Goal: Information Seeking & Learning: Learn about a topic

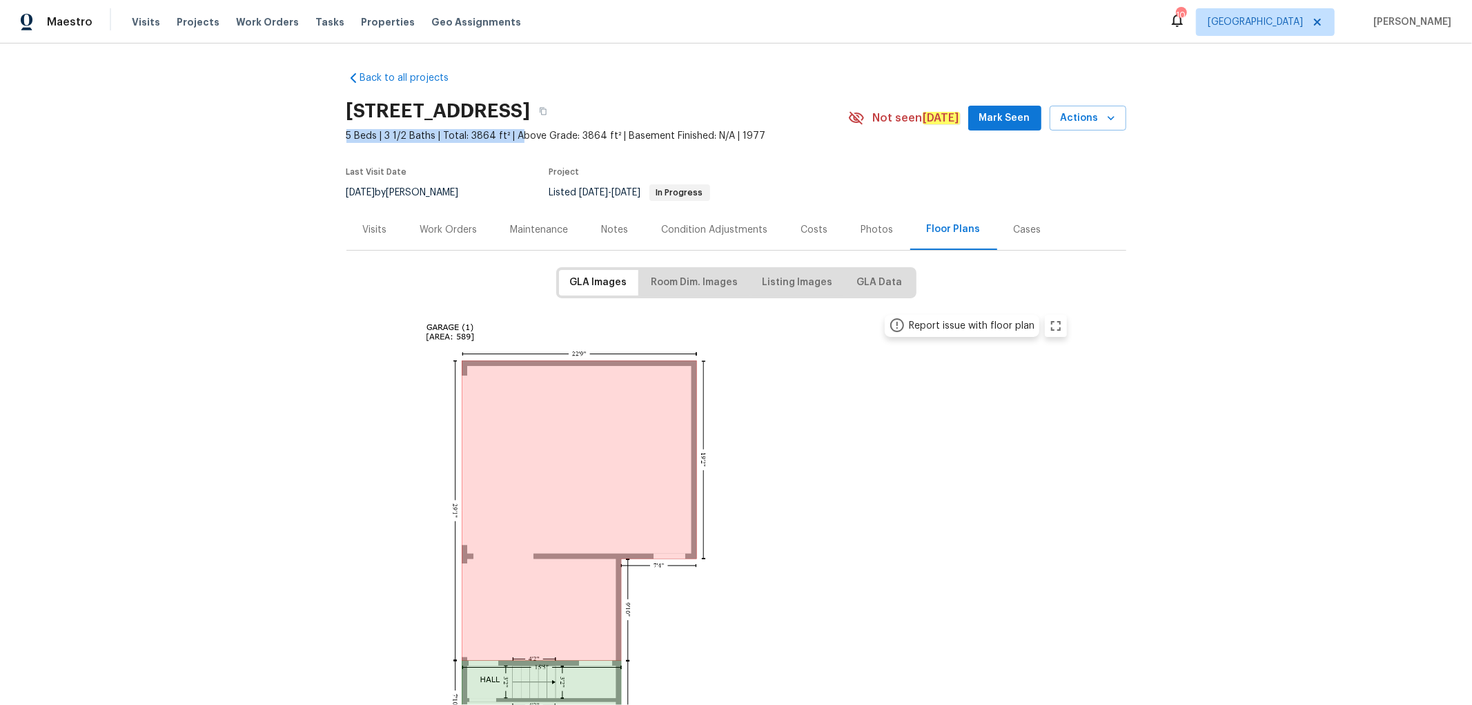
drag, startPoint x: 339, startPoint y: 128, endPoint x: 511, endPoint y: 139, distance: 172.2
click at [511, 139] on div "Back to all projects [STREET_ADDRESS] 5 Beds | 3 1/2 Baths | Total: 3864 ft² | …" at bounding box center [736, 373] width 1472 height 661
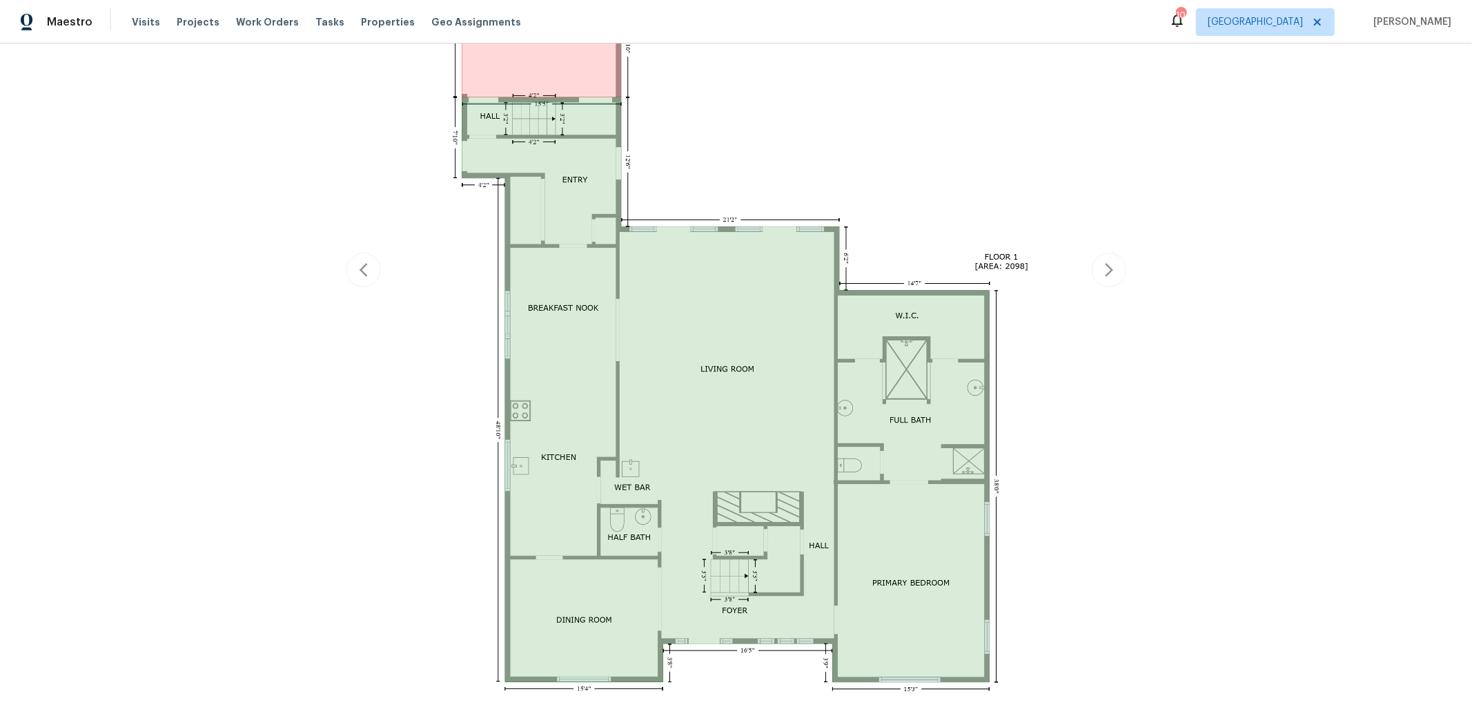
scroll to position [536, 0]
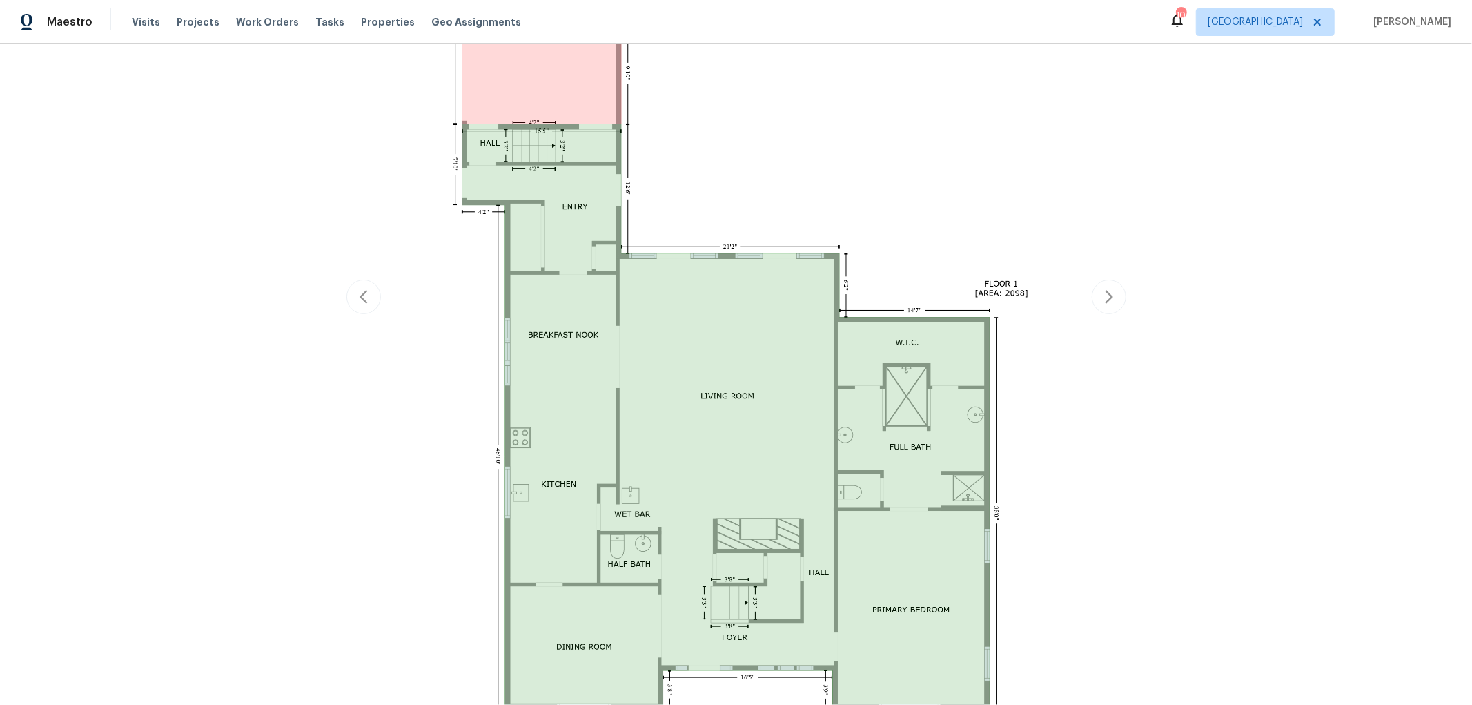
click at [1126, 297] on div "Back to all projects [STREET_ADDRESS] 5 Beds | 3 1/2 Baths | Total: 3864 ft² | …" at bounding box center [736, 373] width 1472 height 661
click at [1101, 301] on icon "button" at bounding box center [1109, 296] width 17 height 17
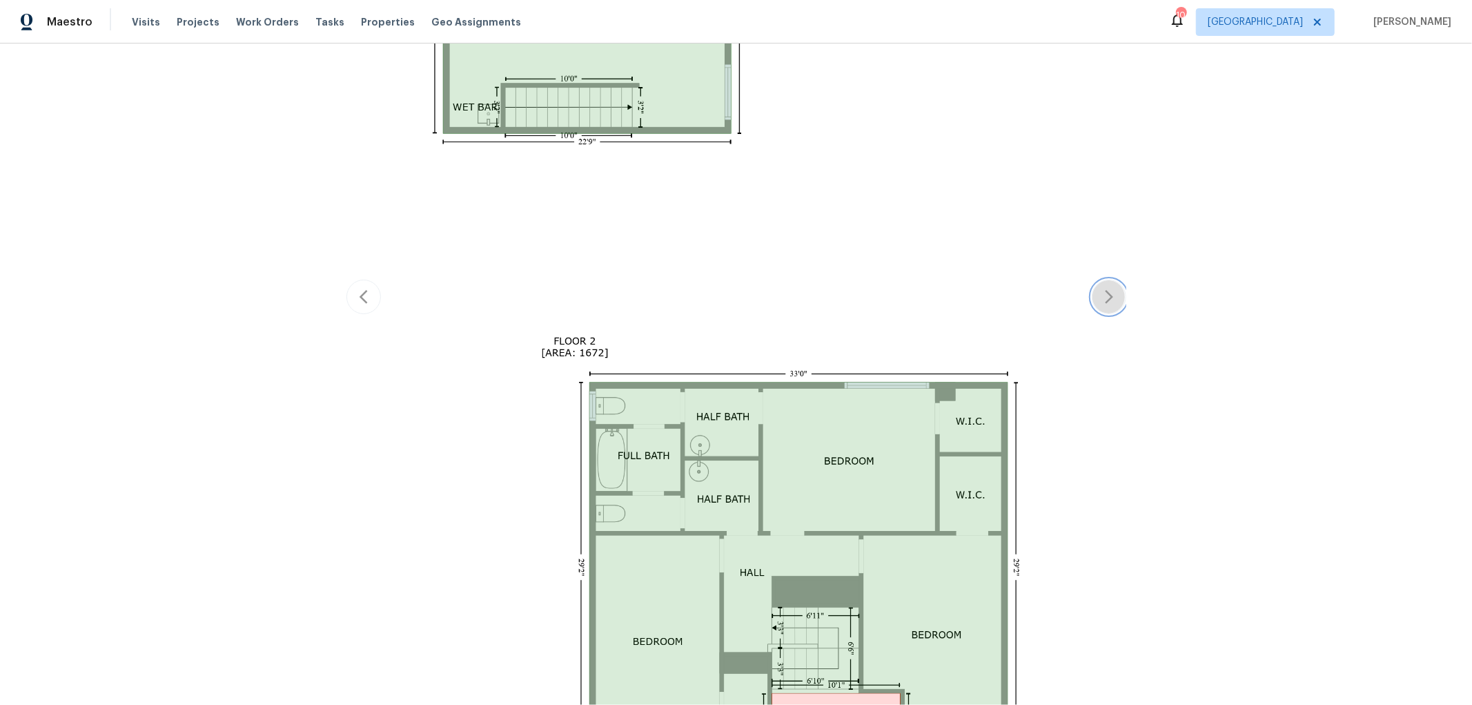
click at [1101, 301] on icon "button" at bounding box center [1109, 296] width 17 height 17
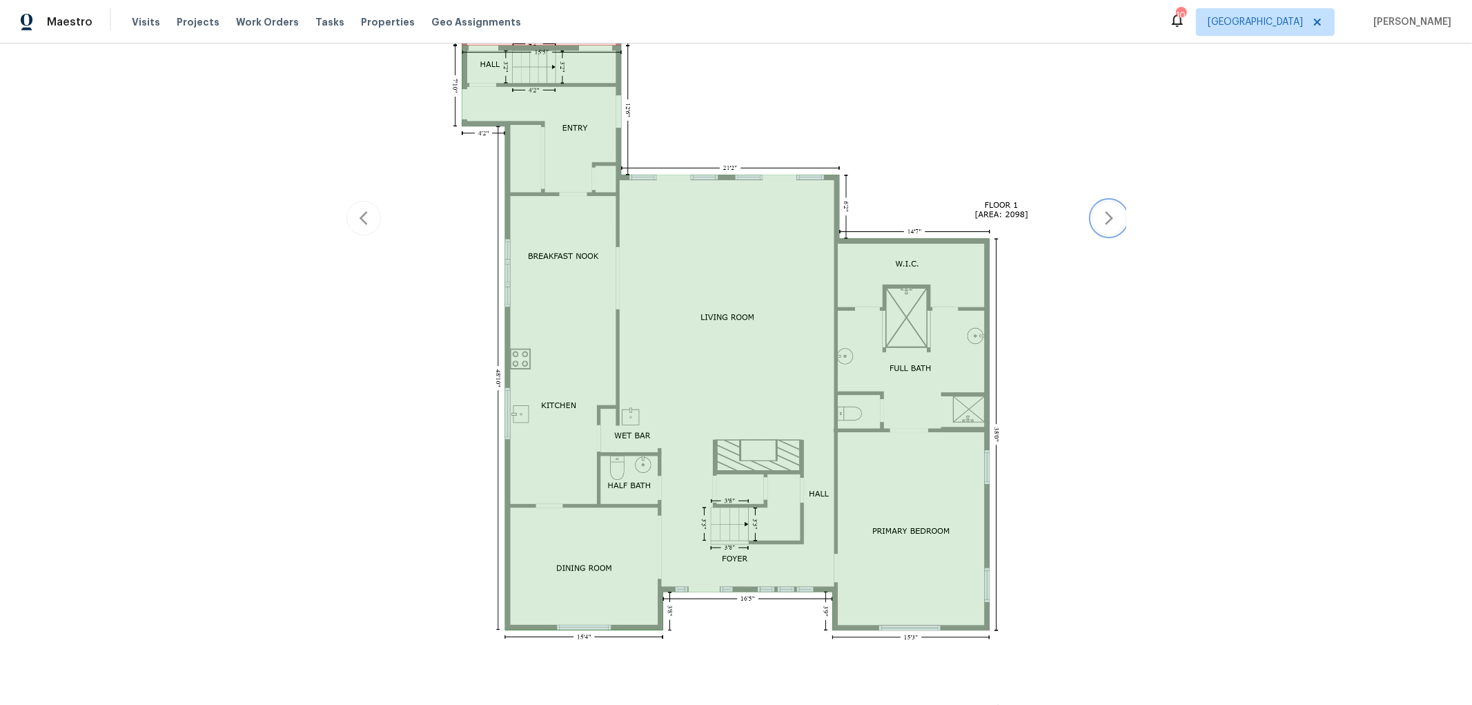
scroll to position [613, 0]
click at [1104, 224] on icon "button" at bounding box center [1109, 220] width 17 height 17
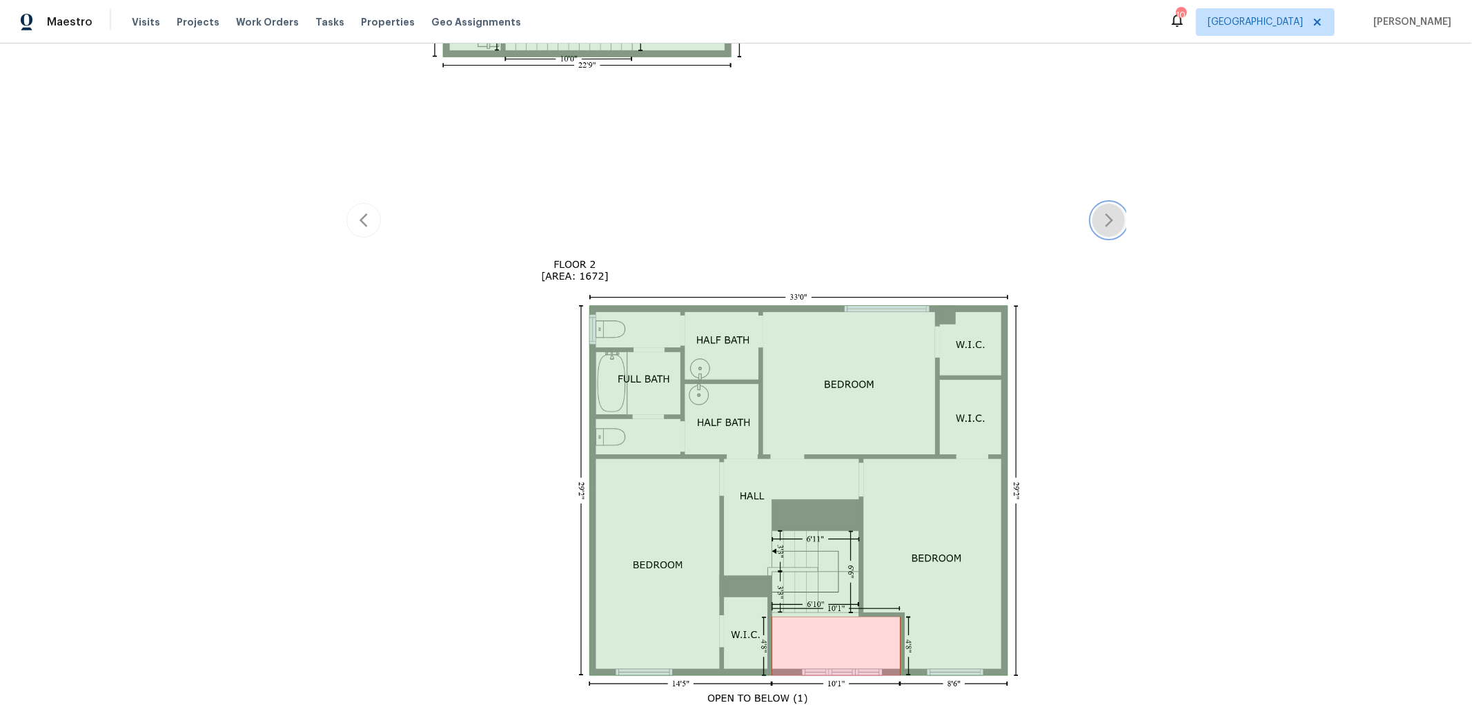
click at [1104, 224] on icon "button" at bounding box center [1109, 220] width 17 height 17
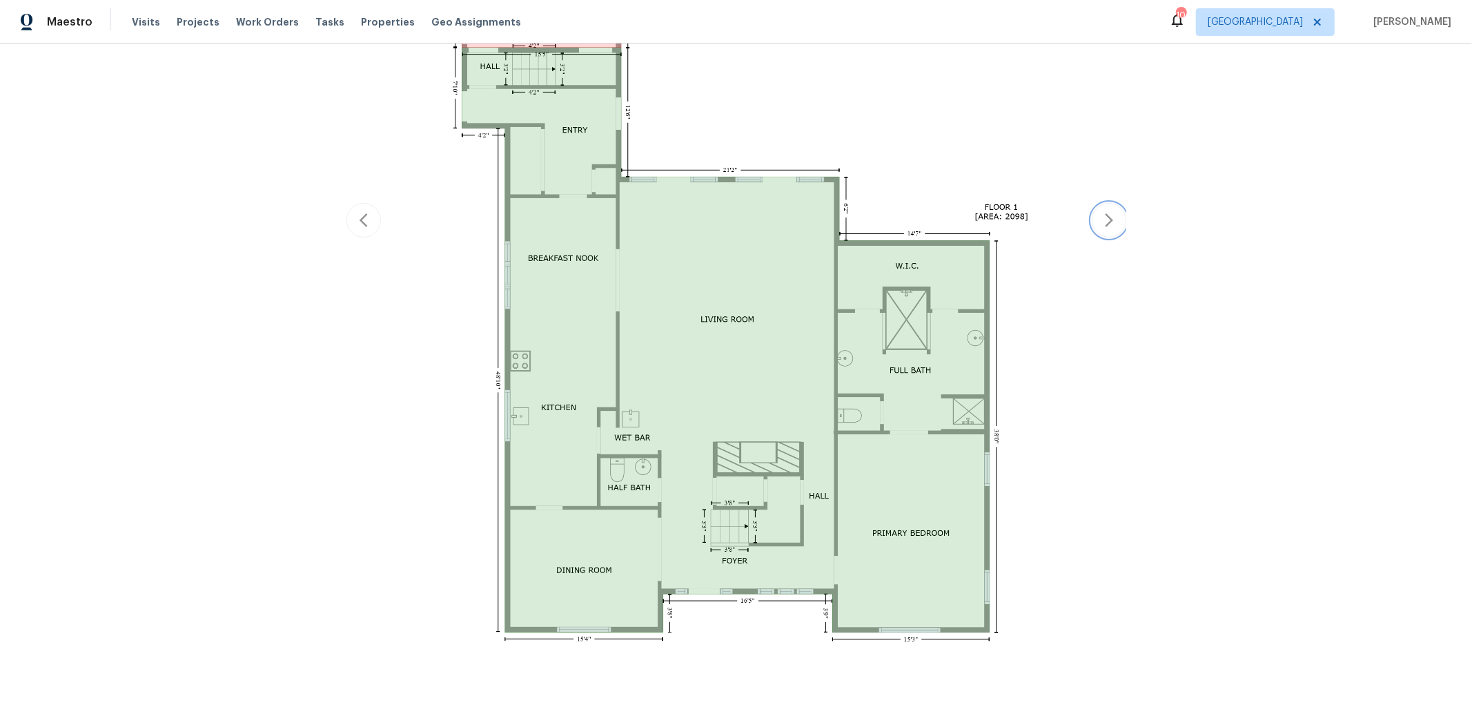
click at [1104, 224] on icon "button" at bounding box center [1109, 220] width 17 height 17
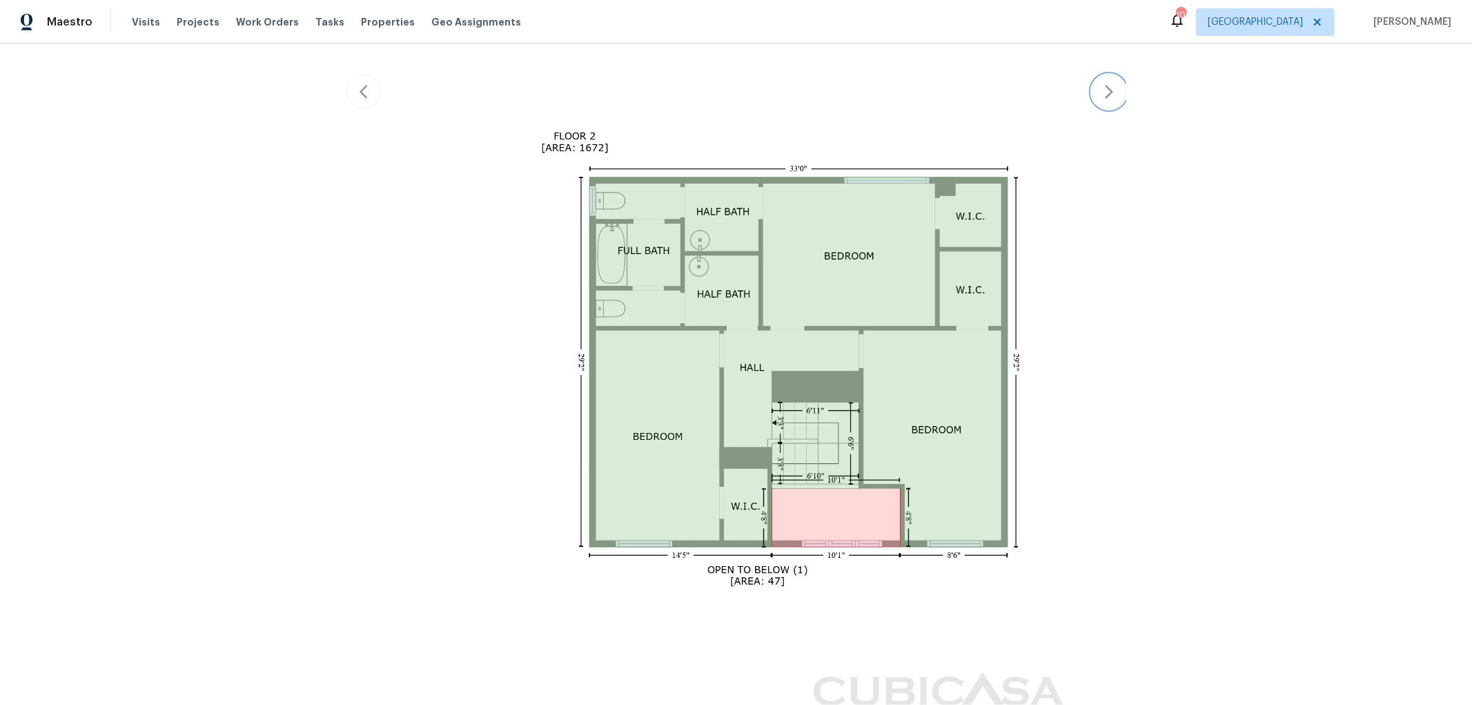
scroll to position [868, 0]
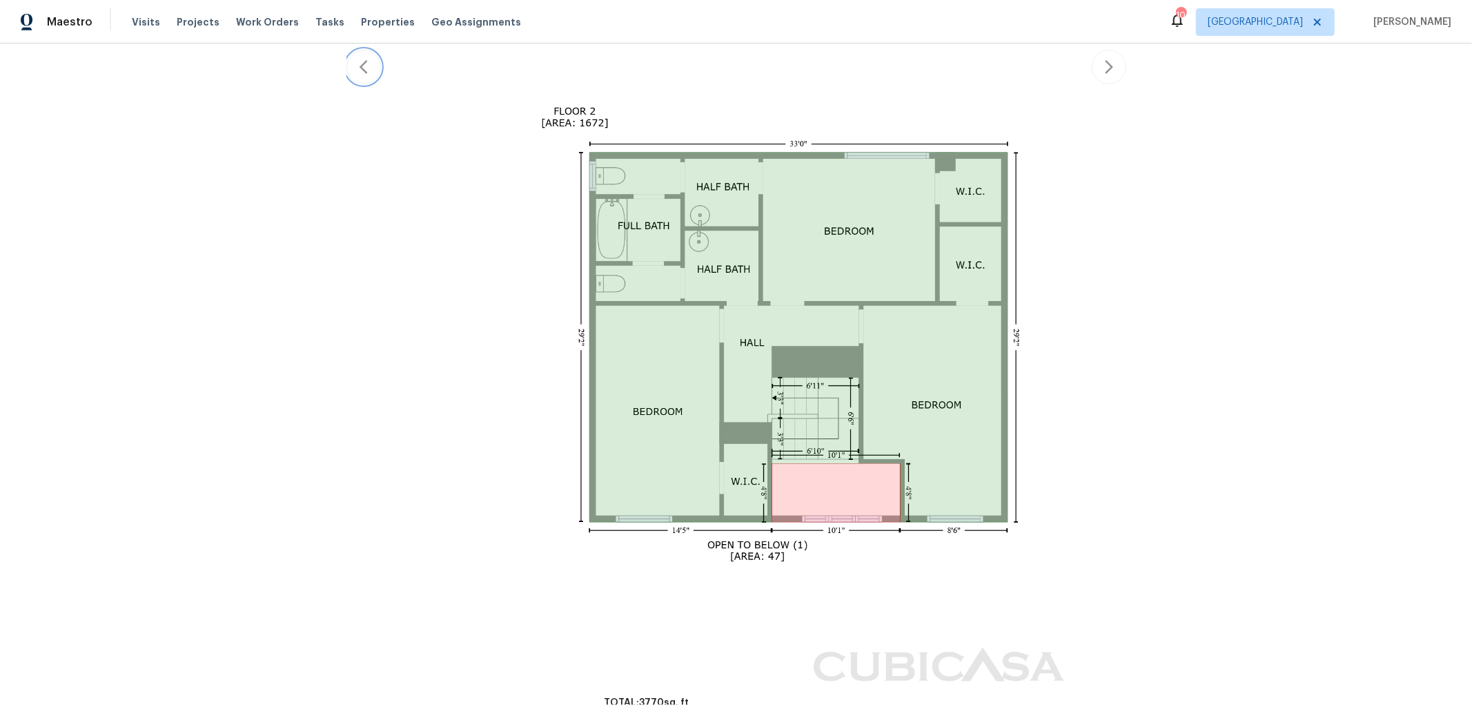
click at [366, 73] on button "button" at bounding box center [363, 67] width 35 height 35
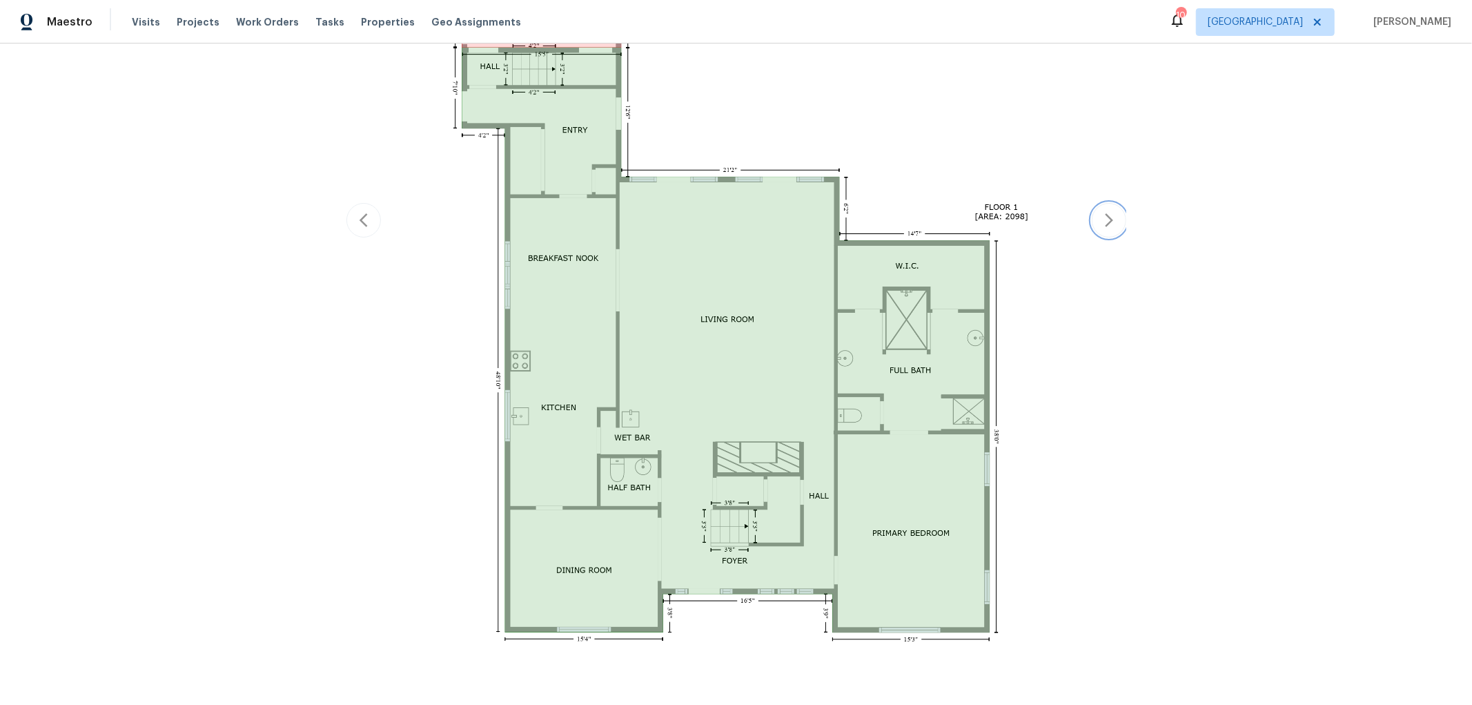
click at [1109, 224] on icon "button" at bounding box center [1109, 220] width 17 height 17
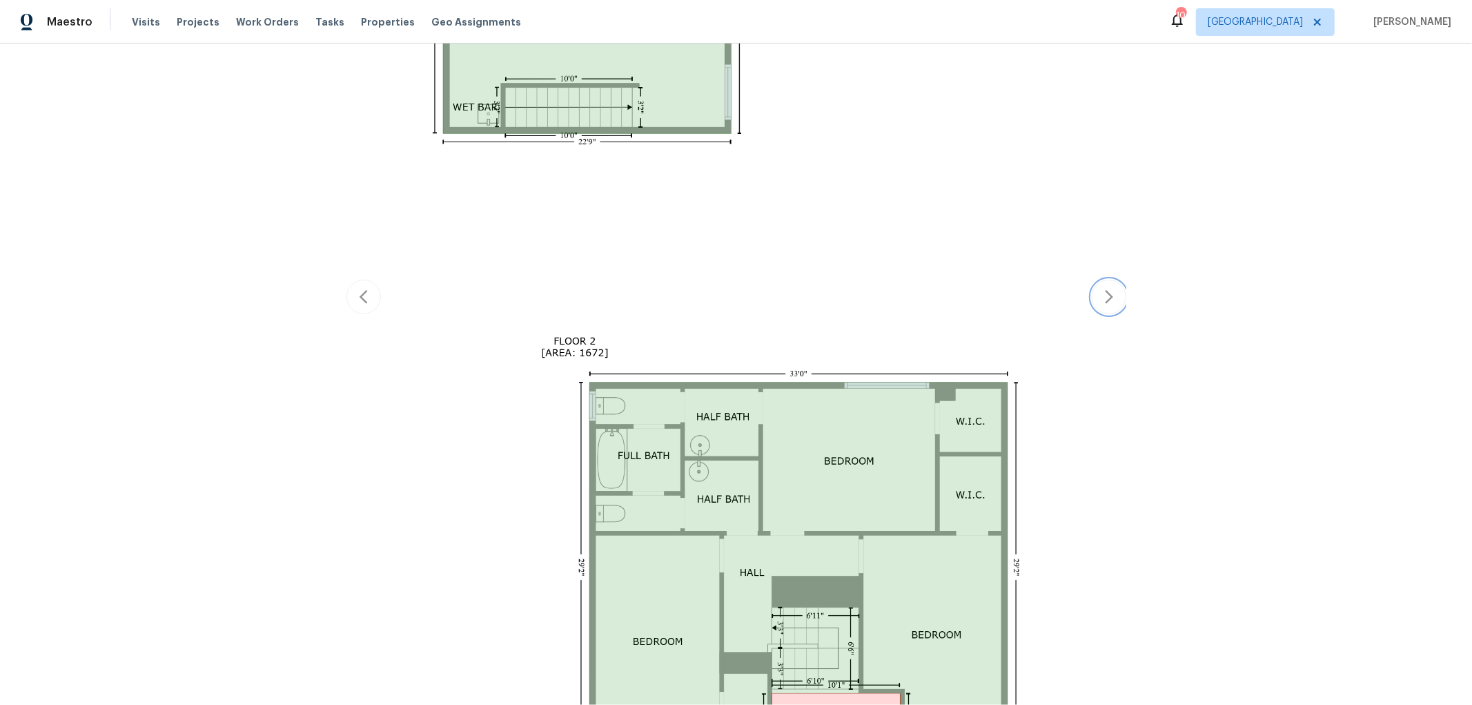
click at [1101, 294] on icon "button" at bounding box center [1109, 296] width 17 height 17
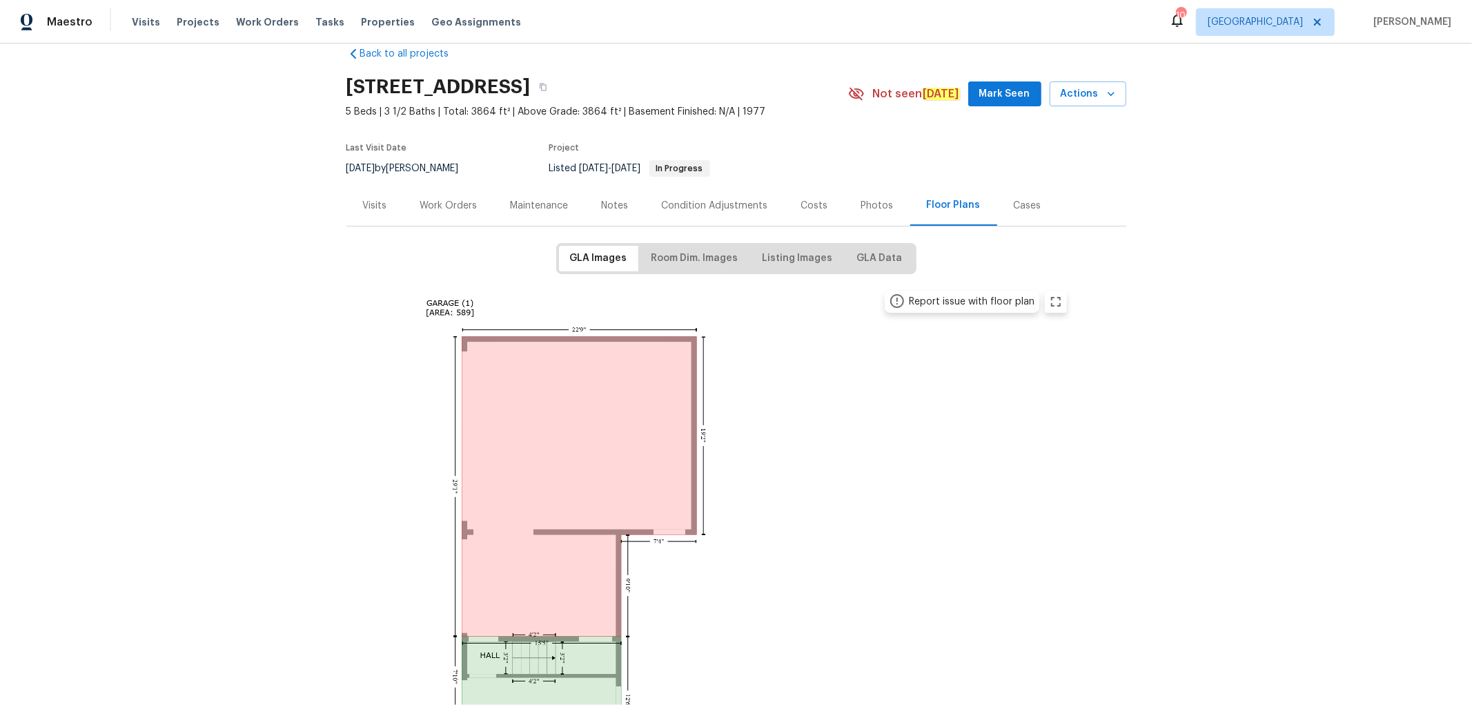
scroll to position [0, 0]
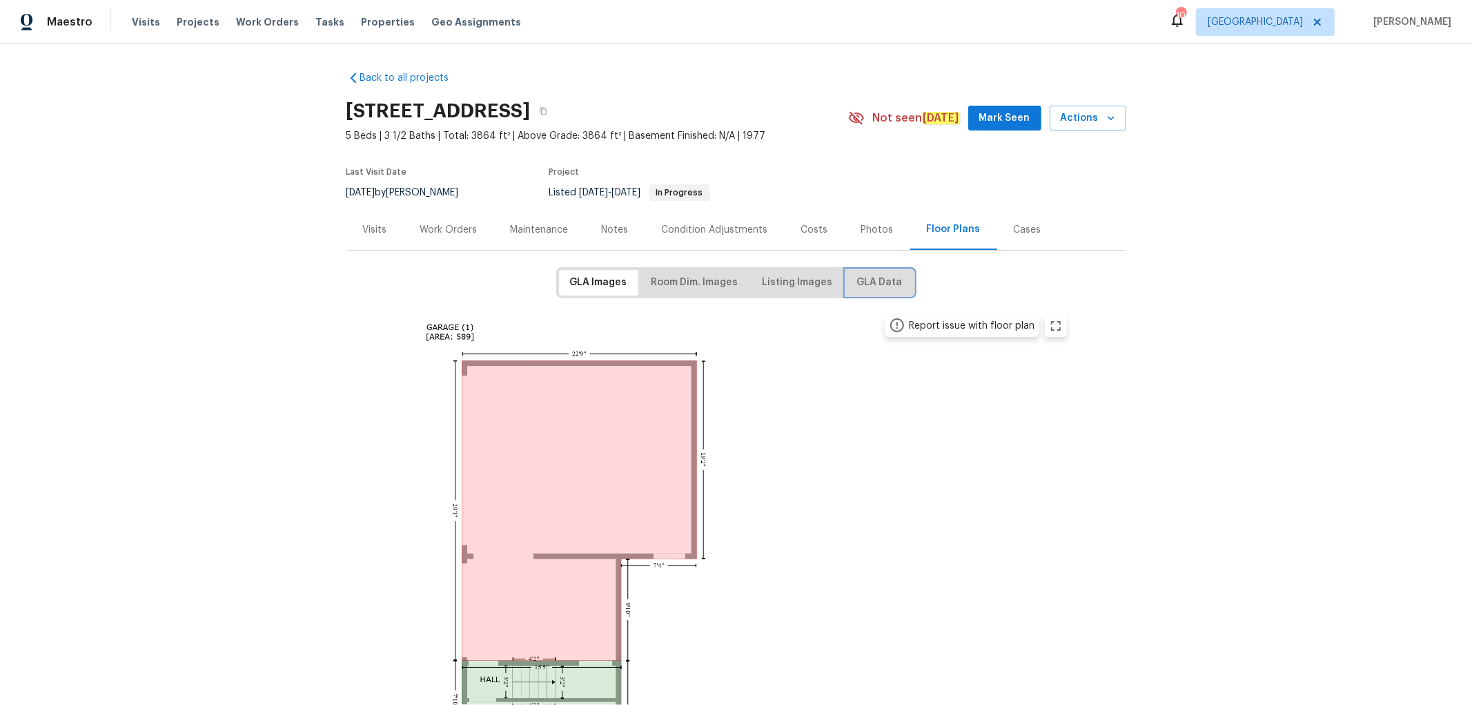
click at [872, 278] on span "GLA Data" at bounding box center [880, 282] width 46 height 17
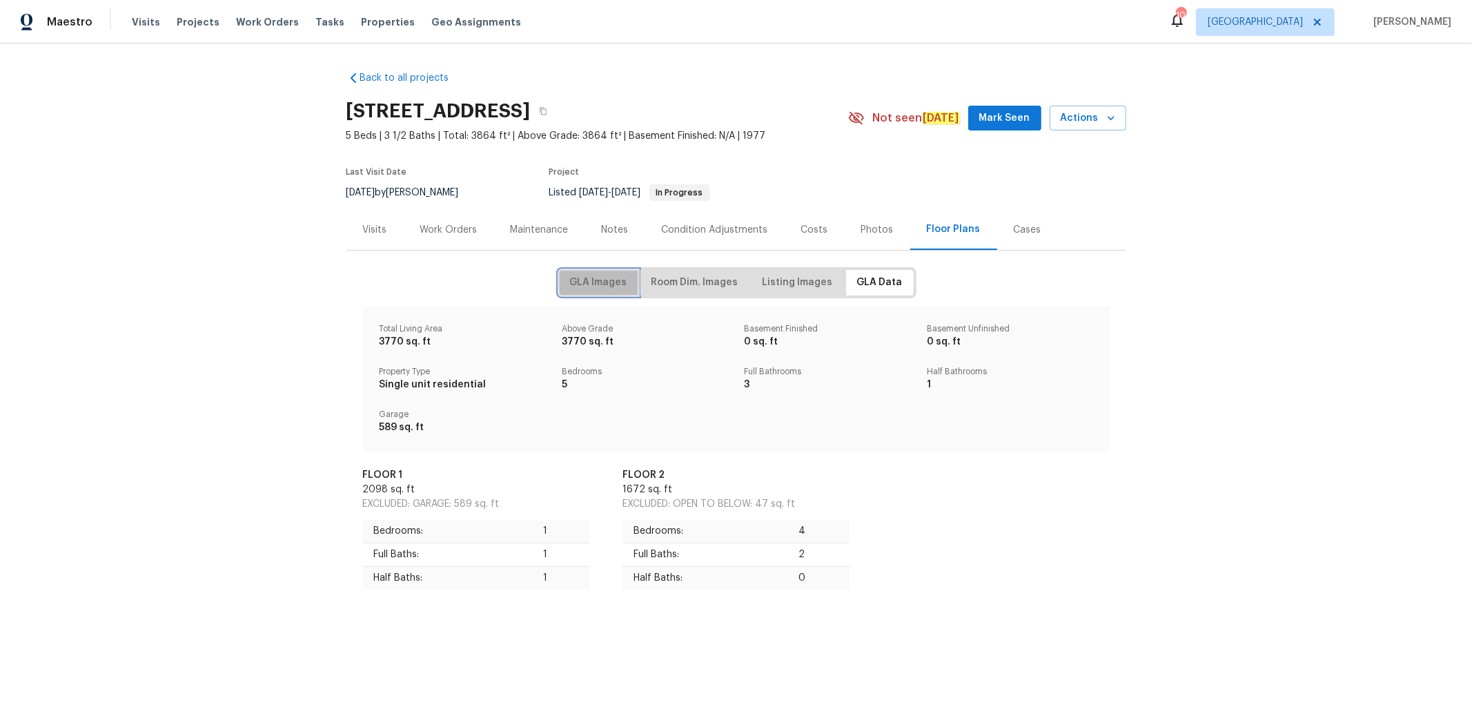
click at [601, 294] on button "GLA Images" at bounding box center [598, 283] width 79 height 26
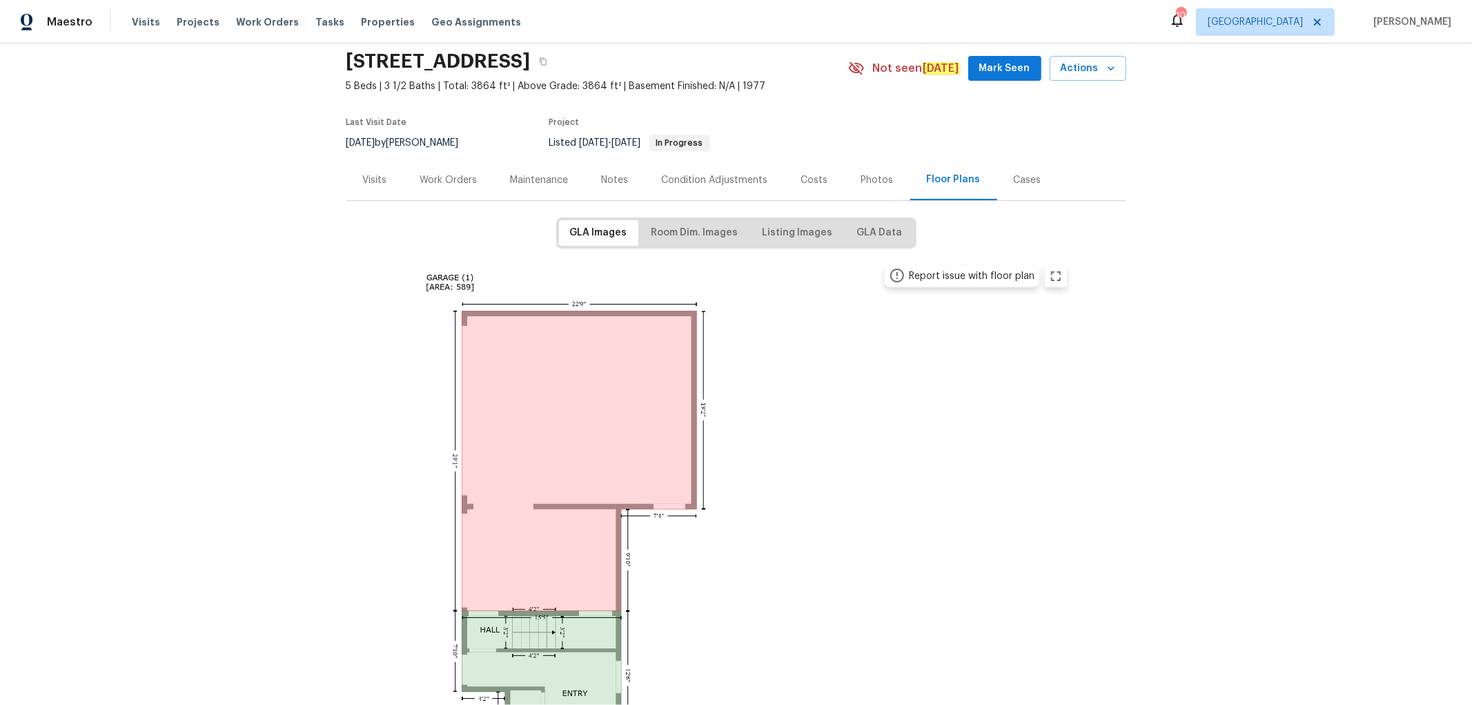
scroll to position [77, 0]
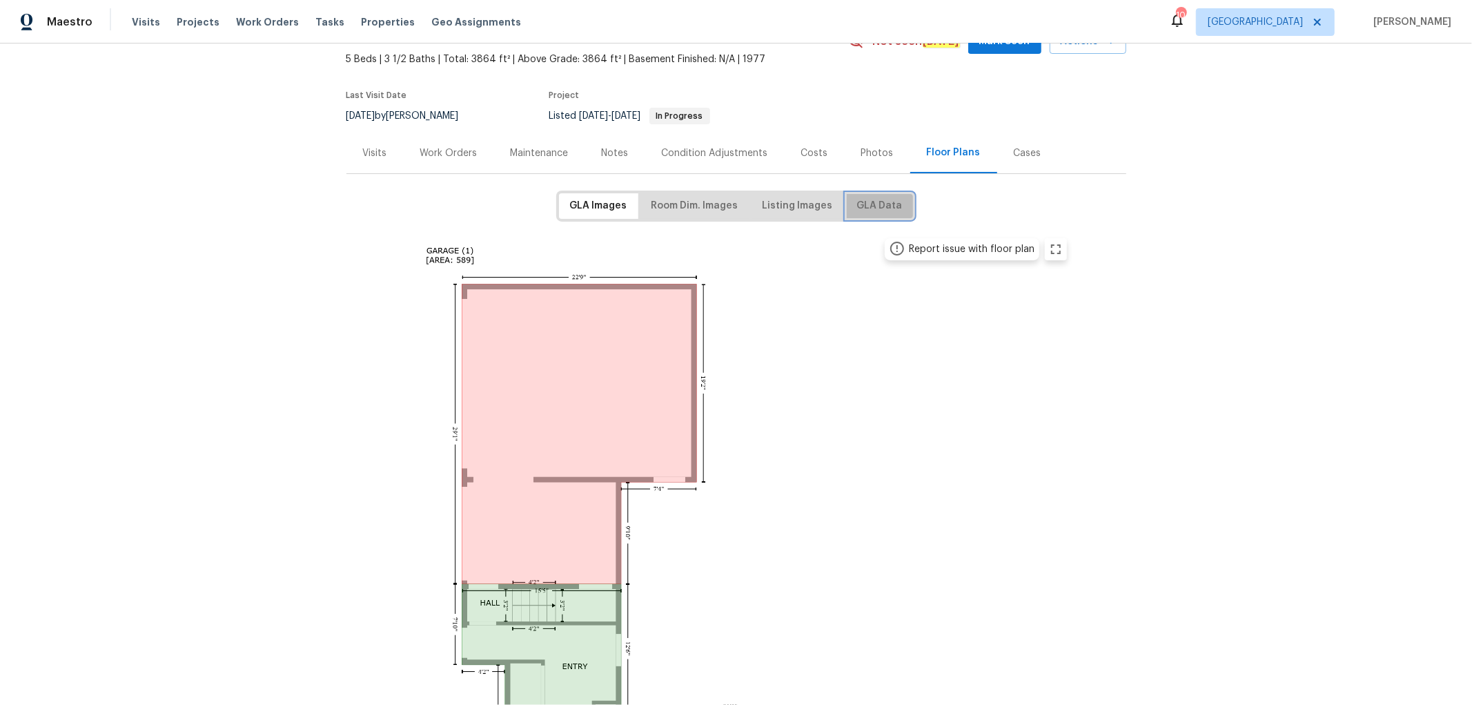
click at [883, 204] on span "GLA Data" at bounding box center [880, 205] width 46 height 17
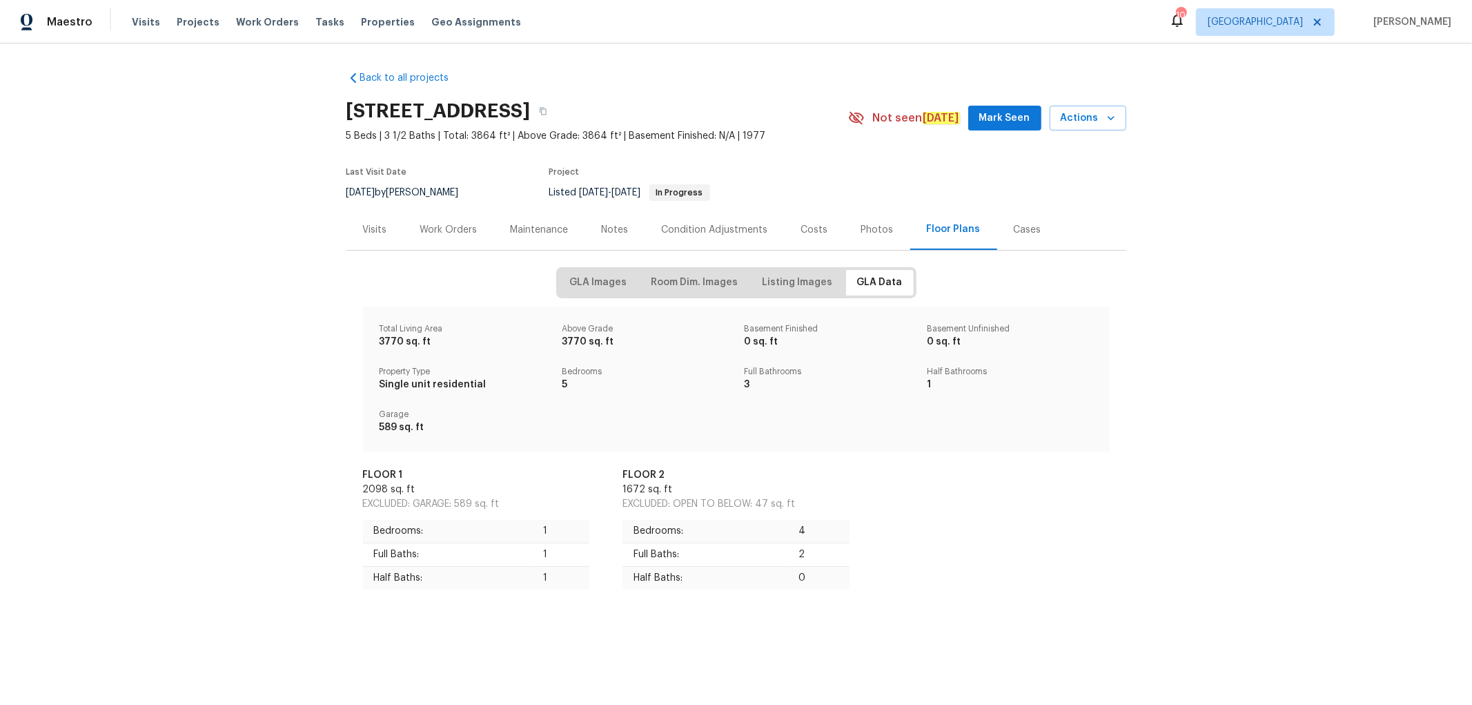
click at [1183, 322] on div "Back to all projects [STREET_ADDRESS] 5 Beds | 3 1/2 Baths | Total: 3864 ft² | …" at bounding box center [736, 357] width 1472 height 629
click at [591, 285] on span "GLA Images" at bounding box center [598, 282] width 57 height 17
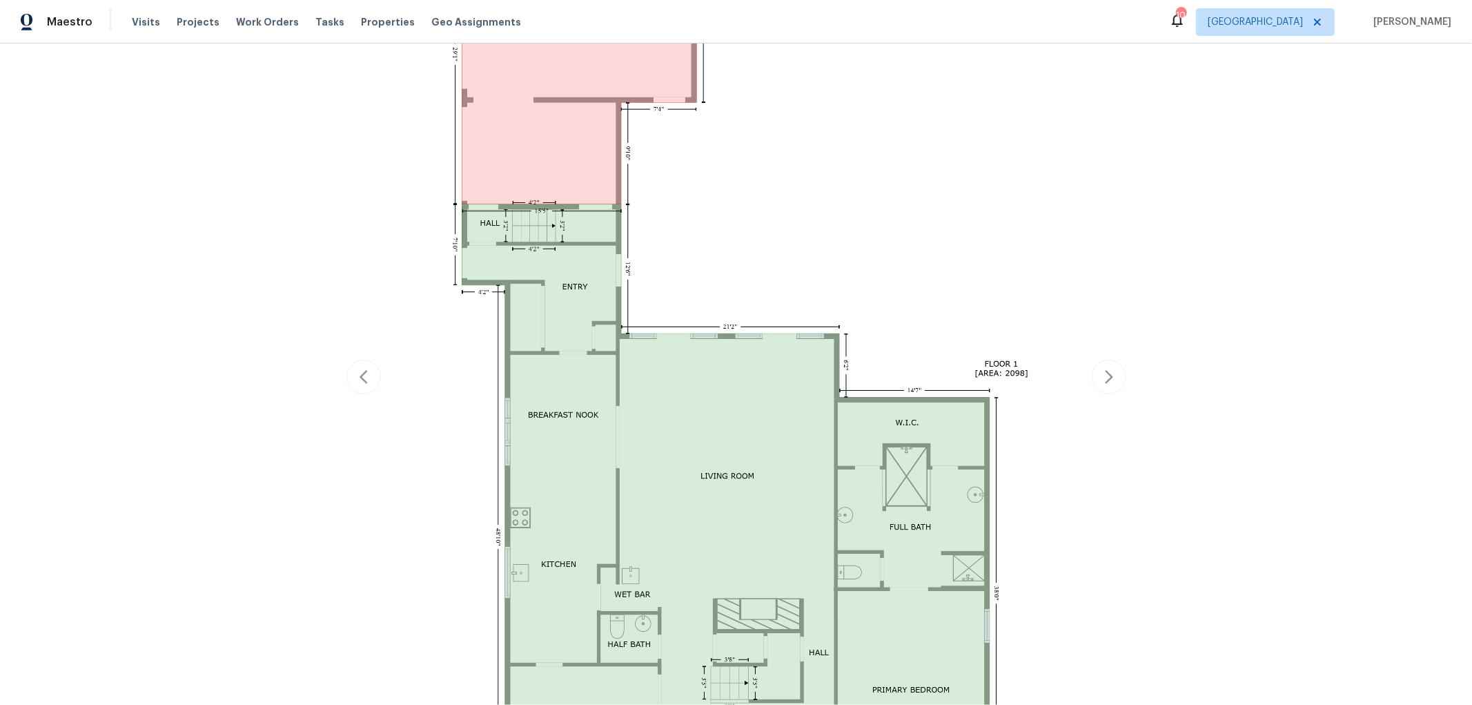
scroll to position [613, 0]
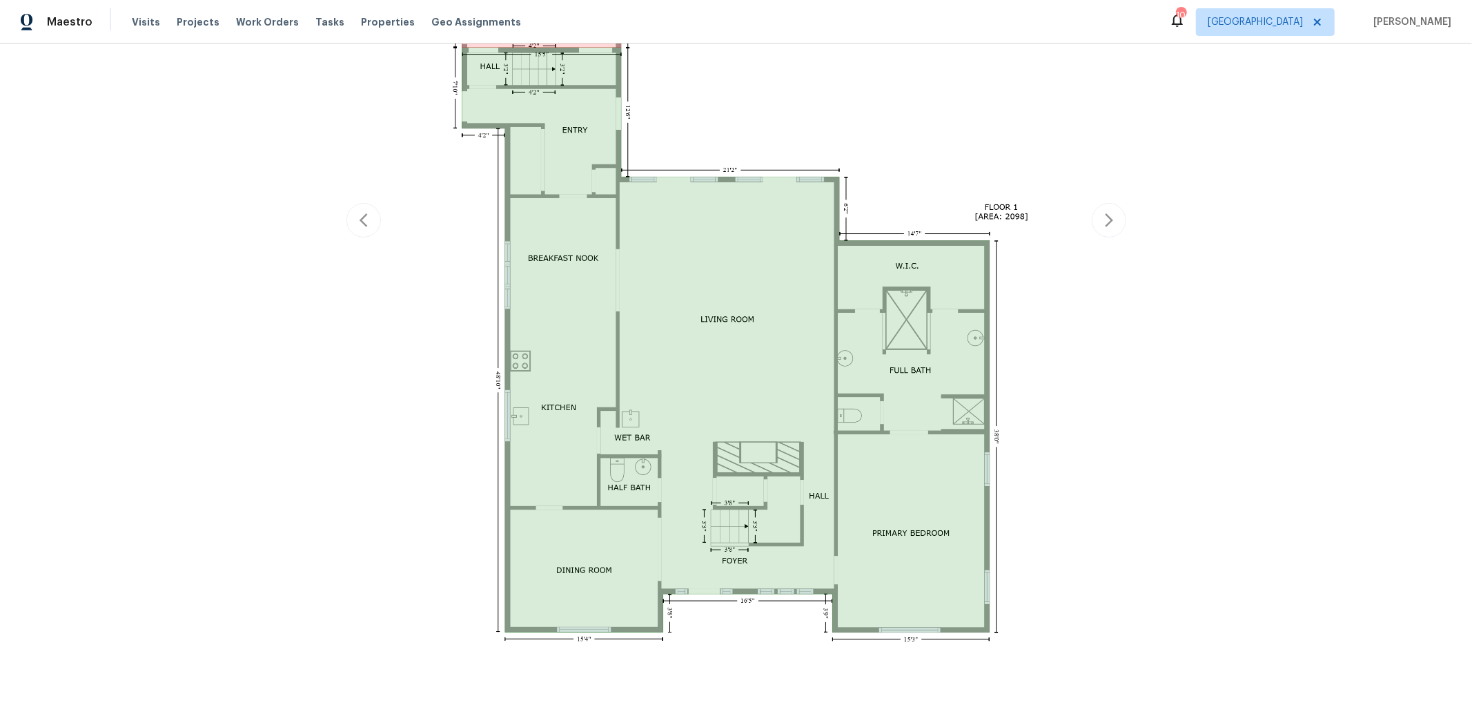
drag, startPoint x: 635, startPoint y: 340, endPoint x: 761, endPoint y: 260, distance: 149.0
click at [761, 260] on img at bounding box center [737, 218] width 678 height 1049
drag, startPoint x: 759, startPoint y: 382, endPoint x: 1040, endPoint y: 355, distance: 282.1
click at [1040, 355] on img at bounding box center [737, 218] width 678 height 1049
click at [1108, 224] on icon "button" at bounding box center [1109, 220] width 17 height 17
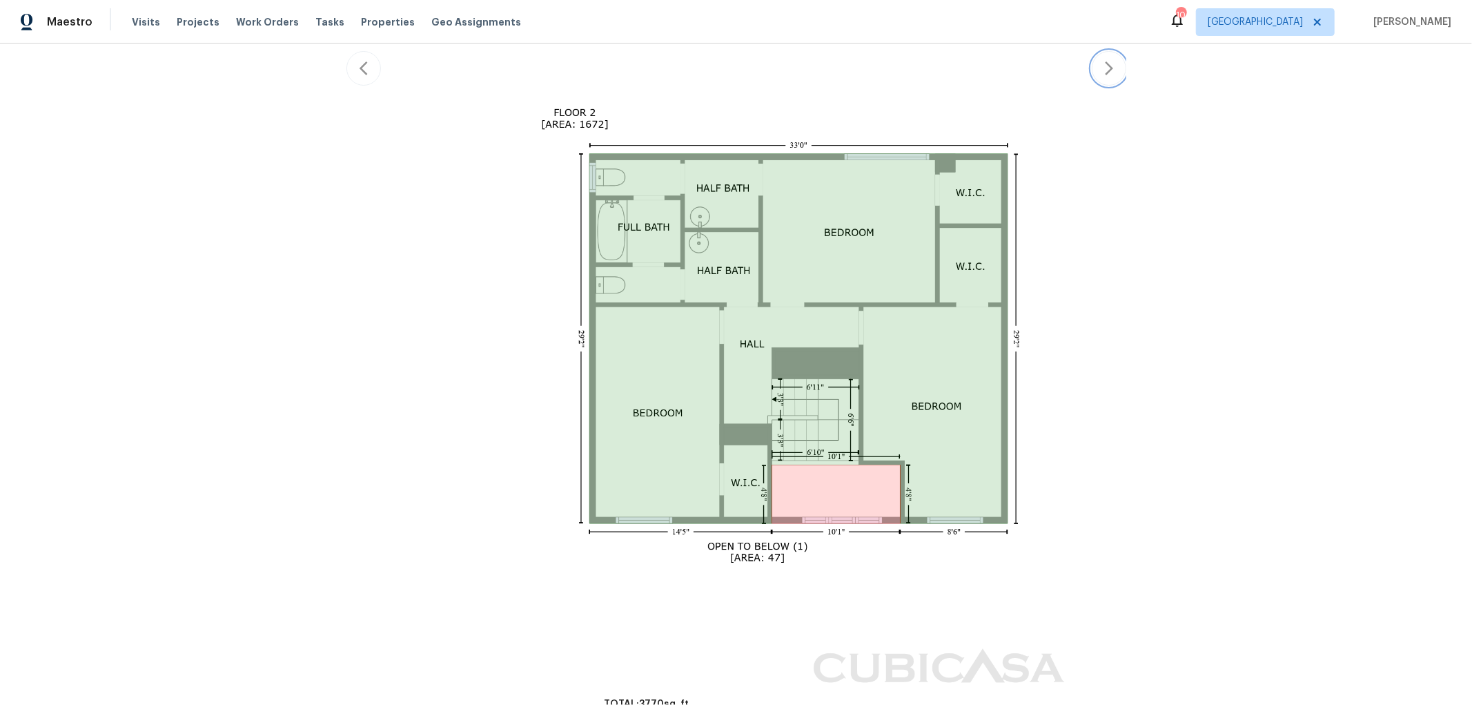
scroll to position [868, 0]
click at [885, 280] on img at bounding box center [737, 64] width 678 height 1253
click at [362, 66] on icon "button" at bounding box center [363, 67] width 17 height 17
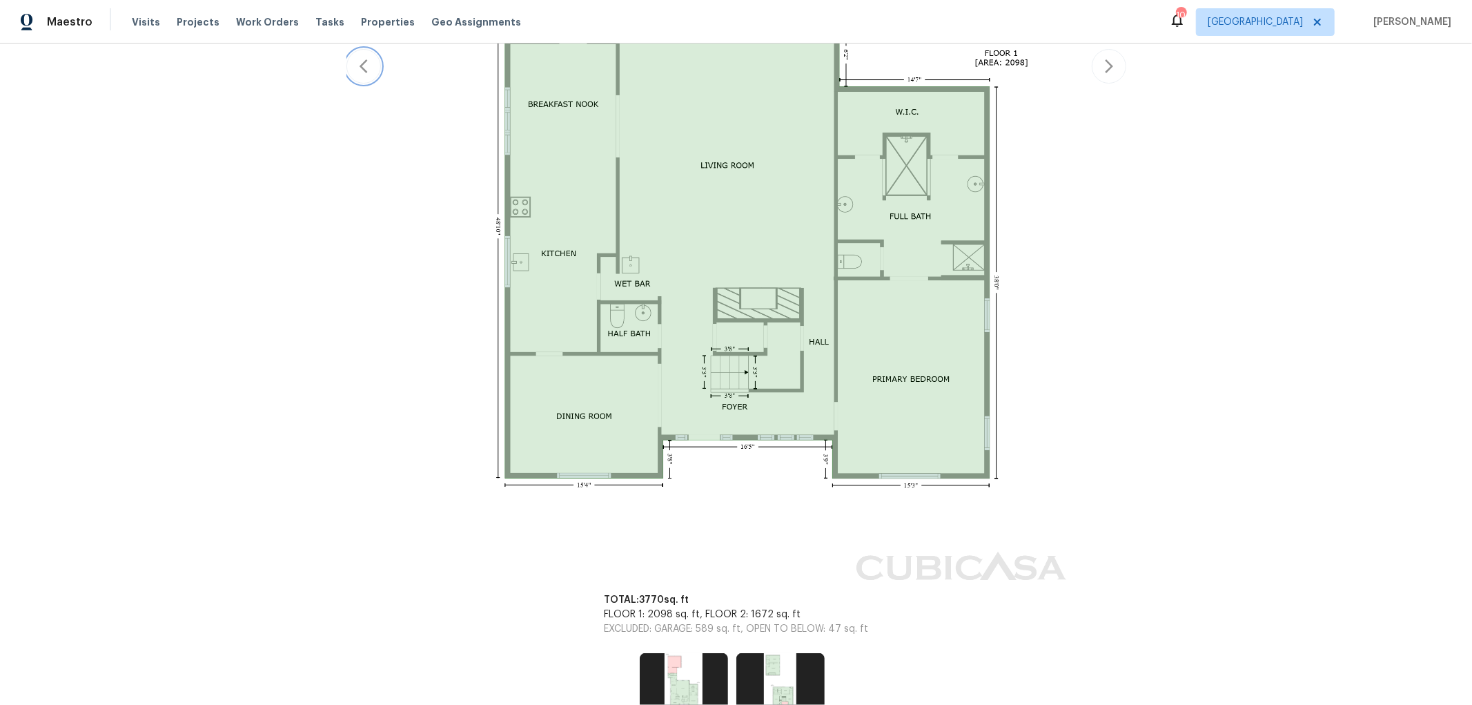
click at [362, 66] on icon "button" at bounding box center [363, 66] width 17 height 17
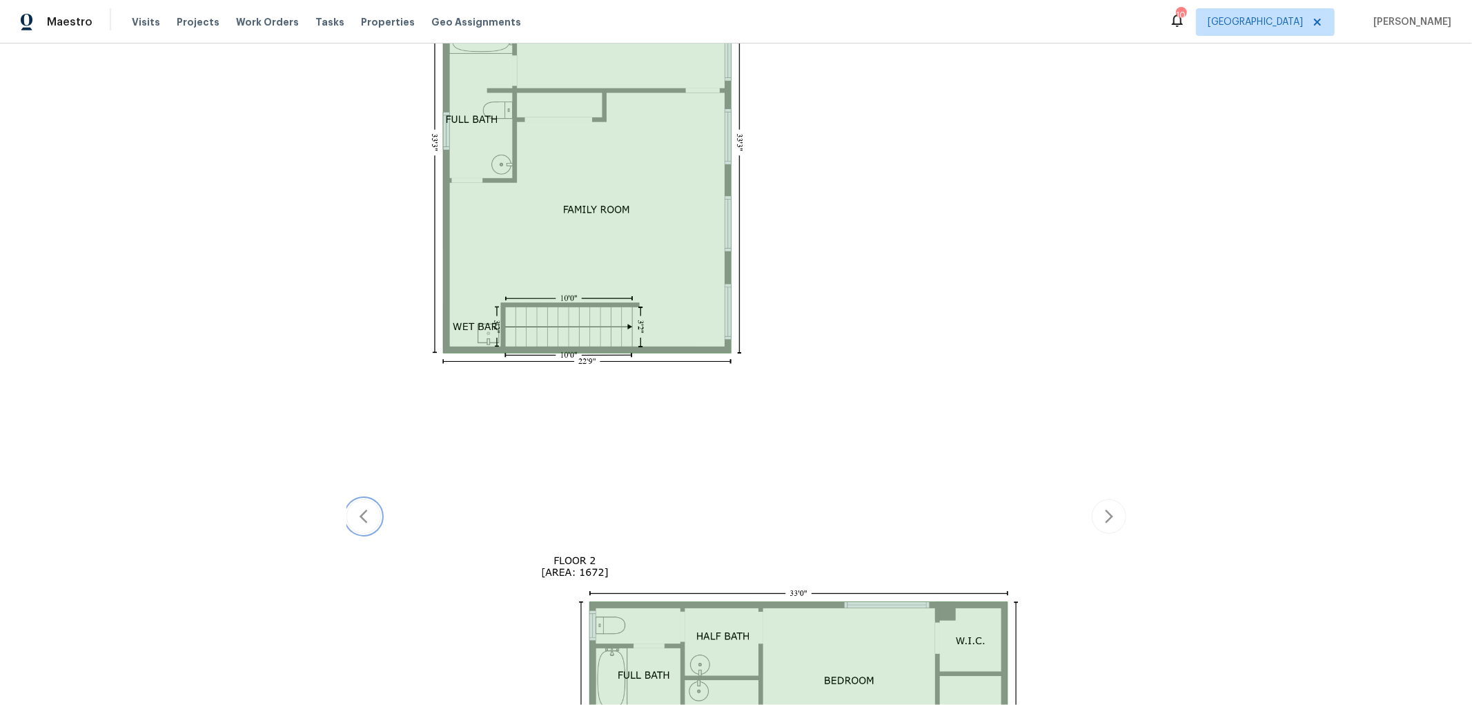
scroll to position [101, 0]
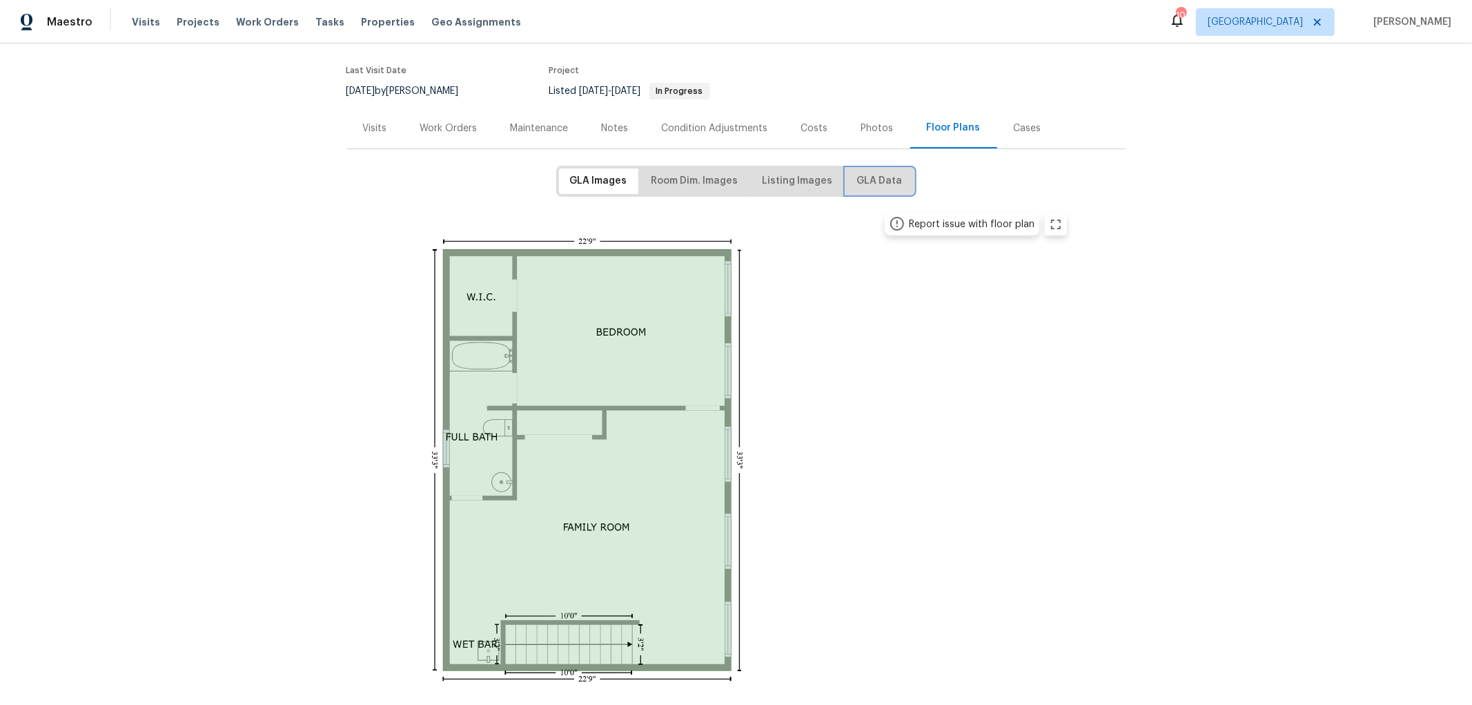
click at [880, 173] on span "GLA Data" at bounding box center [880, 181] width 46 height 17
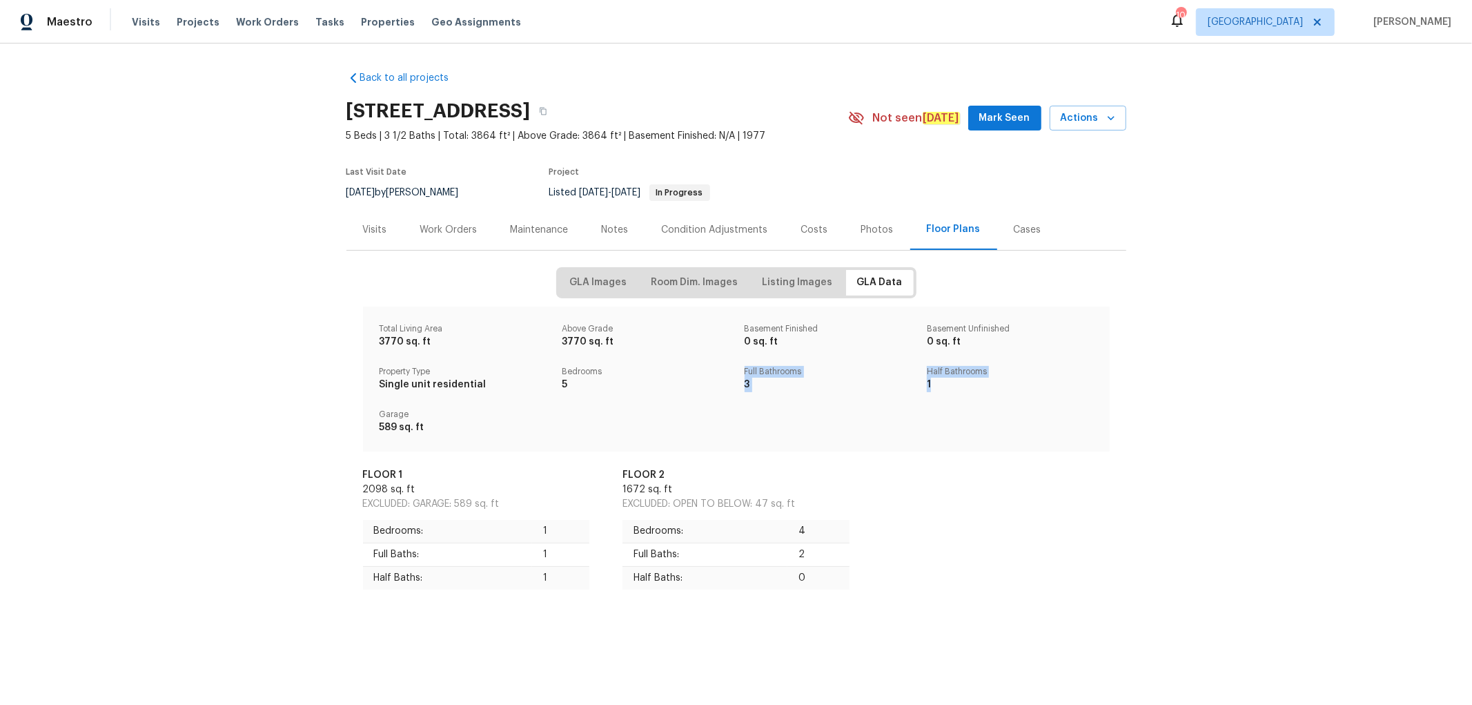
drag, startPoint x: 713, startPoint y: 380, endPoint x: 963, endPoint y: 380, distance: 250.5
click at [963, 380] on div "Total Living Area 3770 sq. ft Above Grade 3770 sq. ft Basement Finished 0 sq. f…" at bounding box center [736, 379] width 730 height 128
click at [961, 397] on div "Half Bathrooms 1" at bounding box center [1010, 379] width 183 height 43
click at [543, 580] on p "1" at bounding box center [560, 578] width 35 height 14
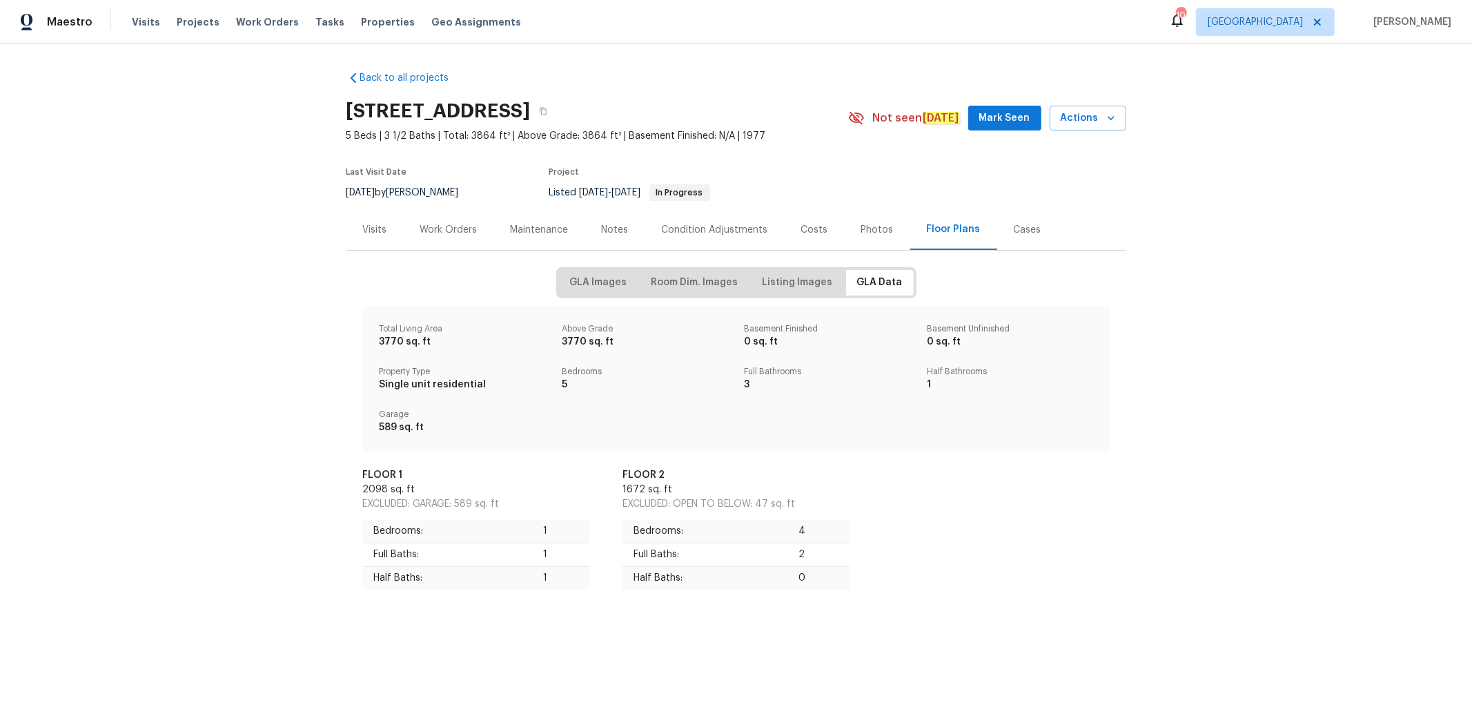
click at [590, 599] on div "FLOOR 1 2098 sq. ft EXCLUDED: GARAGE: 589 sq. ft Bedrooms: 1 Full Baths: 1 Half…" at bounding box center [476, 528] width 260 height 155
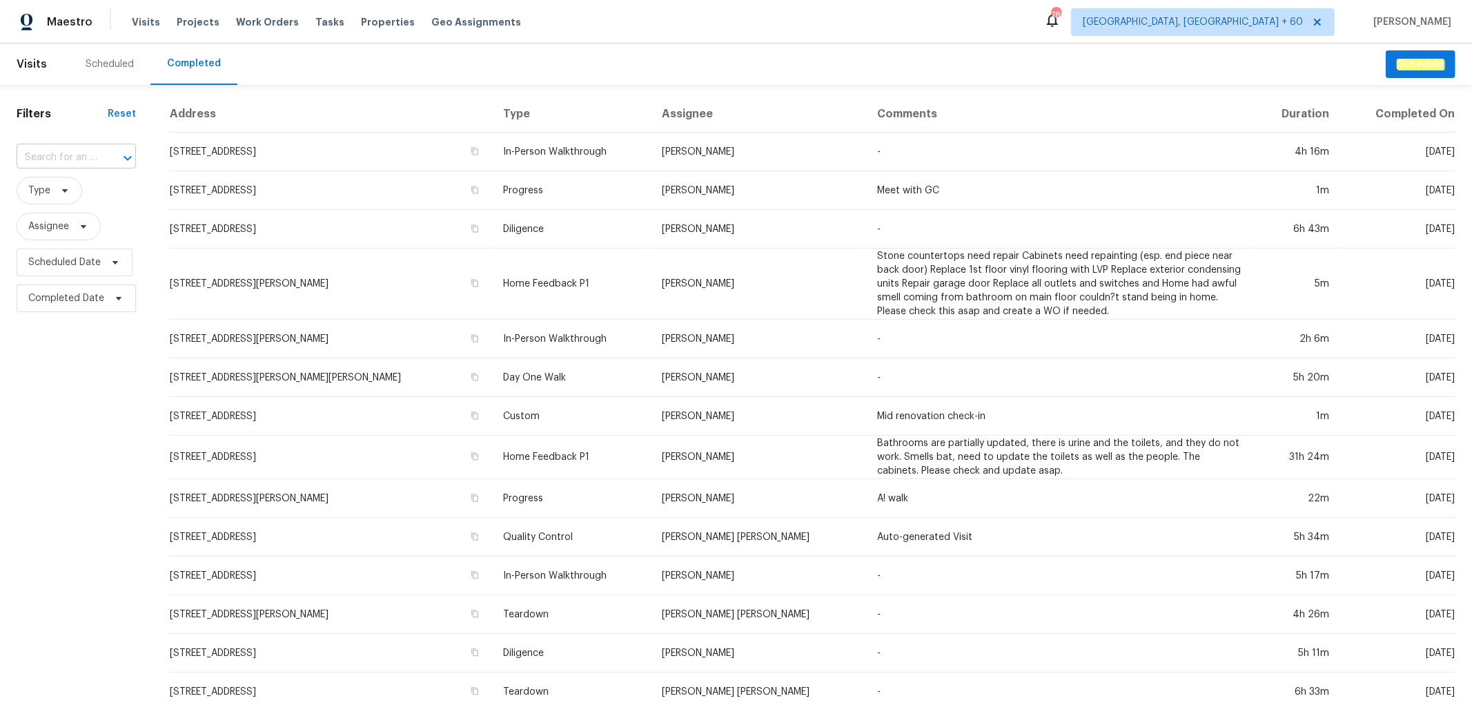
click at [70, 161] on input "text" at bounding box center [57, 157] width 81 height 21
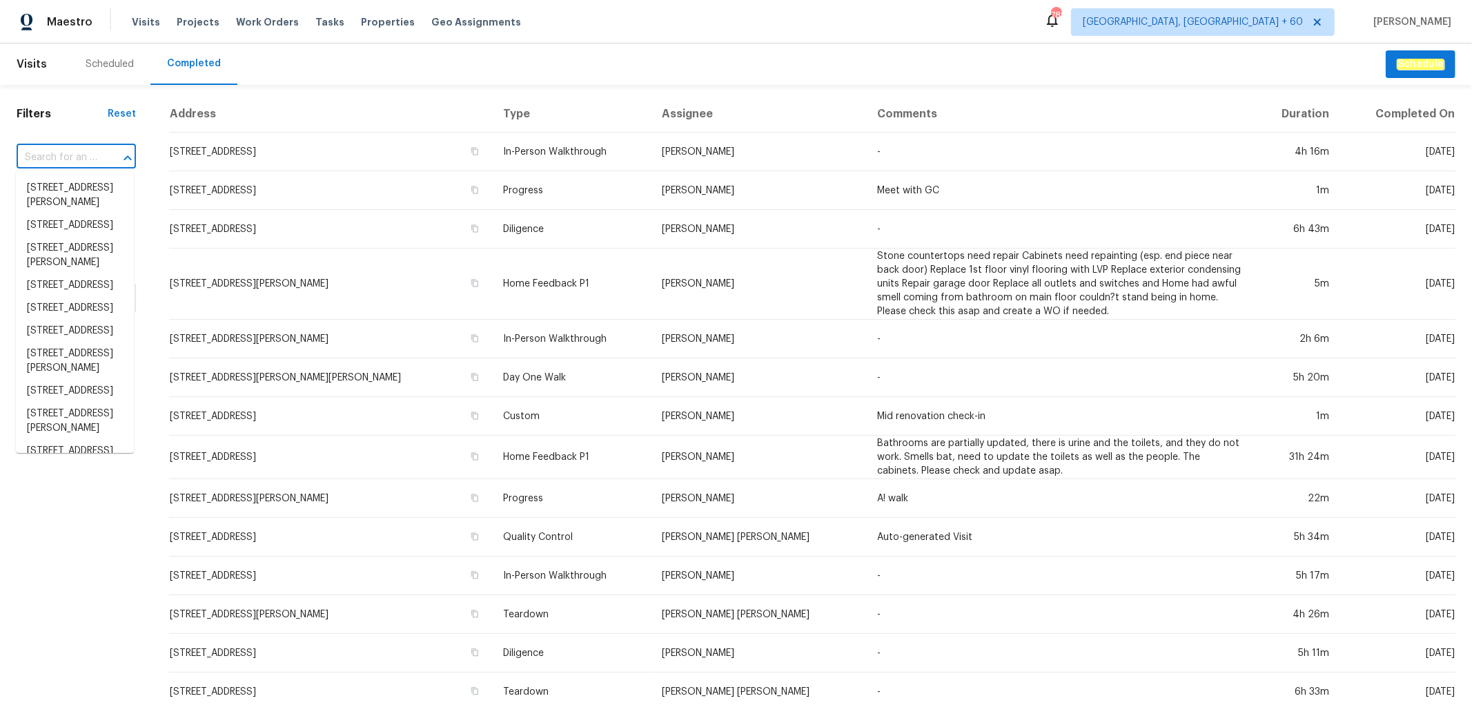
paste input "5705 Southern Belle Dr, Killeen, TX 76542"
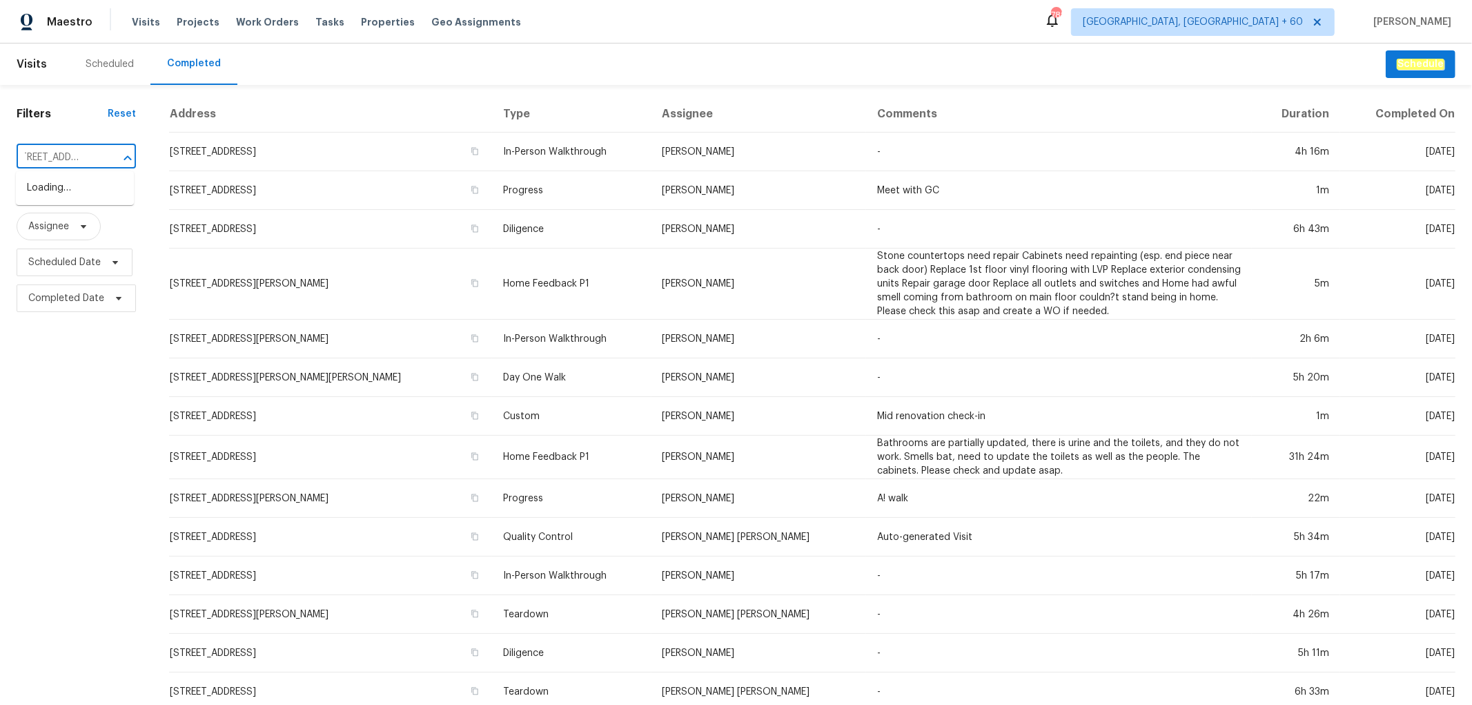
type input "5705 Southern Belle Dr, Killeen, TX 76542"
click at [63, 199] on li "5705 Southern Belle Dr, Killeen, TX 76542" at bounding box center [75, 188] width 118 height 23
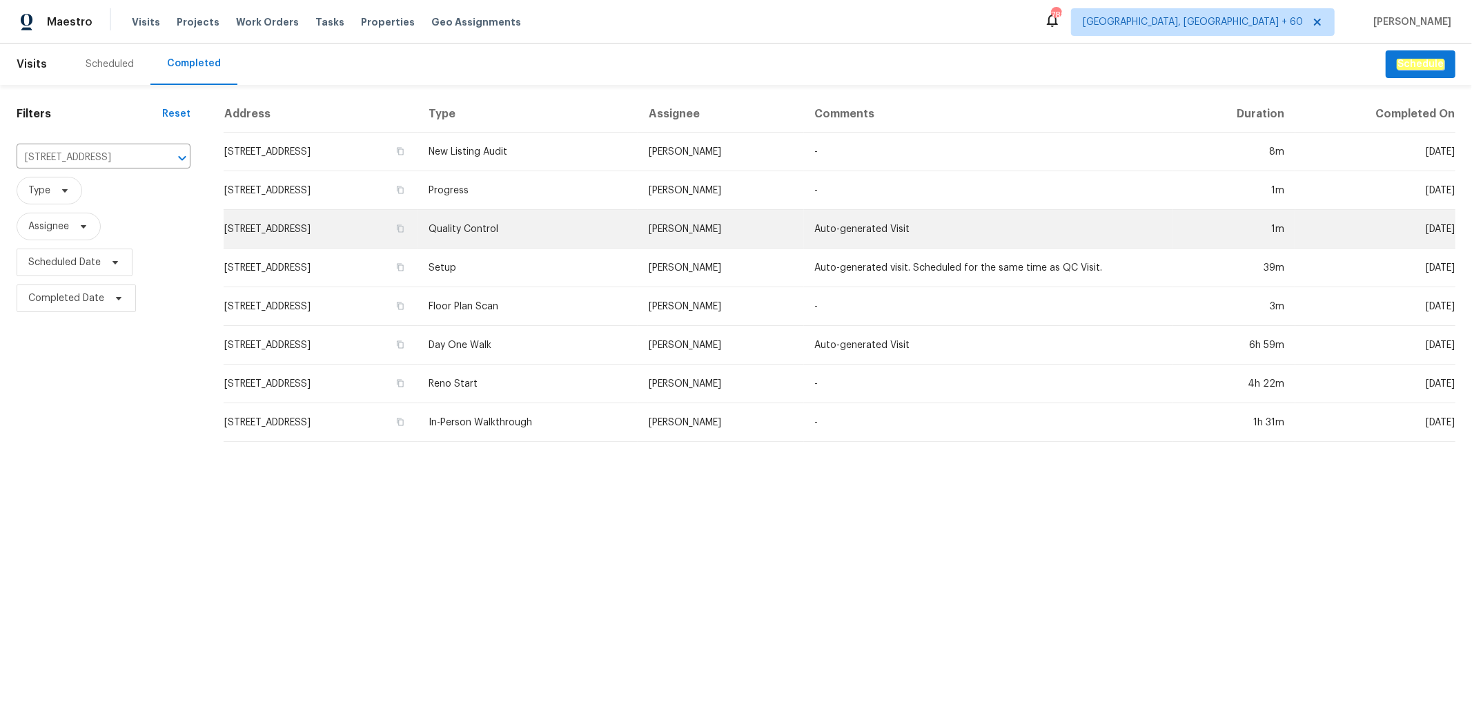
click at [418, 242] on td "5705 Southern Belle Dr, Killeen, TX 76542" at bounding box center [321, 229] width 194 height 39
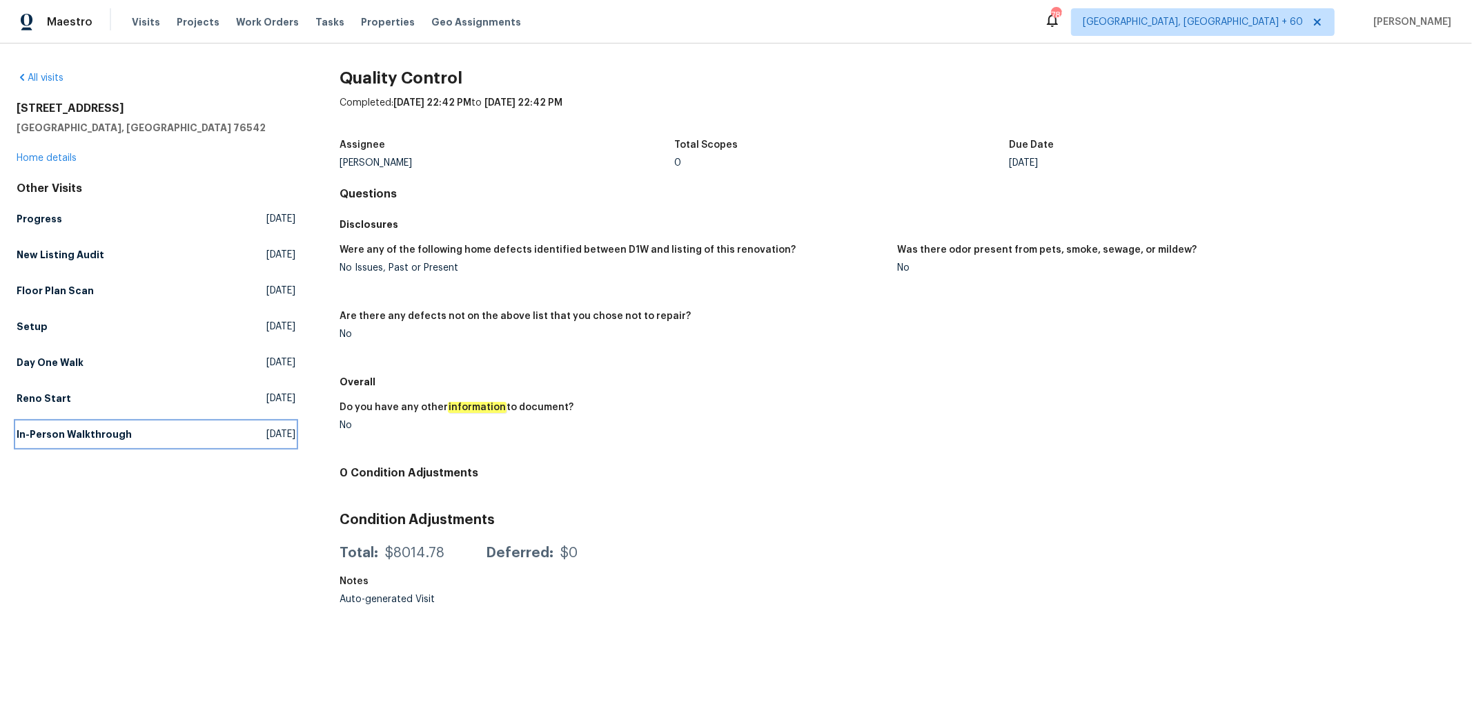
click at [72, 442] on link "In-Person Walkthrough Fri, Jul 11 2025" at bounding box center [156, 434] width 279 height 25
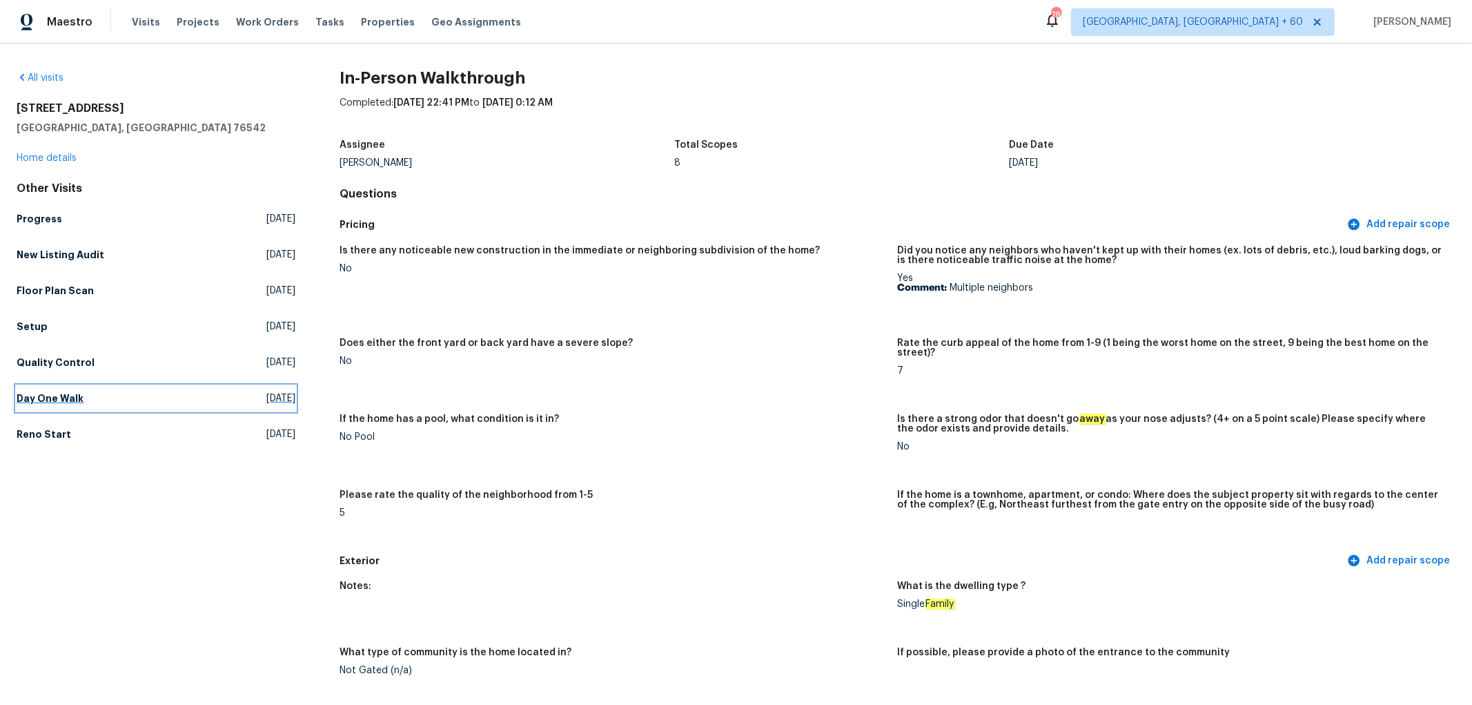
click at [53, 398] on h5 "Day One Walk" at bounding box center [50, 398] width 67 height 14
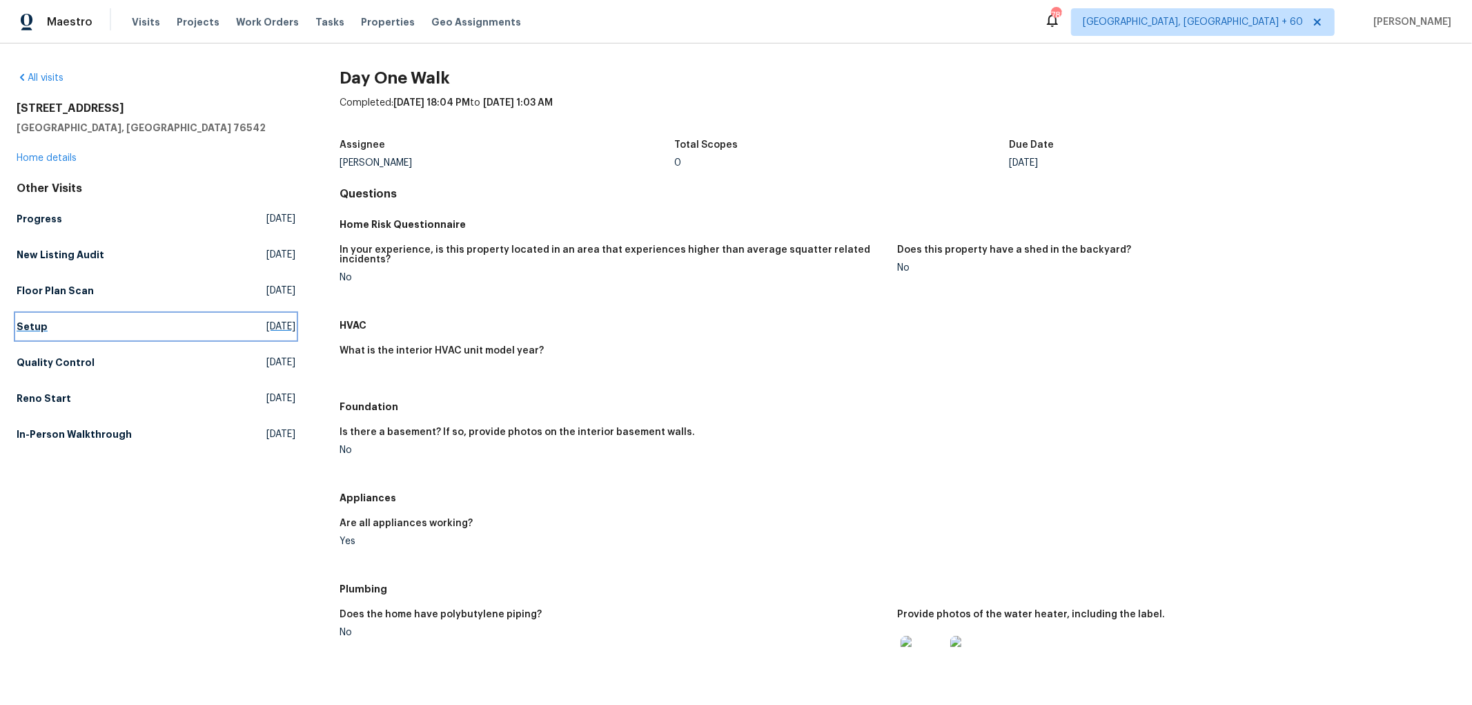
click at [19, 325] on h5 "Setup" at bounding box center [32, 327] width 31 height 14
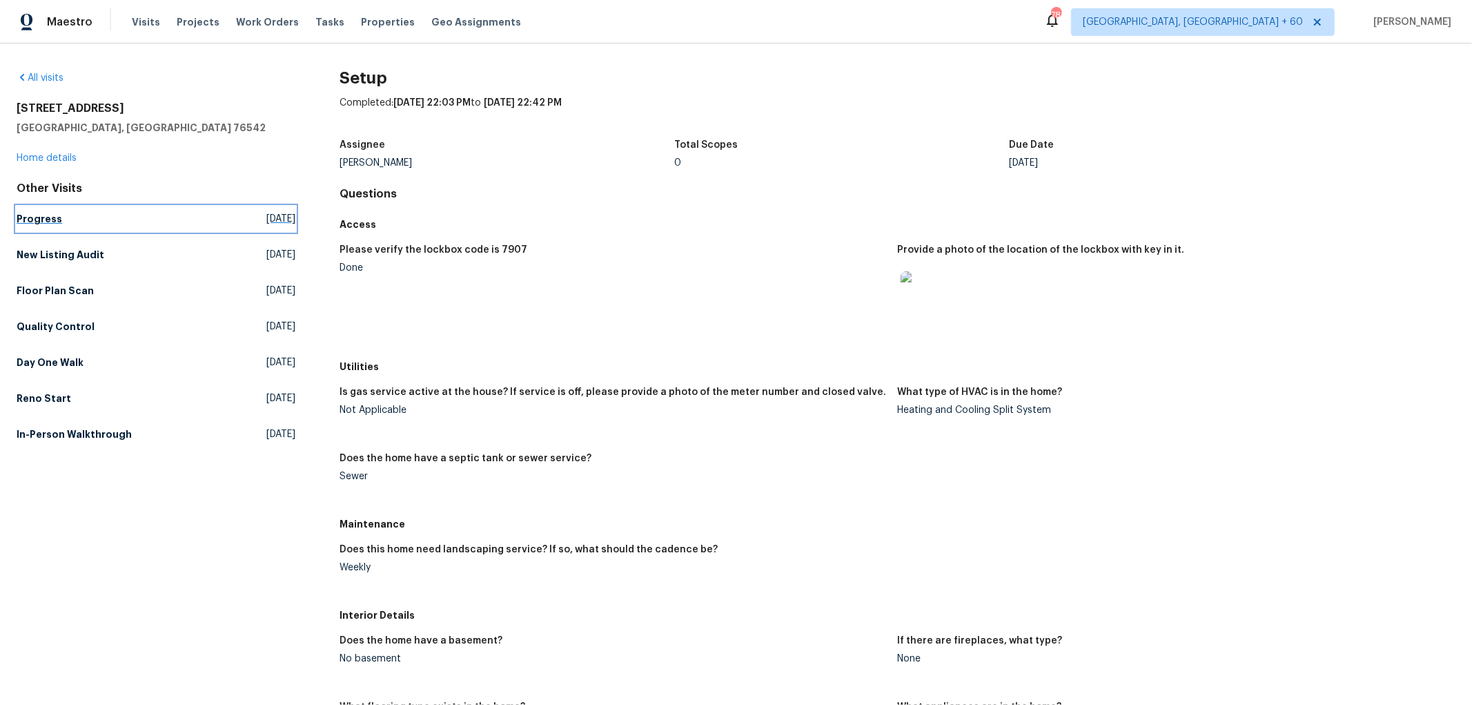
click at [54, 228] on link "Progress Thu, Aug 28 2025" at bounding box center [156, 218] width 279 height 25
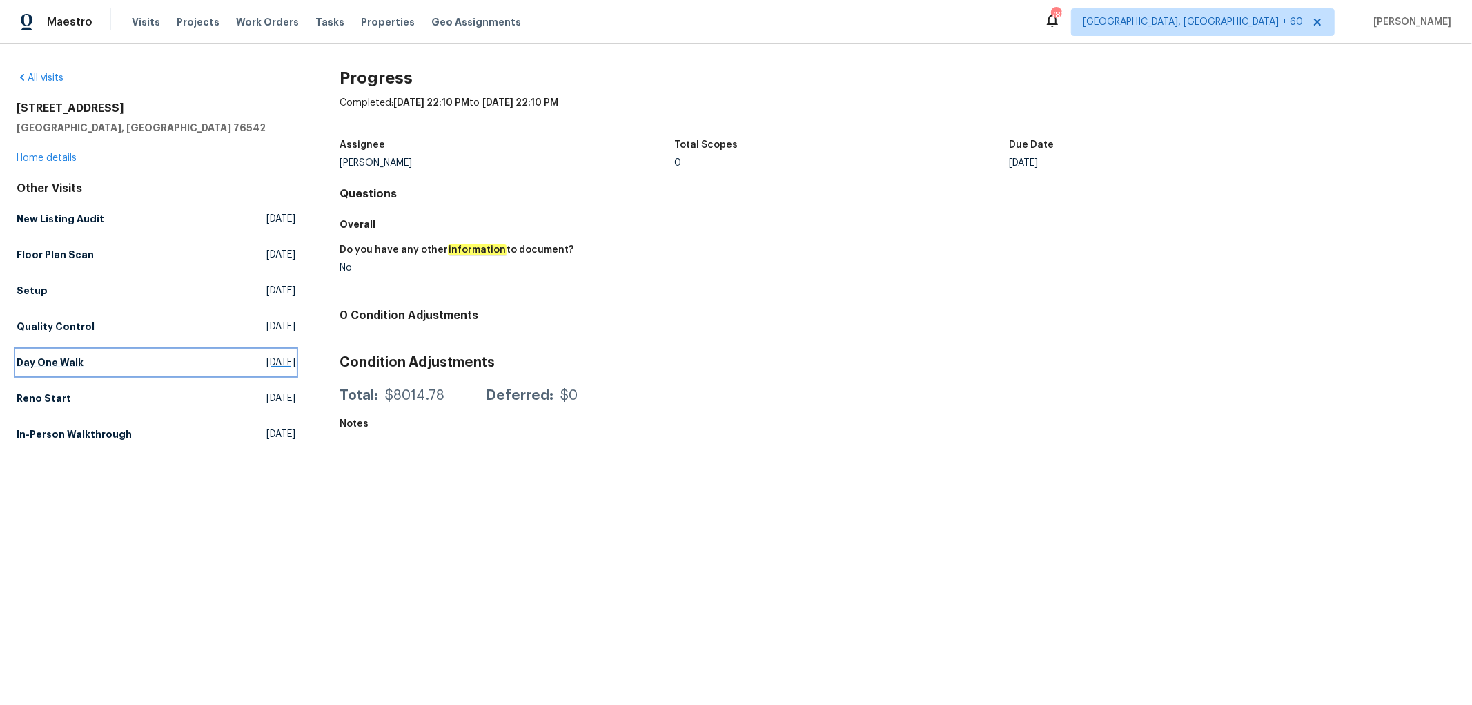
click at [66, 359] on h5 "Day One Walk" at bounding box center [50, 362] width 67 height 14
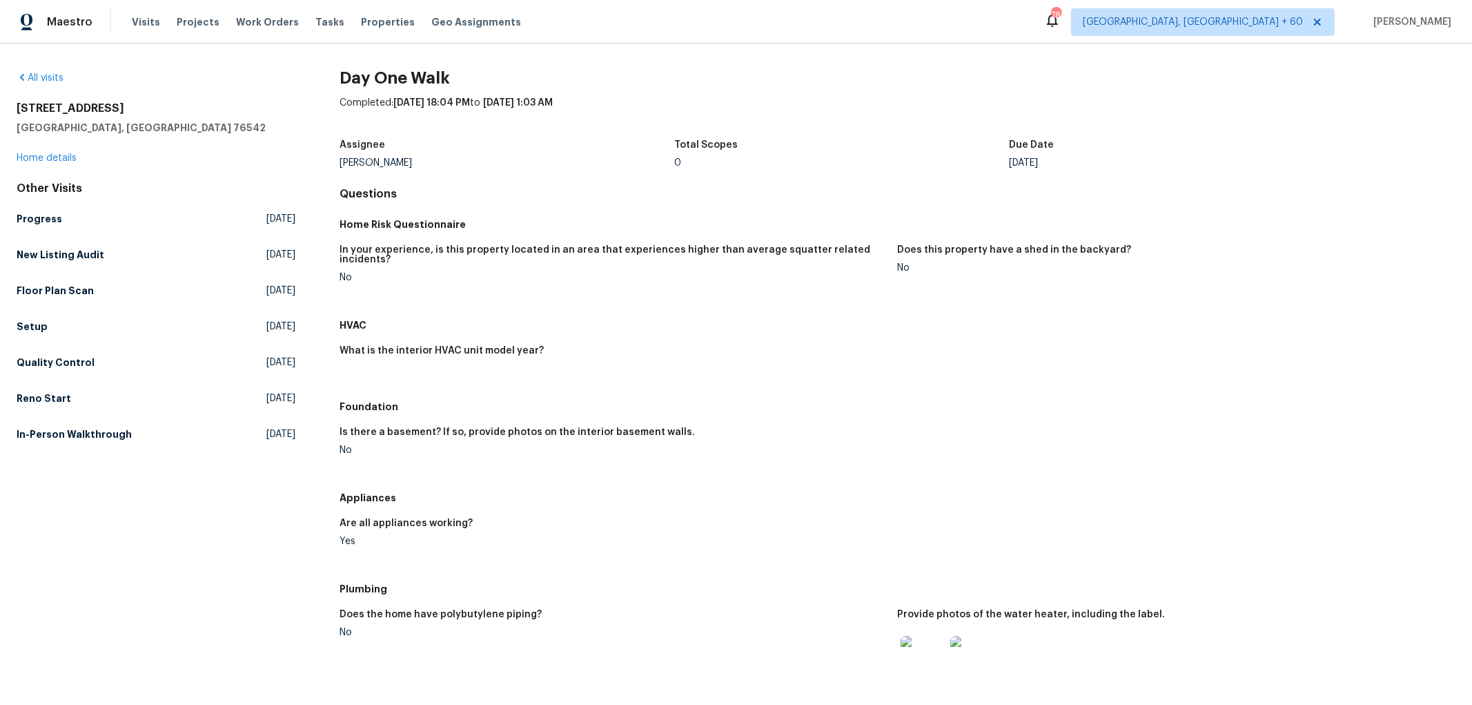
click at [152, 416] on div "Other Visits Progress Thu, Aug 28 2025 New Listing Audit Wed, Sep 03 2025 Floor…" at bounding box center [156, 314] width 279 height 265
click at [144, 439] on link "In-Person Walkthrough Fri, Jul 11 2025" at bounding box center [156, 434] width 279 height 25
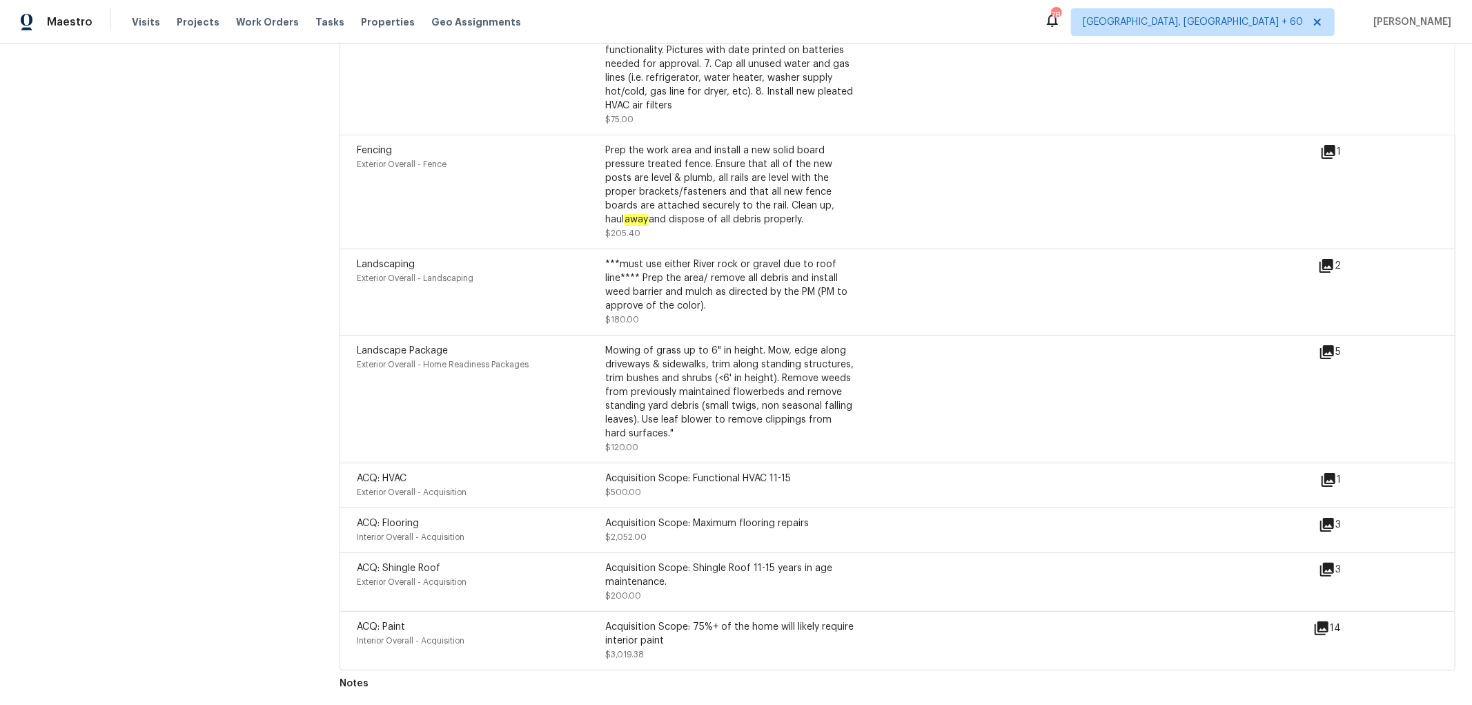
scroll to position [1266, 0]
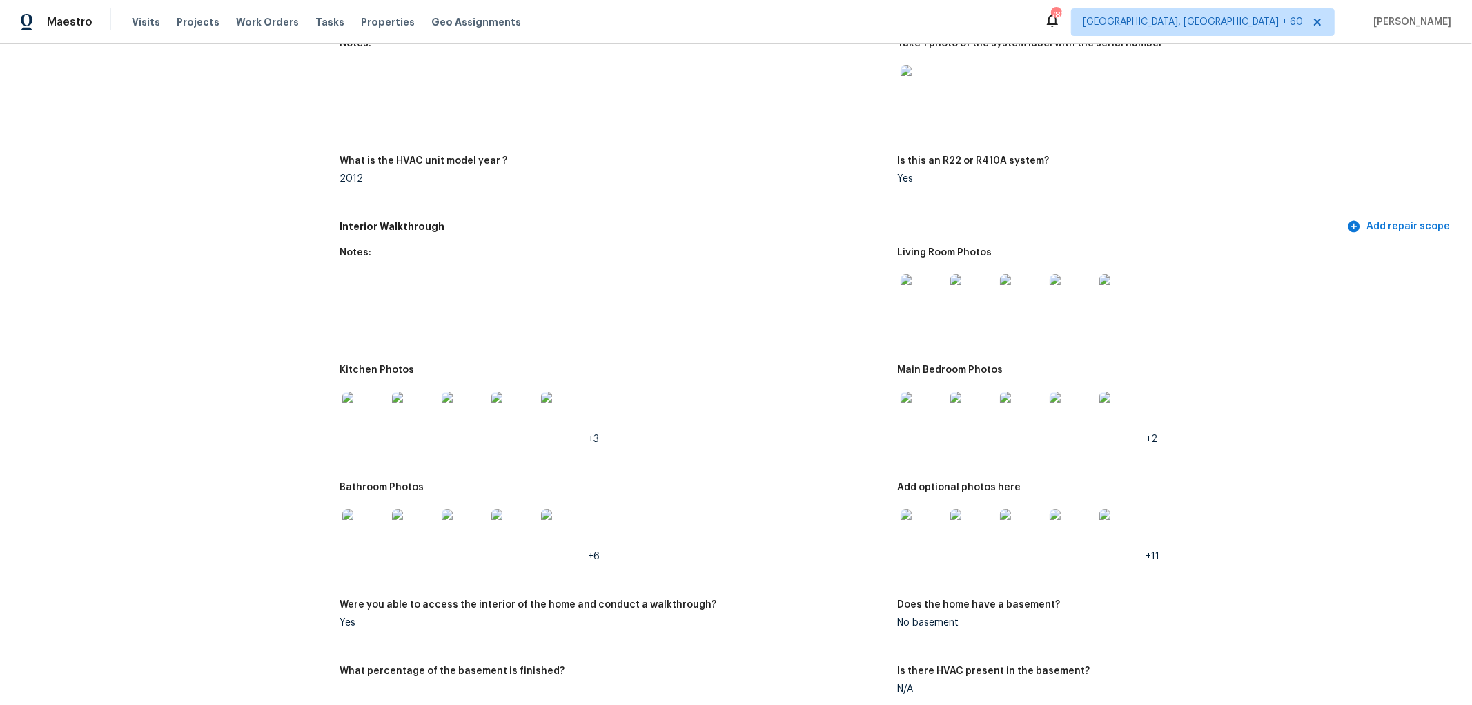
click at [926, 415] on img at bounding box center [923, 413] width 44 height 44
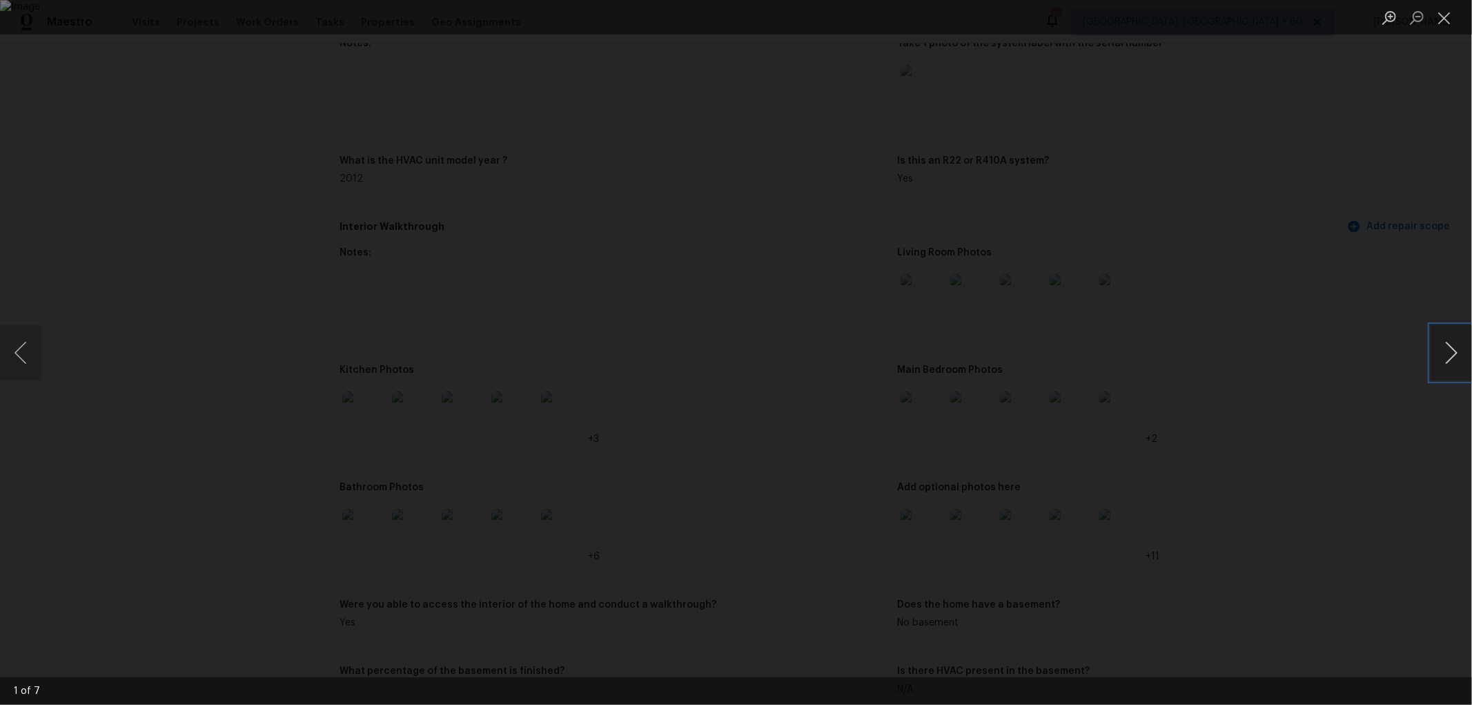
click at [1459, 349] on button "Next image" at bounding box center [1451, 352] width 41 height 55
click at [1458, 349] on button "Next image" at bounding box center [1451, 352] width 41 height 55
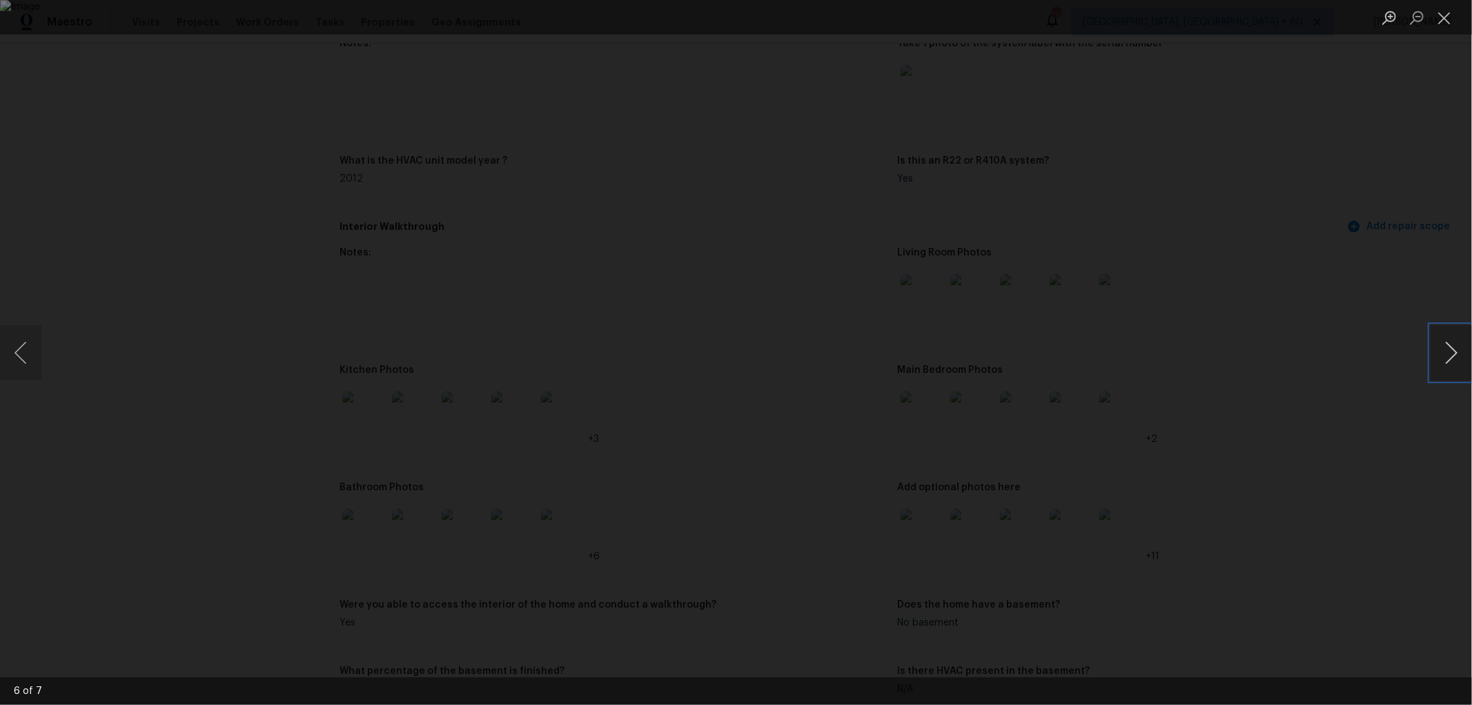
click at [1458, 349] on button "Next image" at bounding box center [1451, 352] width 41 height 55
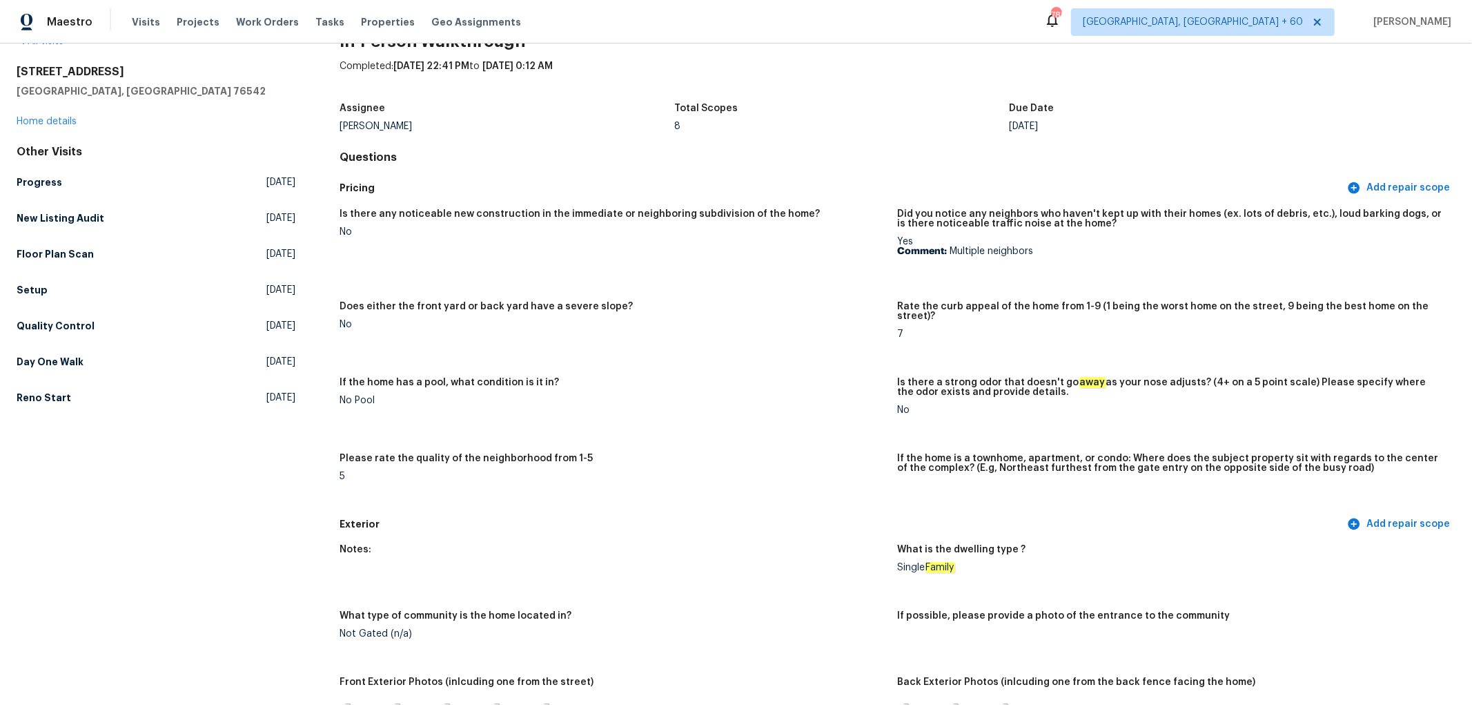
scroll to position [0, 0]
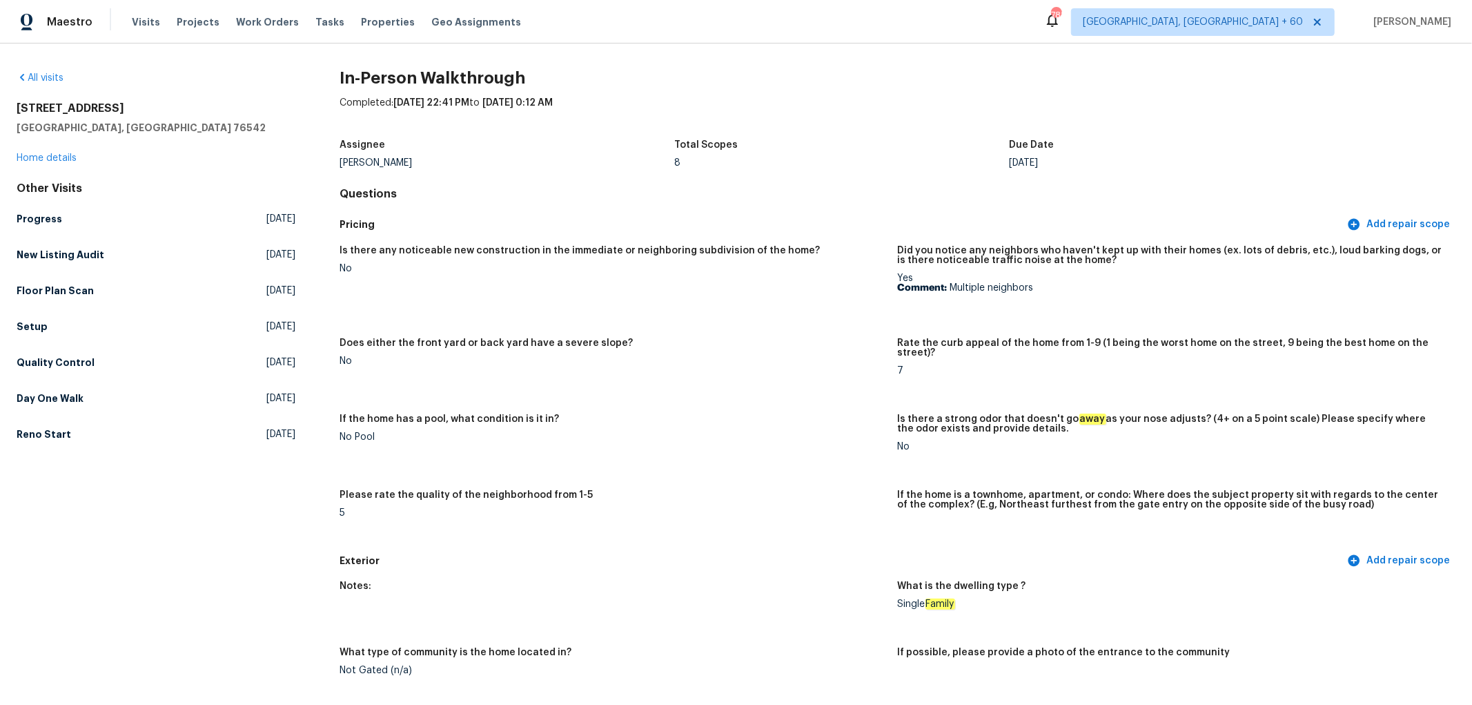
click at [674, 159] on div "8" at bounding box center [841, 163] width 335 height 10
drag, startPoint x: 709, startPoint y: 224, endPoint x: 457, endPoint y: 335, distance: 275.3
click at [709, 225] on h5 "Pricing" at bounding box center [842, 224] width 1005 height 14
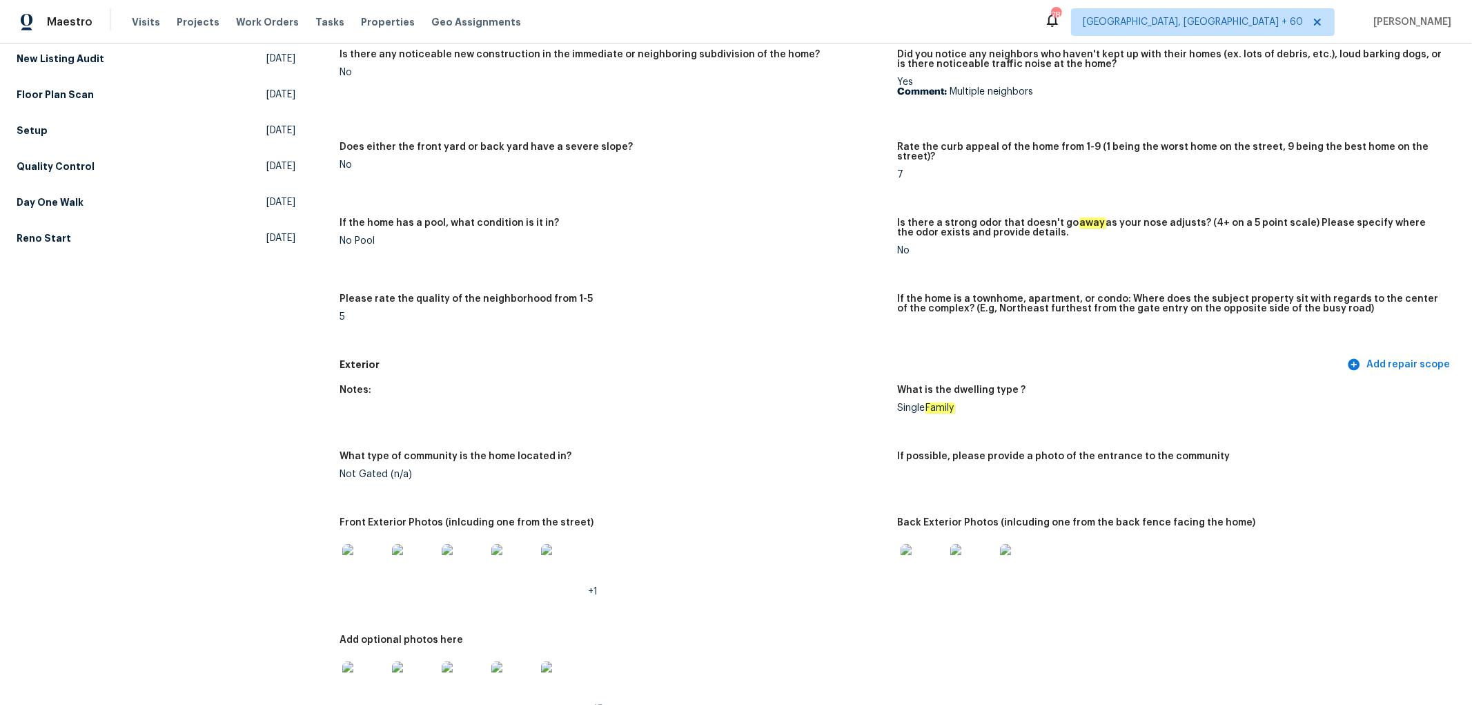
scroll to position [230, 0]
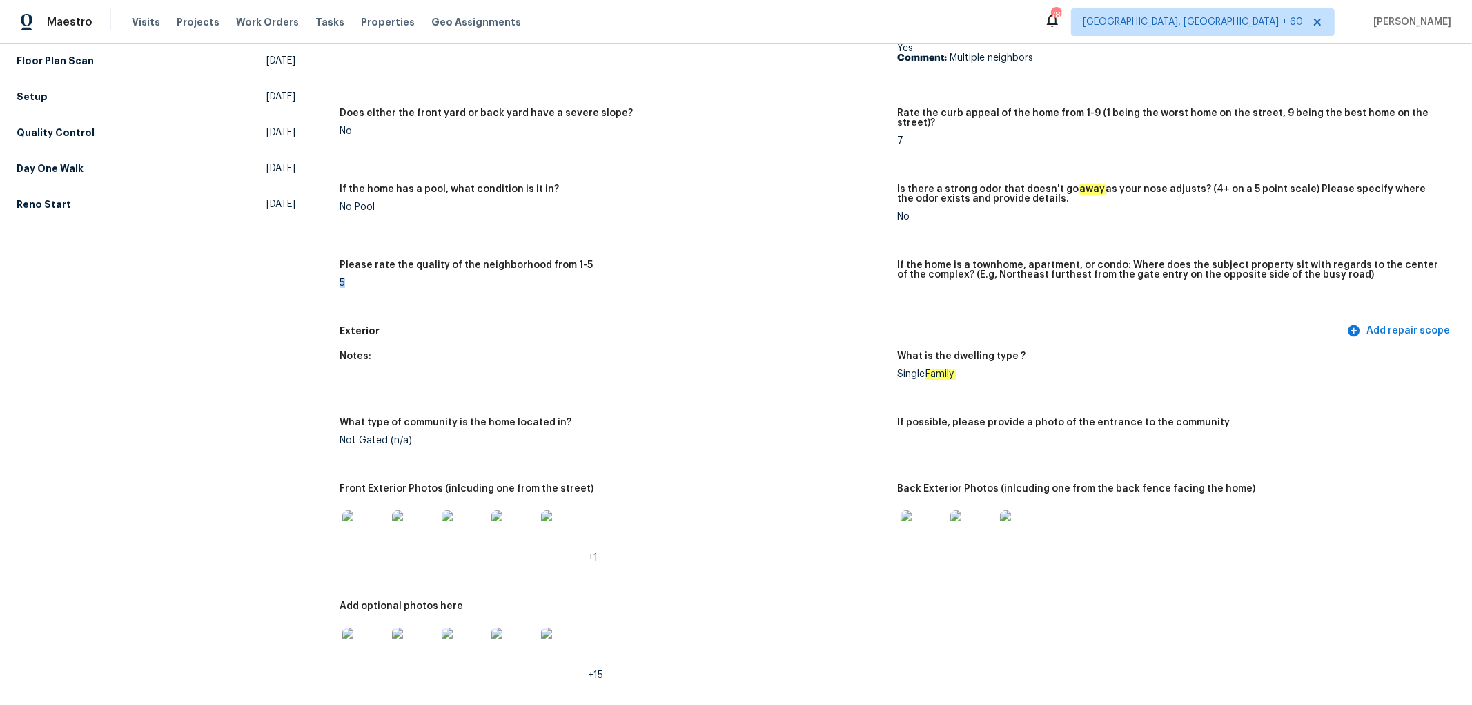
drag, startPoint x: 328, startPoint y: 286, endPoint x: 490, endPoint y: 288, distance: 162.2
drag, startPoint x: 667, startPoint y: 271, endPoint x: 696, endPoint y: 276, distance: 29.5
click at [696, 276] on div "Please rate the quality of the neighborhood from 1-5" at bounding box center [613, 269] width 547 height 18
drag, startPoint x: 1031, startPoint y: 276, endPoint x: 998, endPoint y: 355, distance: 86.0
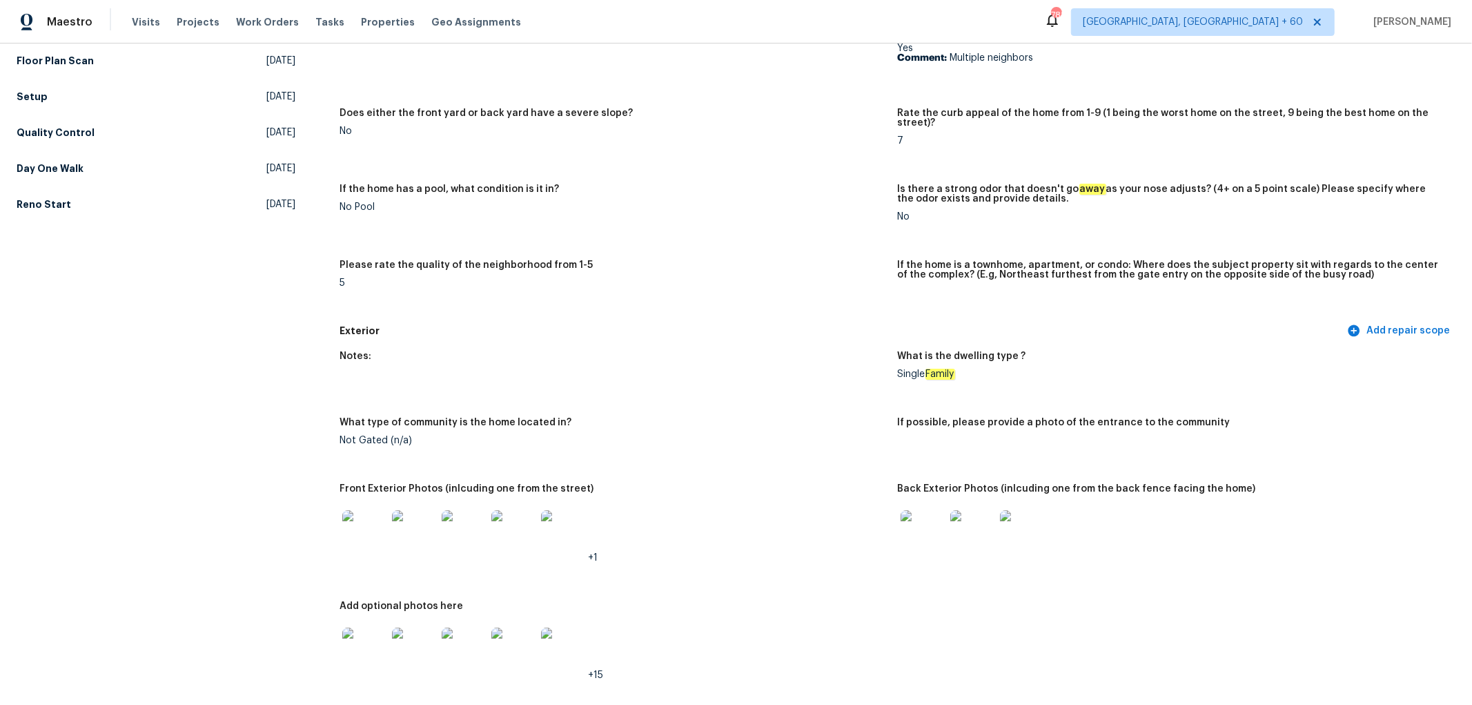
click at [1032, 276] on h5 "If the home is a townhome, apartment, or condo: Where does the subject property…" at bounding box center [1171, 269] width 547 height 19
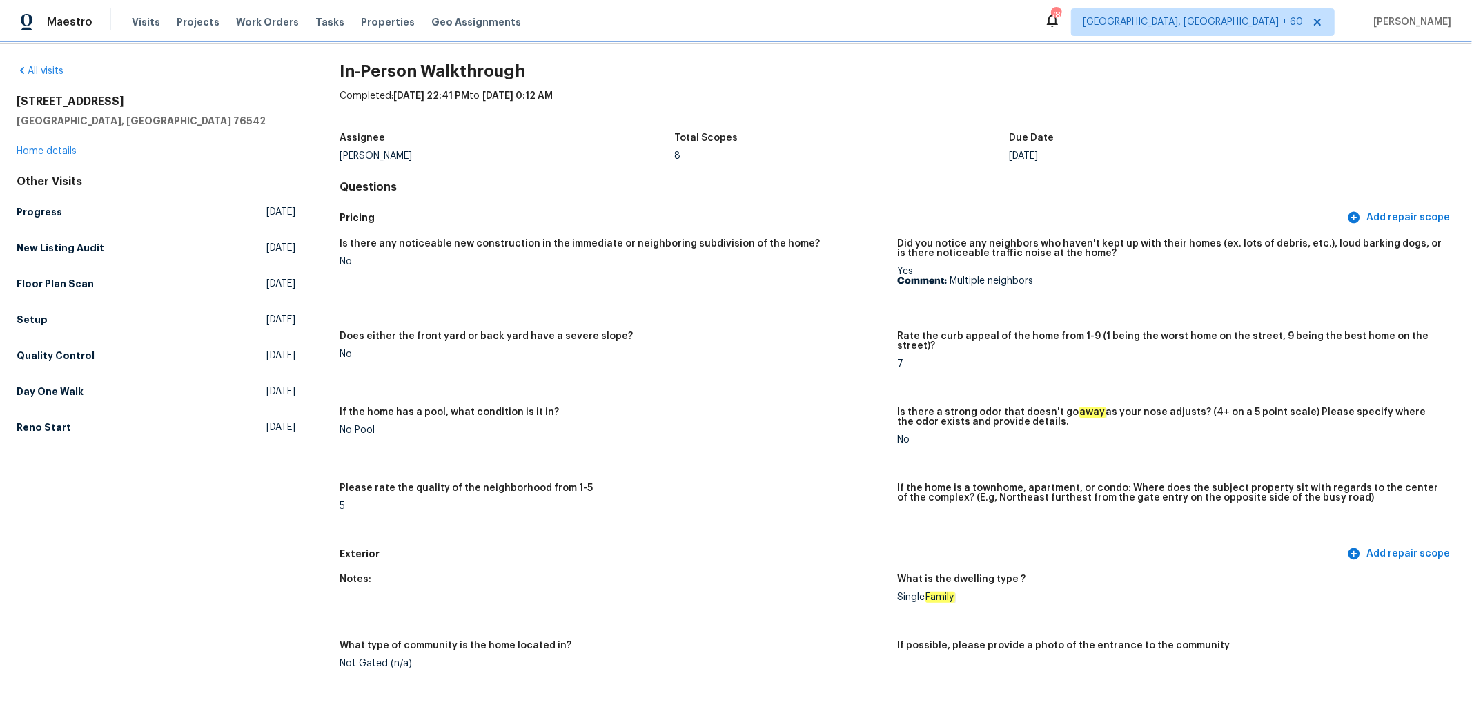
scroll to position [0, 0]
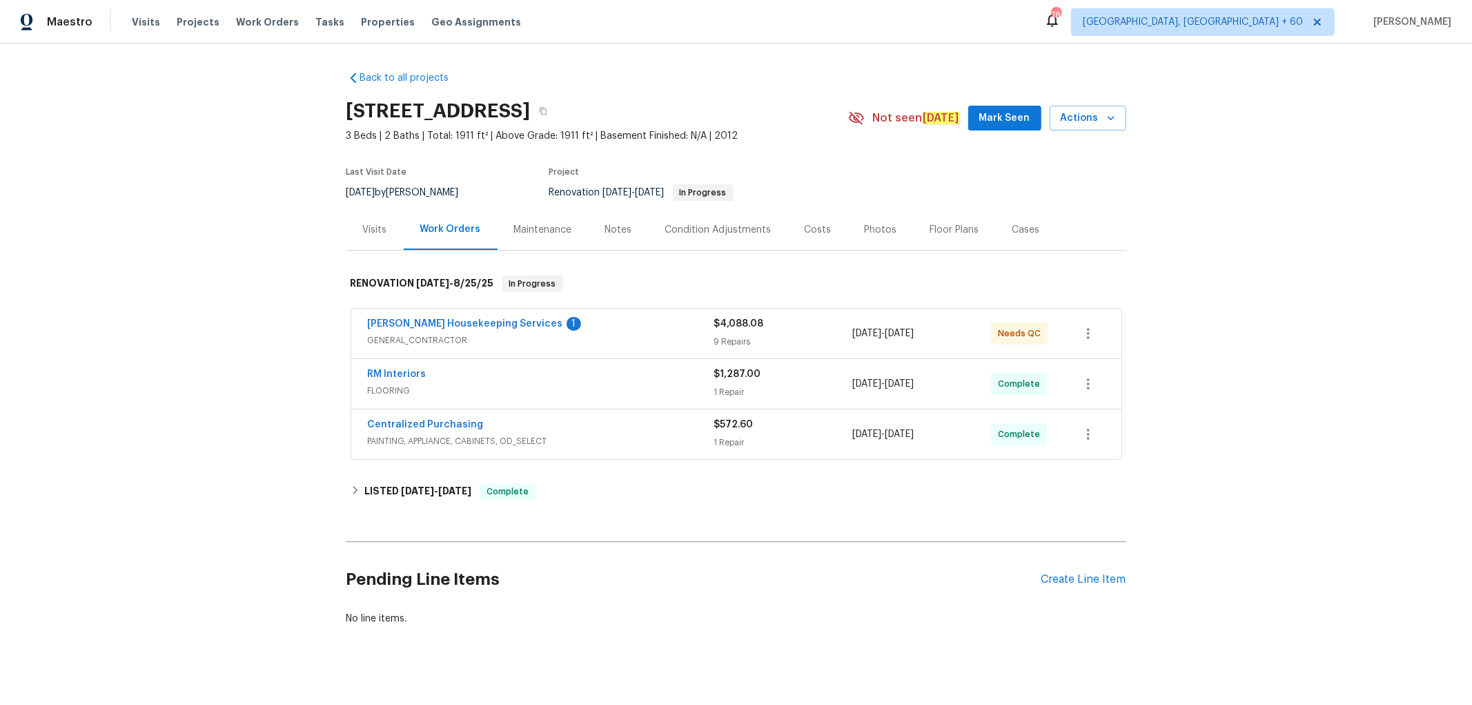
click at [947, 226] on div "Floor Plans" at bounding box center [954, 230] width 49 height 14
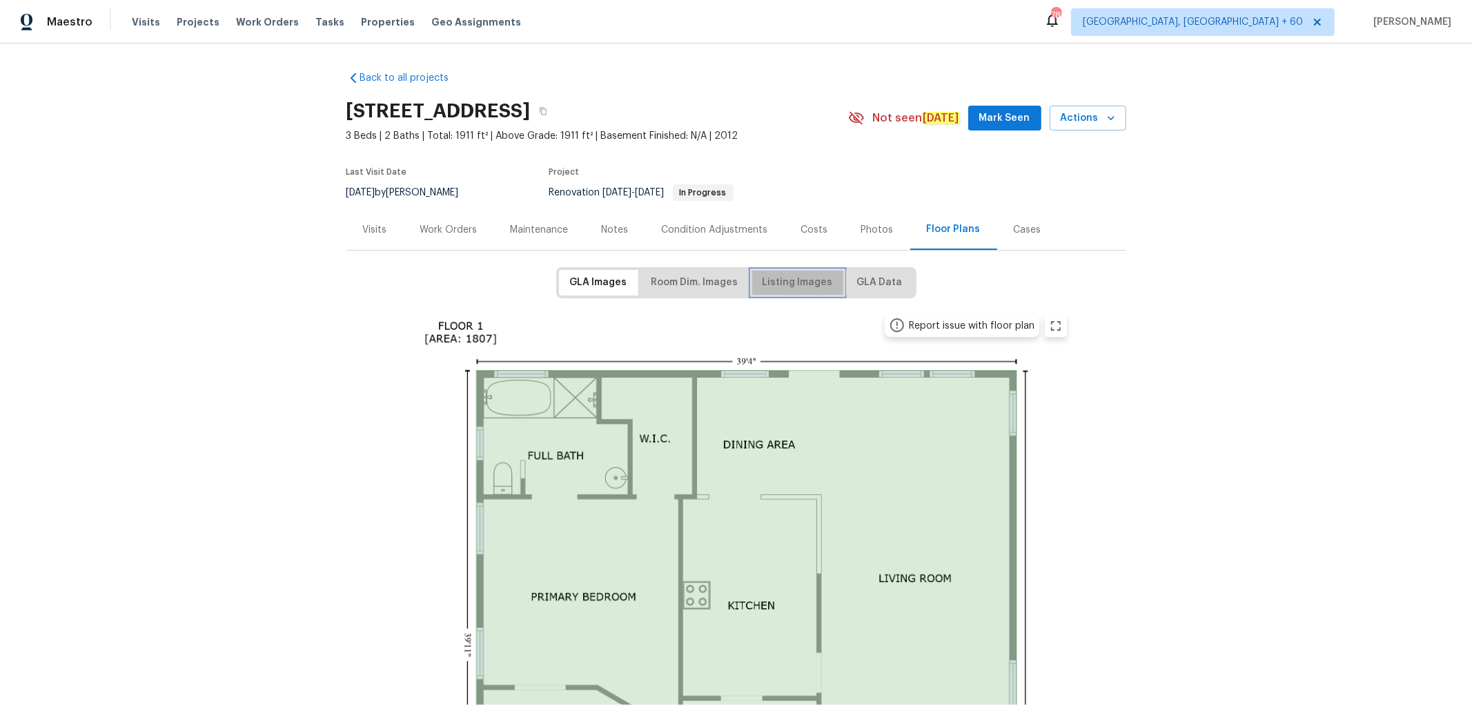
click at [796, 279] on span "Listing Images" at bounding box center [798, 282] width 70 height 17
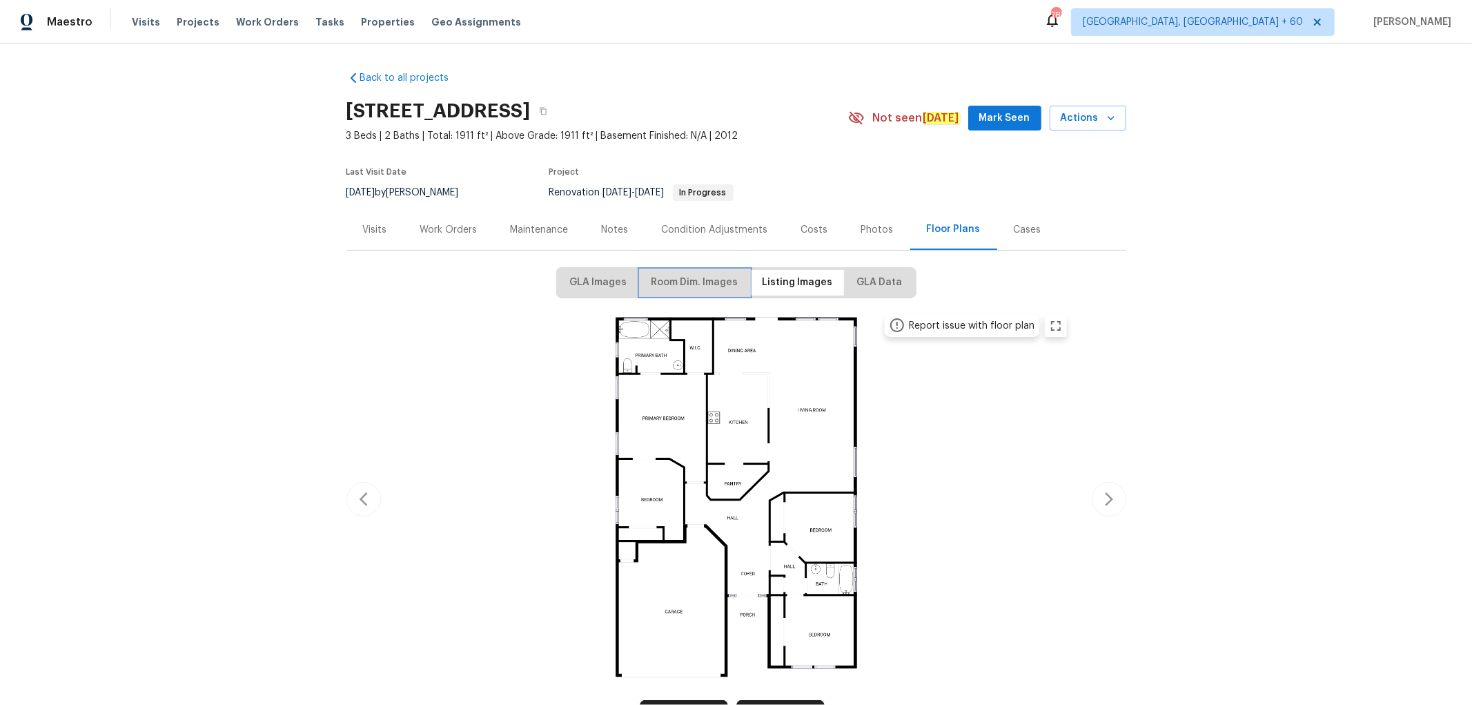
click at [678, 288] on span "Room Dim. Images" at bounding box center [695, 282] width 87 height 17
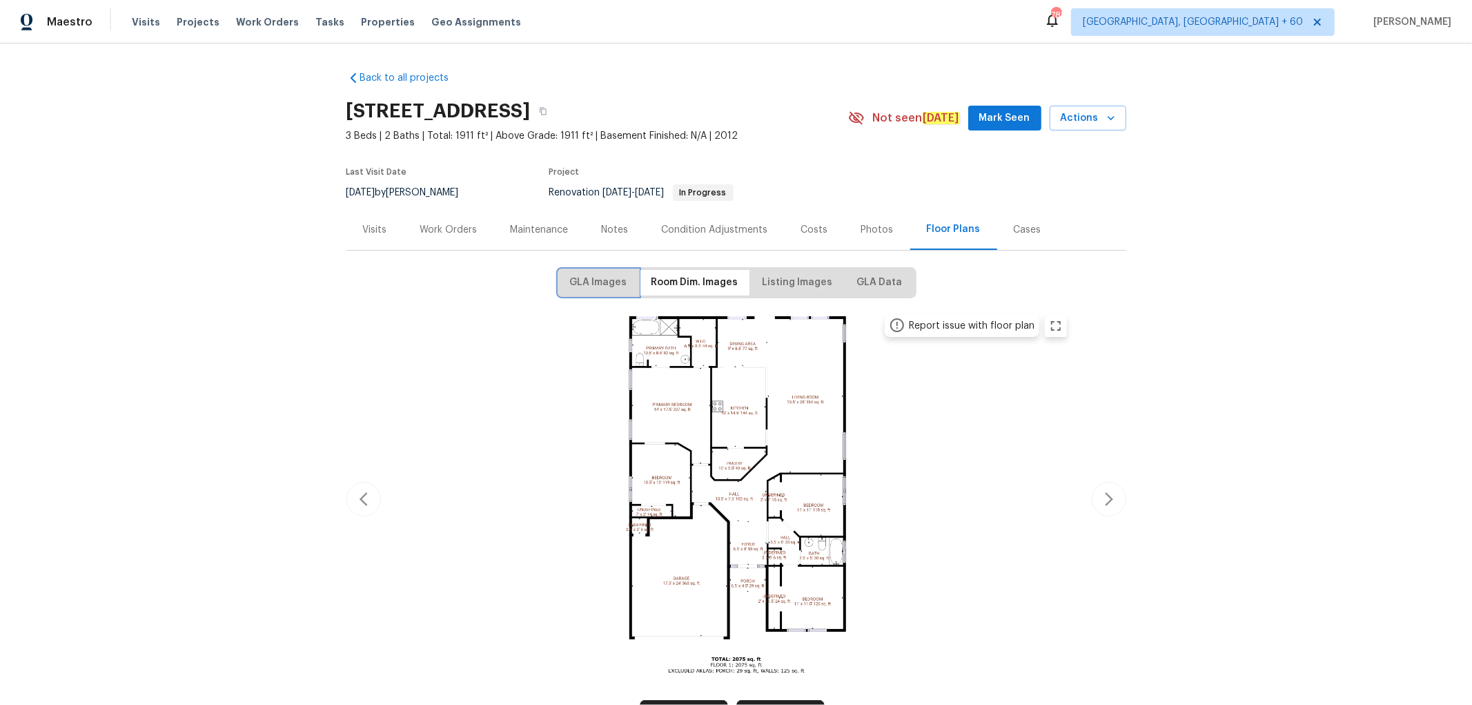
click at [578, 291] on button "GLA Images" at bounding box center [598, 283] width 79 height 26
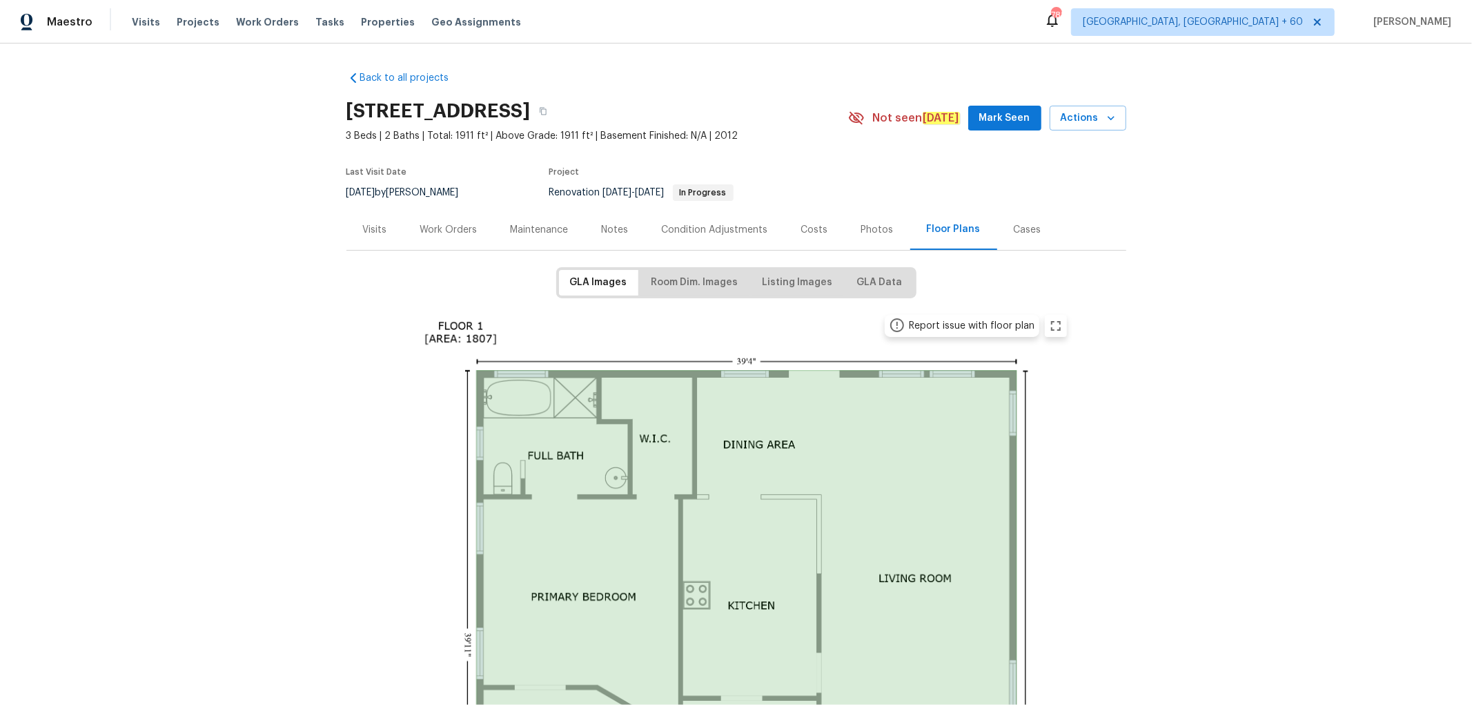
click at [355, 133] on span "3 Beds | 2 Baths | Total: 1911 ft² | Above Grade: 1911 ft² | Basement Finished:…" at bounding box center [597, 136] width 502 height 14
drag, startPoint x: 355, startPoint y: 133, endPoint x: 336, endPoint y: 138, distance: 19.4
click at [355, 133] on span "3 Beds | 2 Baths | Total: 1911 ft² | Above Grade: 1911 ft² | Basement Finished:…" at bounding box center [597, 136] width 502 height 14
click at [335, 138] on div "Back to all projects 5705 Southern Belle Dr, Killeen, TX 76542 3 Beds | 2 Baths…" at bounding box center [736, 373] width 1472 height 661
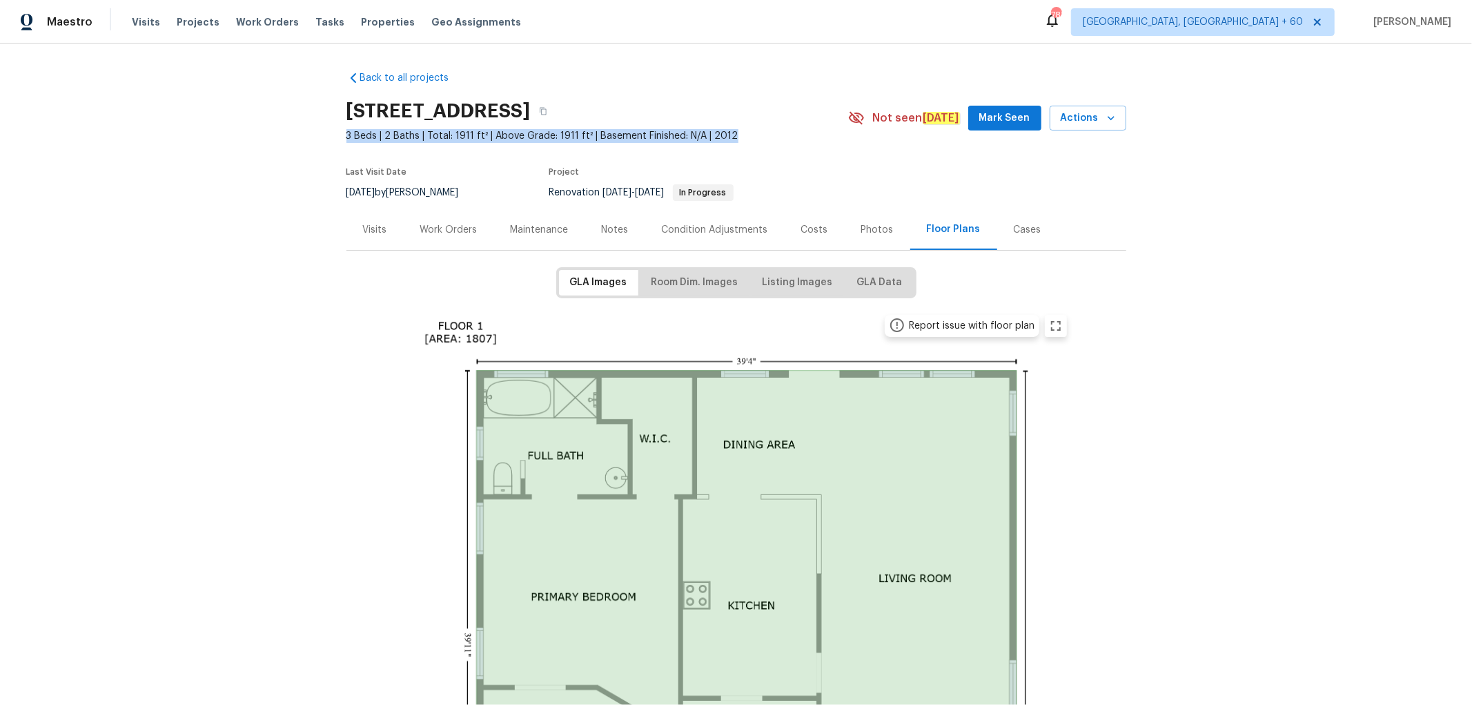
drag, startPoint x: 335, startPoint y: 139, endPoint x: 798, endPoint y: 142, distance: 463.1
click at [798, 142] on div "Back to all projects 5705 Southern Belle Dr, Killeen, TX 76542 3 Beds | 2 Baths…" at bounding box center [736, 373] width 1472 height 661
click at [276, 306] on div "Back to all projects 5705 Southern Belle Dr, Killeen, TX 76542 3 Beds | 2 Baths…" at bounding box center [736, 373] width 1472 height 661
click at [861, 280] on span "GLA Data" at bounding box center [880, 282] width 46 height 17
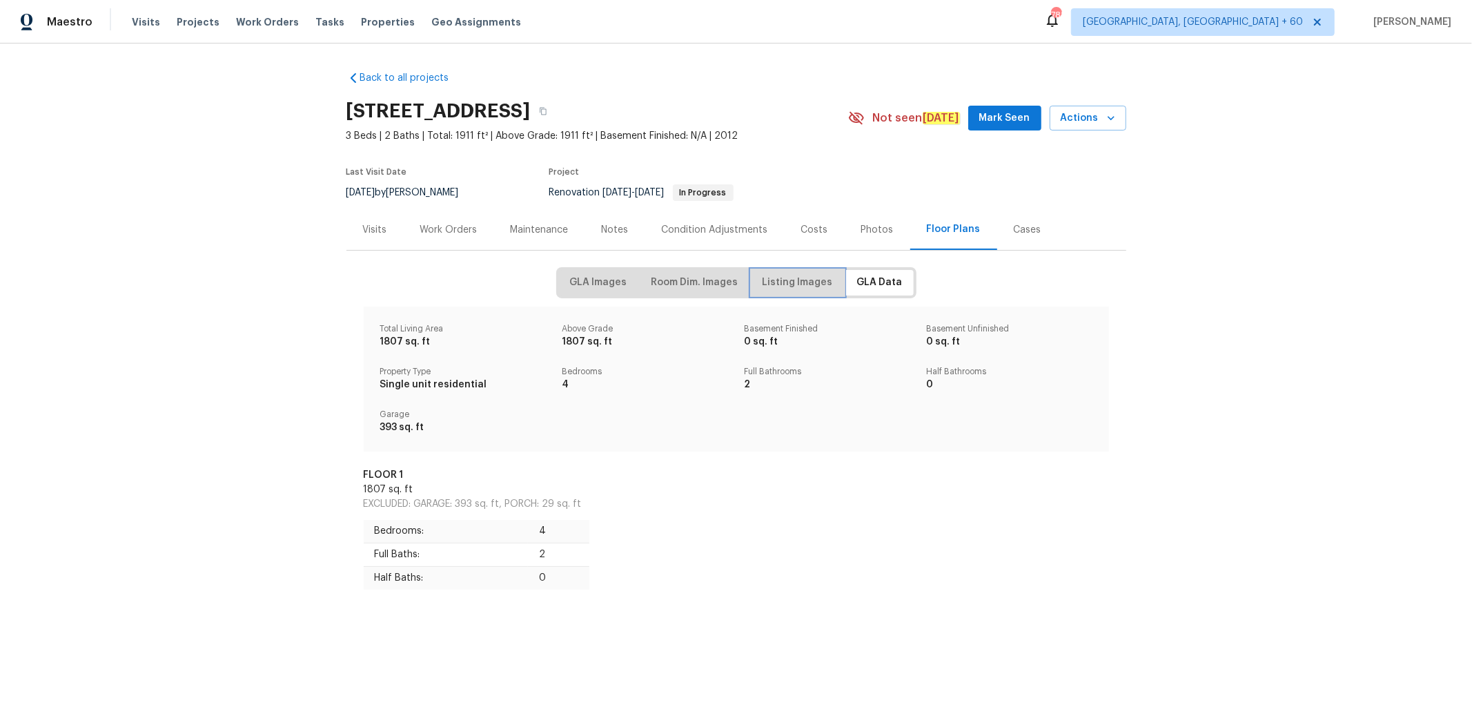
click at [810, 280] on span "Listing Images" at bounding box center [798, 282] width 70 height 17
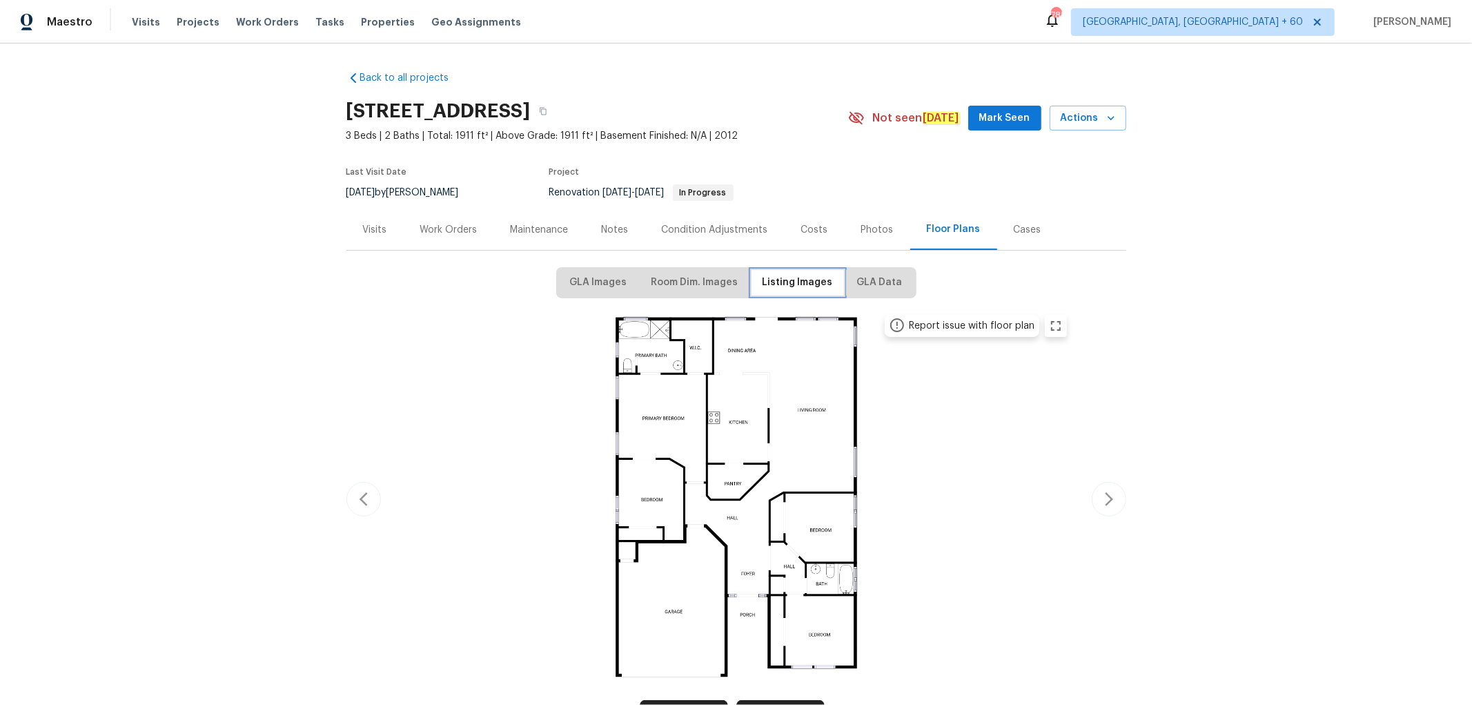
scroll to position [153, 0]
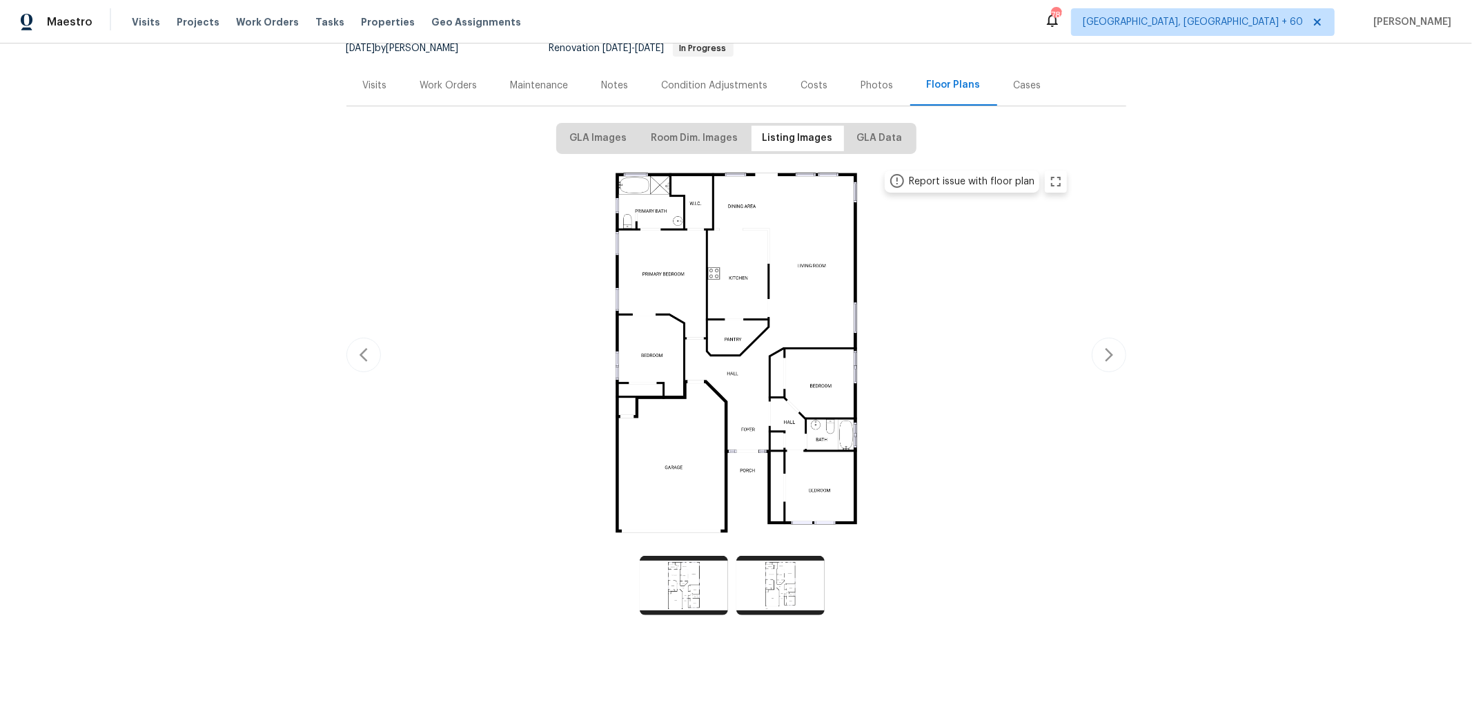
click at [542, 123] on div "GLA Images Room Dim. Images Listing Images GLA Data Report issue with floor pla…" at bounding box center [736, 372] width 780 height 499
click at [563, 126] on button "GLA Images" at bounding box center [598, 139] width 79 height 26
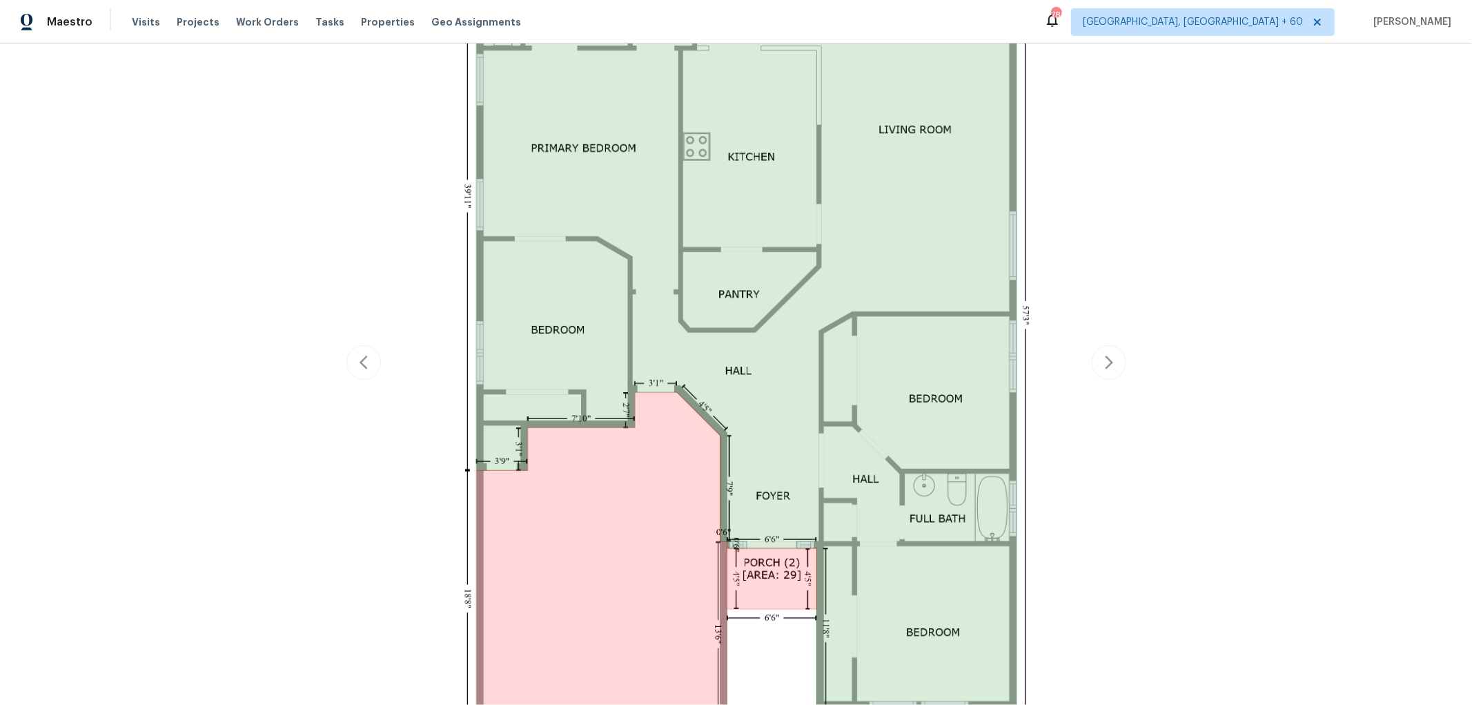
scroll to position [460, 0]
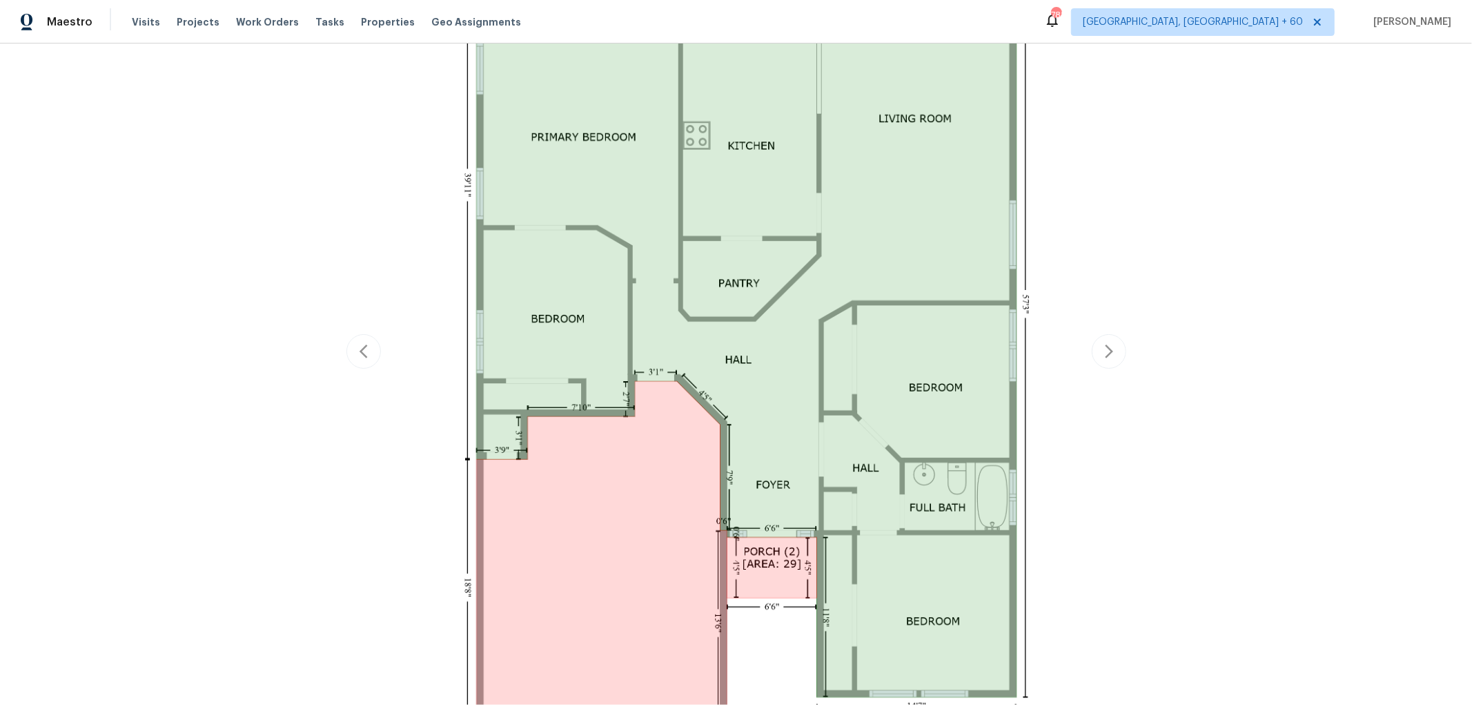
click at [1106, 362] on div "Report issue with floor plan" at bounding box center [736, 352] width 780 height 1010
click at [1106, 353] on div "Report issue with floor plan" at bounding box center [736, 352] width 780 height 1010
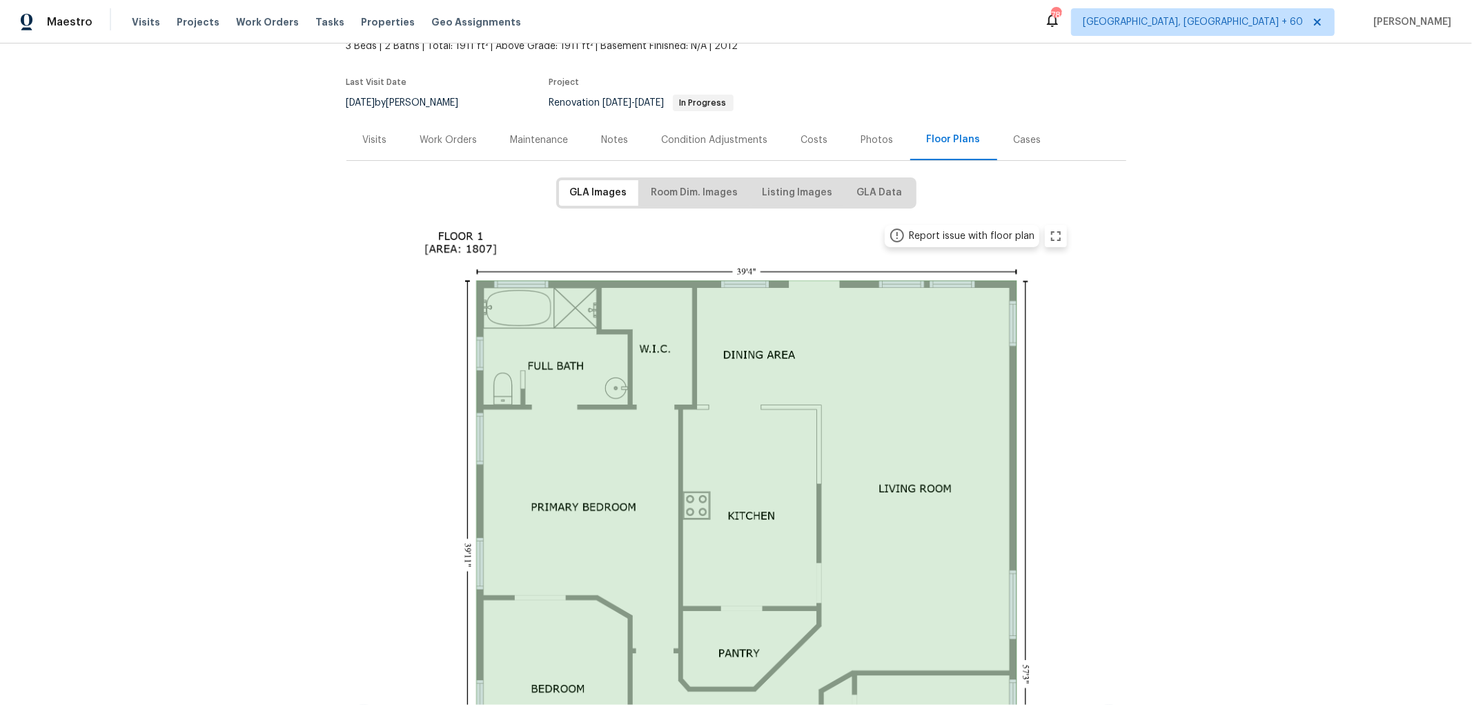
scroll to position [77, 0]
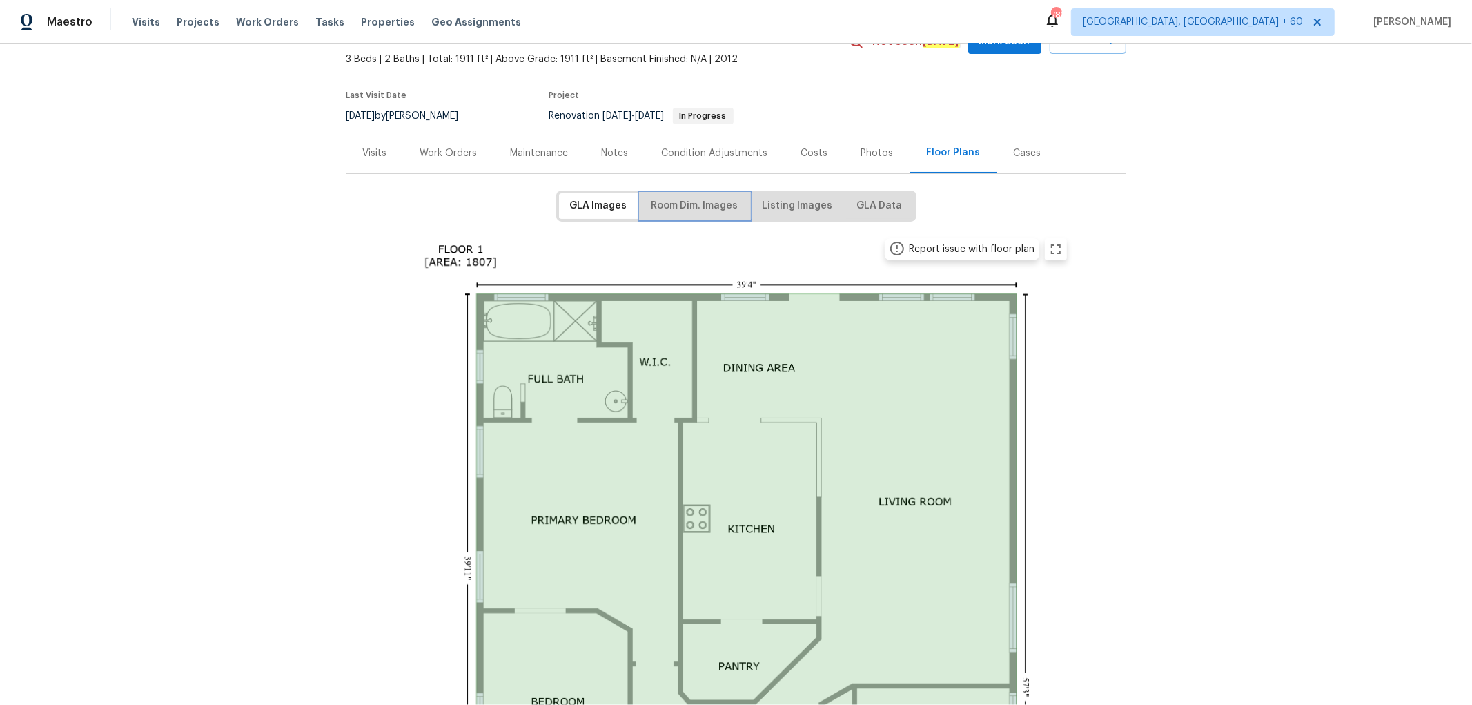
click at [695, 204] on span "Room Dim. Images" at bounding box center [695, 205] width 87 height 17
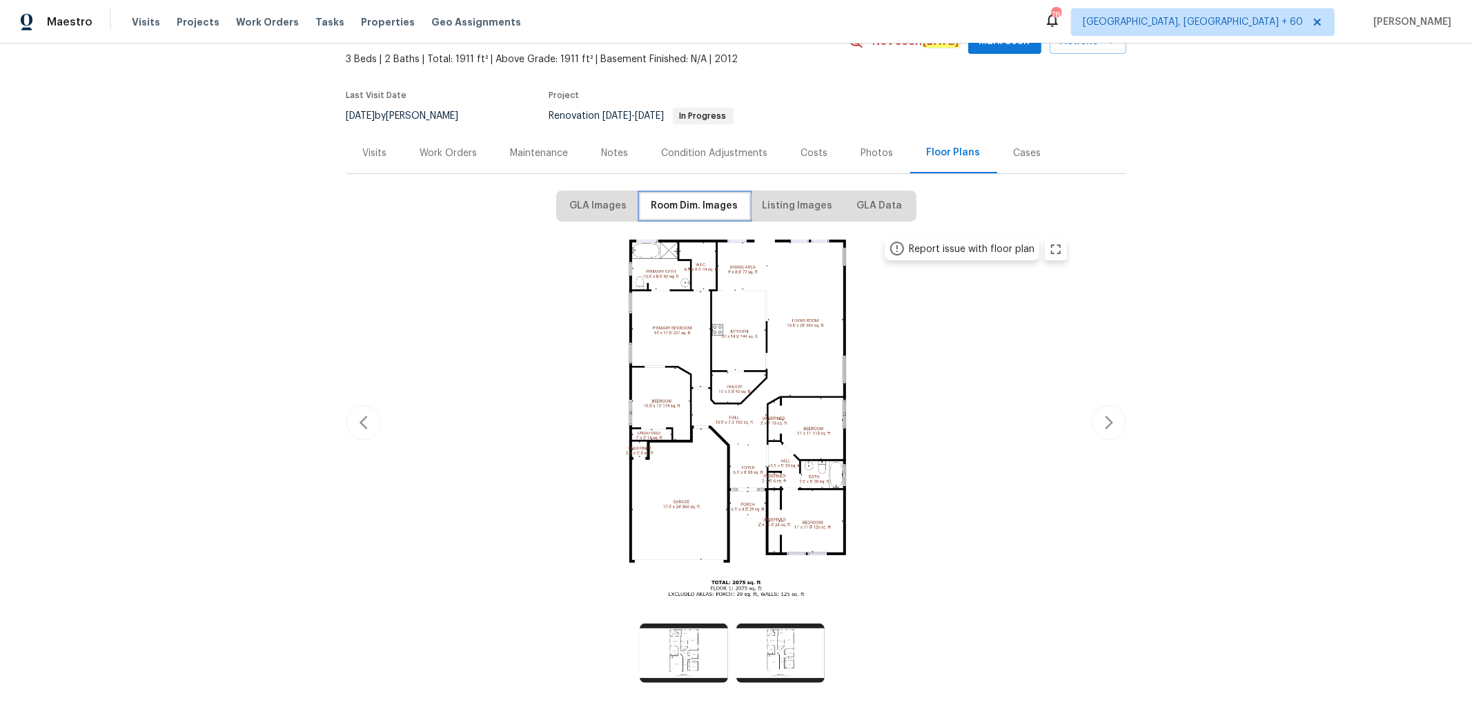
scroll to position [0, 0]
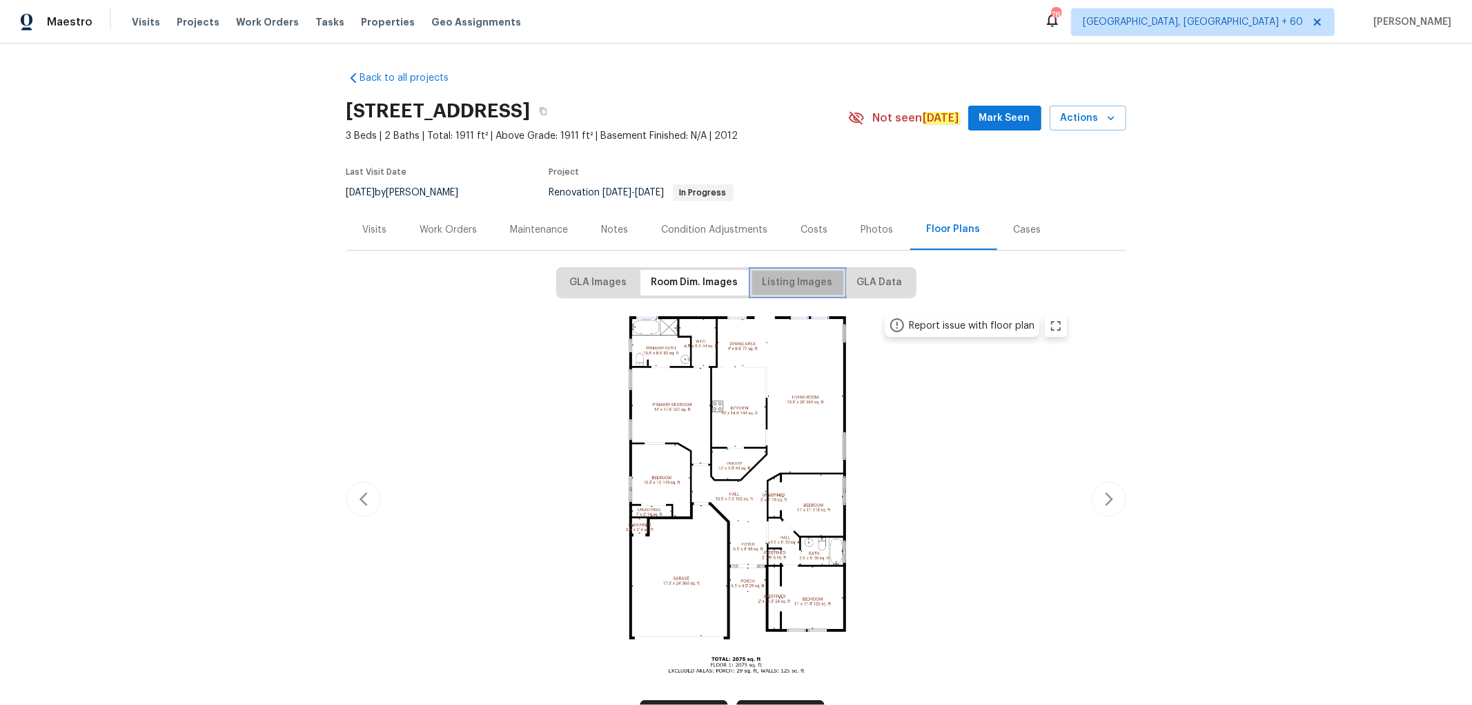
click at [823, 288] on span "Listing Images" at bounding box center [798, 282] width 70 height 17
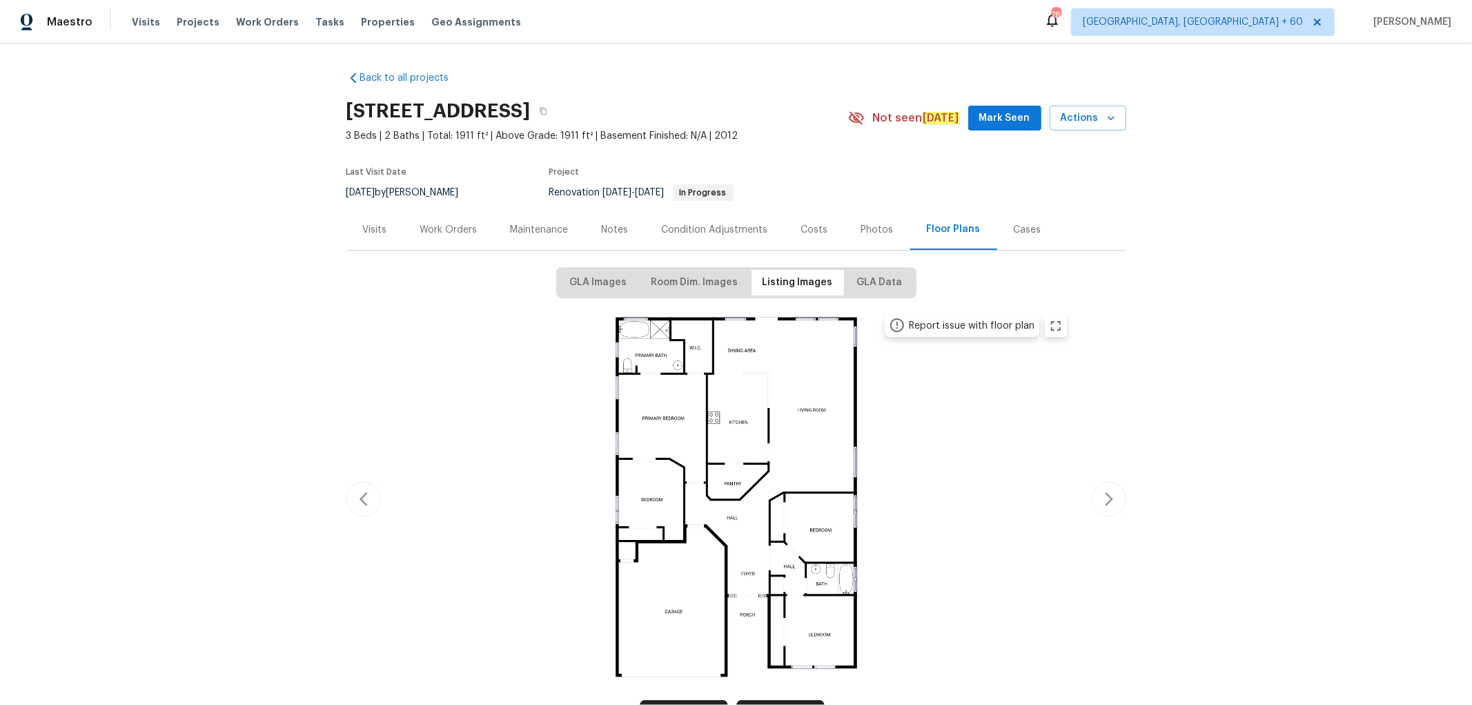
drag, startPoint x: 908, startPoint y: 283, endPoint x: 887, endPoint y: 284, distance: 21.4
click at [906, 284] on div "GLA Images Room Dim. Images Listing Images GLA Data Report issue with floor pla…" at bounding box center [736, 516] width 780 height 499
click at [887, 284] on span "GLA Data" at bounding box center [880, 282] width 46 height 17
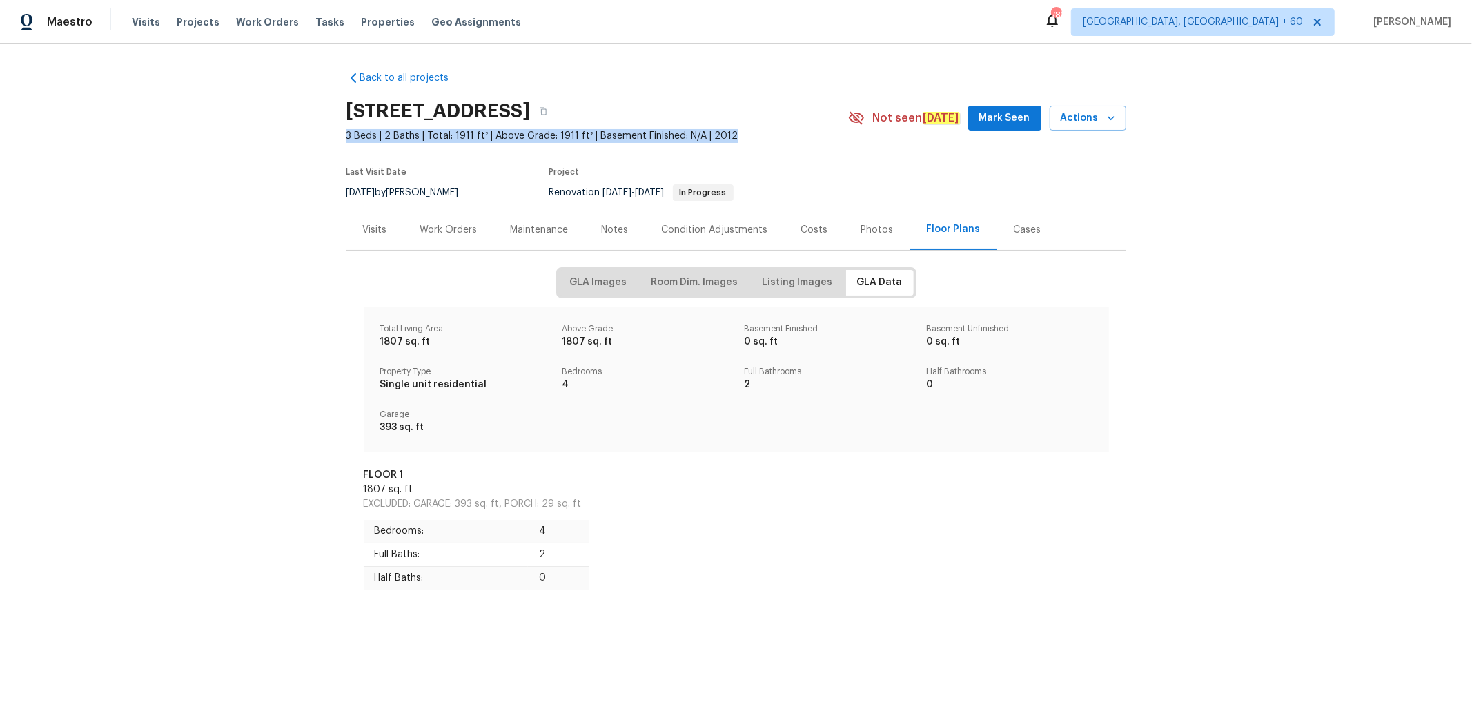
drag, startPoint x: 340, startPoint y: 135, endPoint x: 726, endPoint y: 134, distance: 386.5
click at [721, 130] on div "Back to all projects 5705 Southern Belle Dr, Killeen, TX 76542 3 Beds | 2 Baths…" at bounding box center [736, 357] width 1472 height 629
click at [734, 139] on span "3 Beds | 2 Baths | Total: 1911 ft² | Above Grade: 1911 ft² | Basement Finished:…" at bounding box center [597, 136] width 502 height 14
drag, startPoint x: 631, startPoint y: 153, endPoint x: 340, endPoint y: 137, distance: 291.7
click at [340, 137] on div "Back to all projects 5705 Southern Belle Dr, Killeen, TX 76542 3 Beds | 2 Baths…" at bounding box center [736, 357] width 1472 height 629
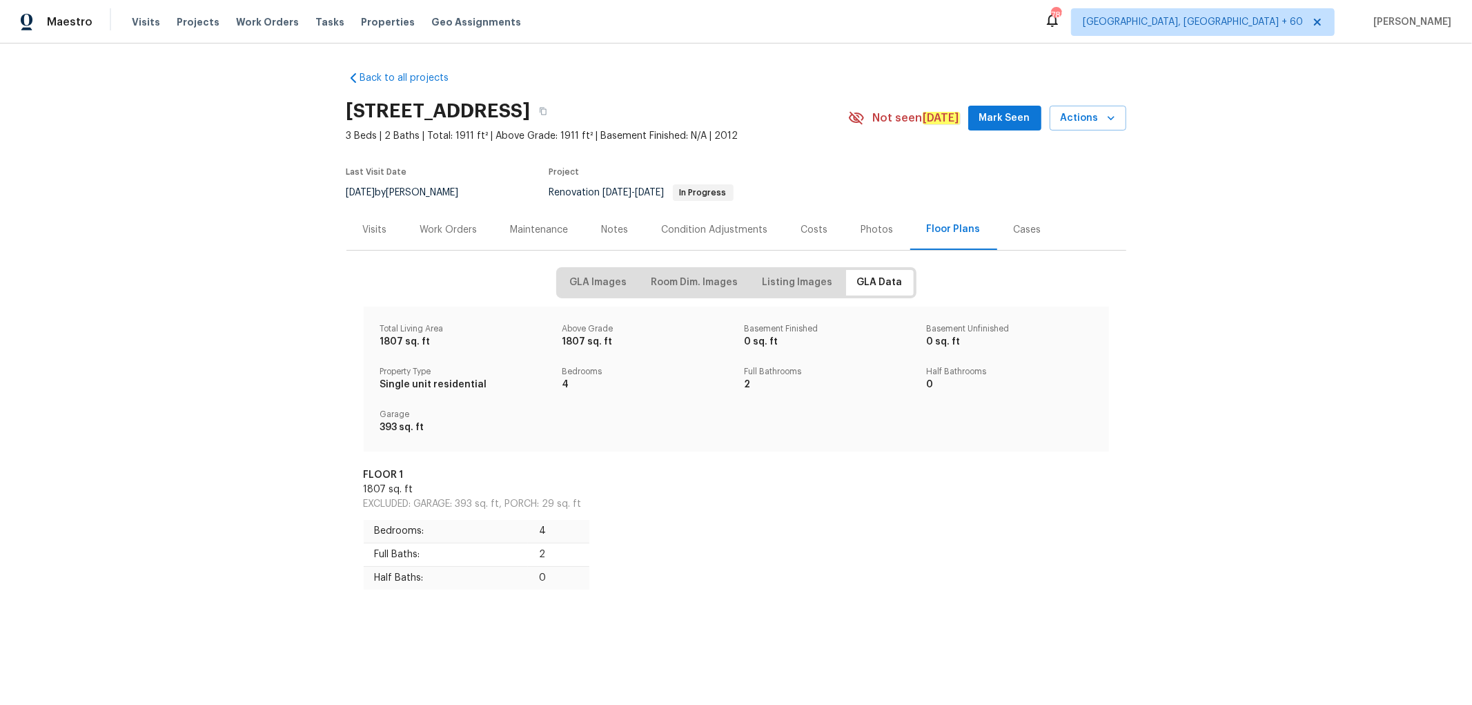
click at [330, 153] on div "Back to all projects 5705 Southern Belle Dr, Killeen, TX 76542 3 Beds | 2 Baths…" at bounding box center [736, 357] width 1472 height 629
drag, startPoint x: 334, startPoint y: 135, endPoint x: 727, endPoint y: 131, distance: 393.4
click at [727, 131] on div "Back to all projects 5705 Southern Belle Dr, Killeen, TX 76542 3 Beds | 2 Baths…" at bounding box center [736, 357] width 1472 height 629
click at [734, 135] on span "3 Beds | 2 Baths | Total: 1911 ft² | Above Grade: 1911 ft² | Basement Finished:…" at bounding box center [597, 136] width 502 height 14
drag, startPoint x: 630, startPoint y: 135, endPoint x: 549, endPoint y: 135, distance: 80.8
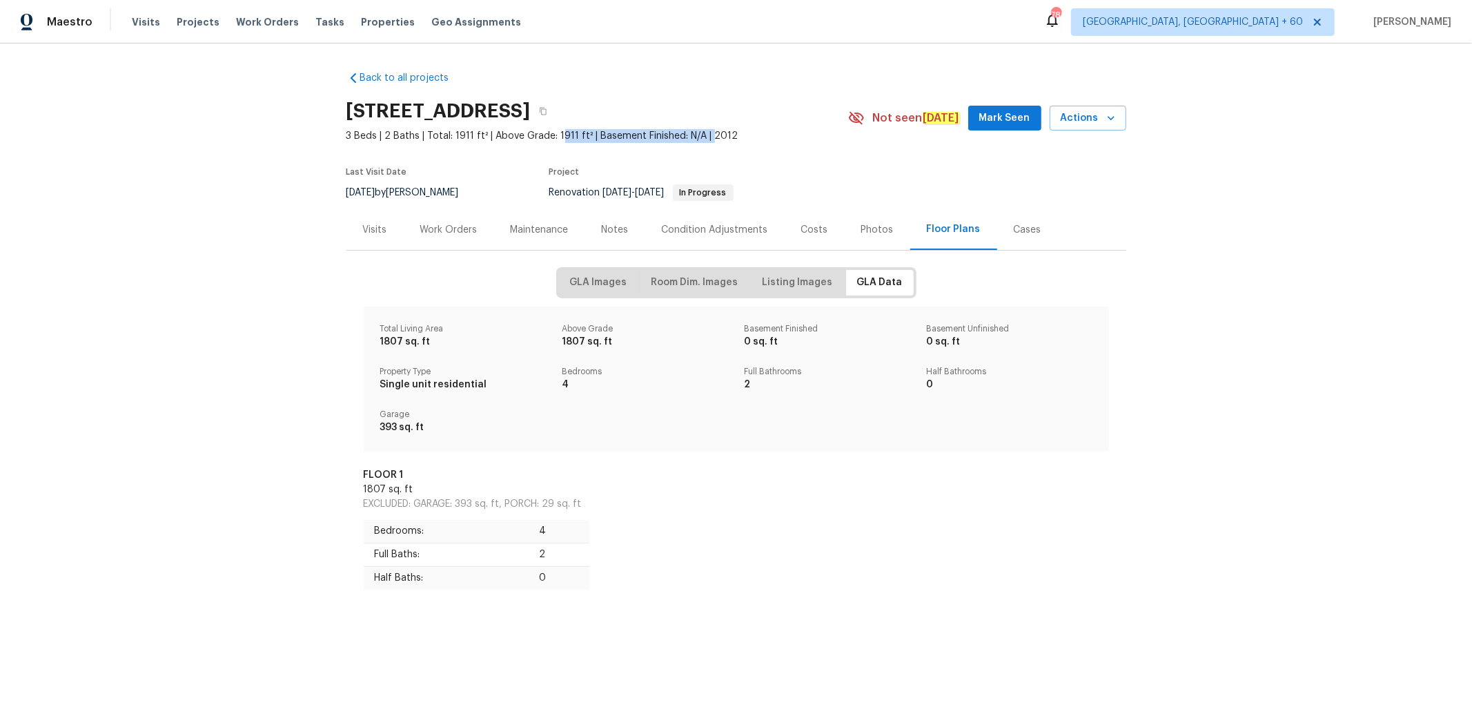
click at [549, 135] on span "3 Beds | 2 Baths | Total: 1911 ft² | Above Grade: 1911 ft² | Basement Finished:…" at bounding box center [597, 136] width 502 height 14
click at [718, 133] on span "3 Beds | 2 Baths | Total: 1911 ft² | Above Grade: 1911 ft² | Basement Finished:…" at bounding box center [597, 136] width 502 height 14
drag, startPoint x: 738, startPoint y: 133, endPoint x: 329, endPoint y: 139, distance: 409.3
click at [329, 139] on div "Back to all projects 5705 Southern Belle Dr, Killeen, TX 76542 3 Beds | 2 Baths…" at bounding box center [736, 357] width 1472 height 629
click at [329, 157] on div "Back to all projects 5705 Southern Belle Dr, Killeen, TX 76542 3 Beds | 2 Baths…" at bounding box center [736, 357] width 1472 height 629
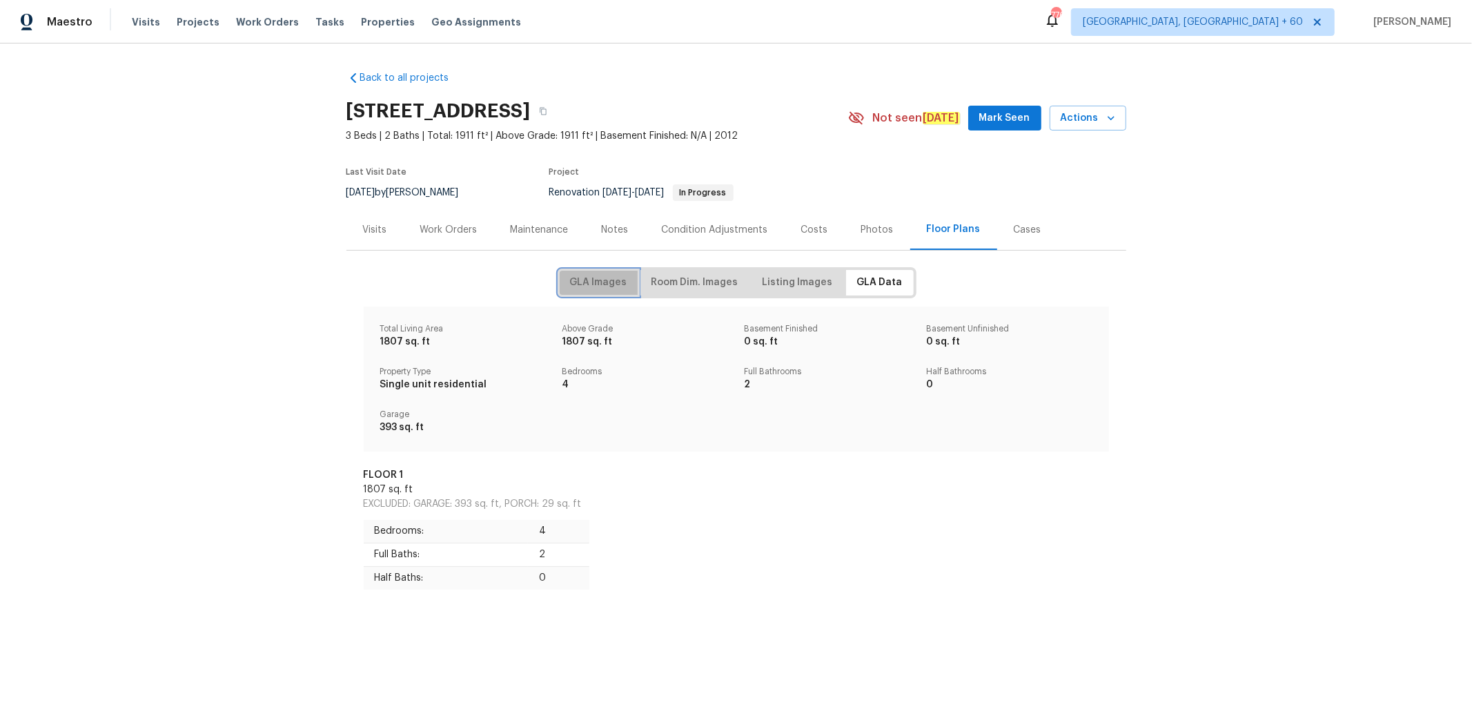
click at [606, 278] on span "GLA Images" at bounding box center [598, 282] width 57 height 17
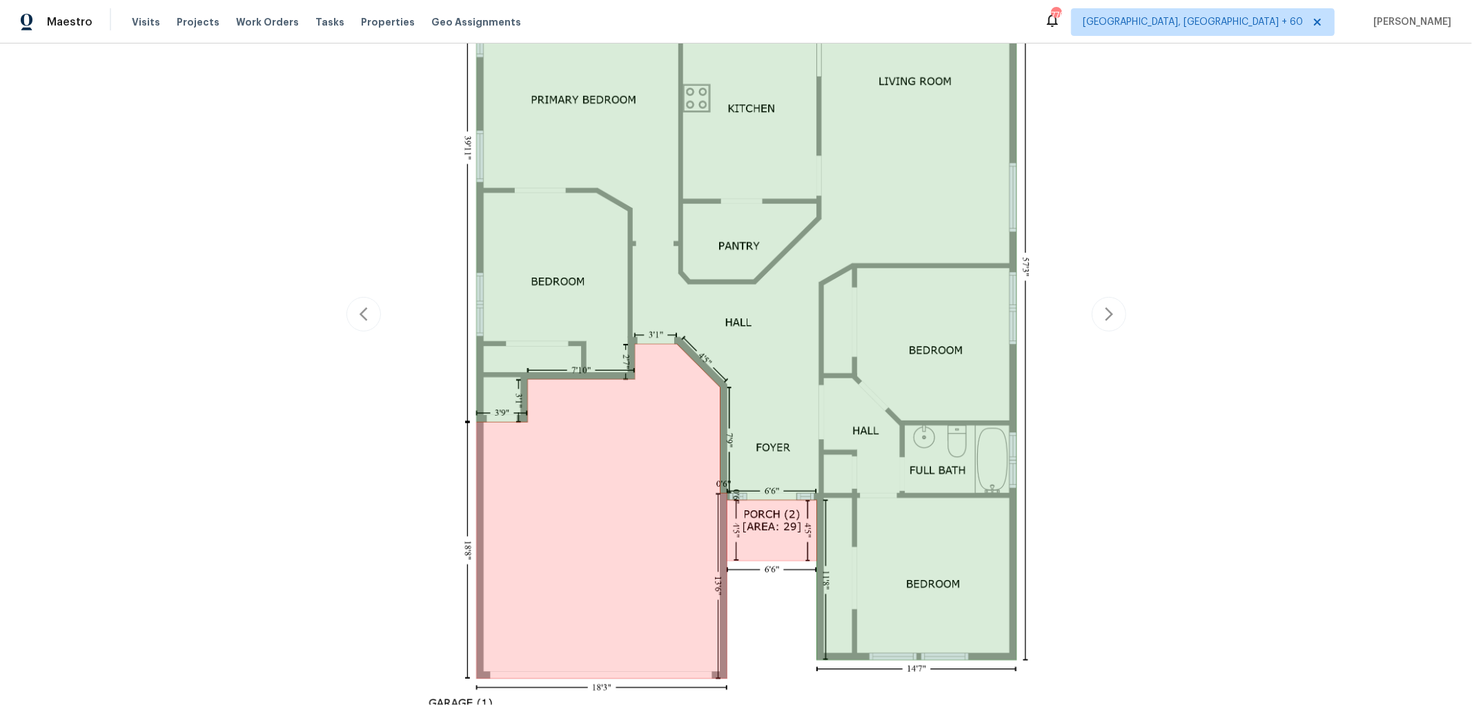
scroll to position [460, 0]
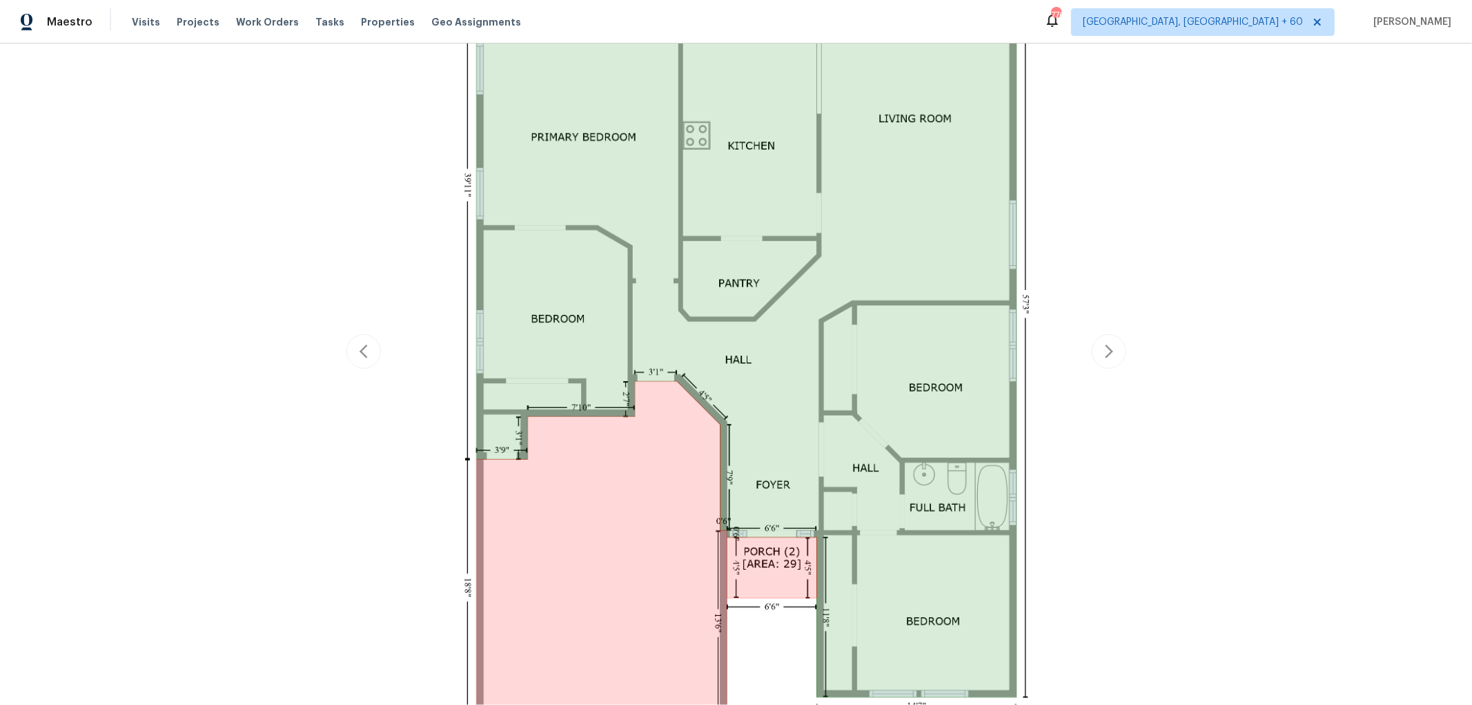
click at [1103, 349] on div "Report issue with floor plan" at bounding box center [736, 352] width 780 height 1010
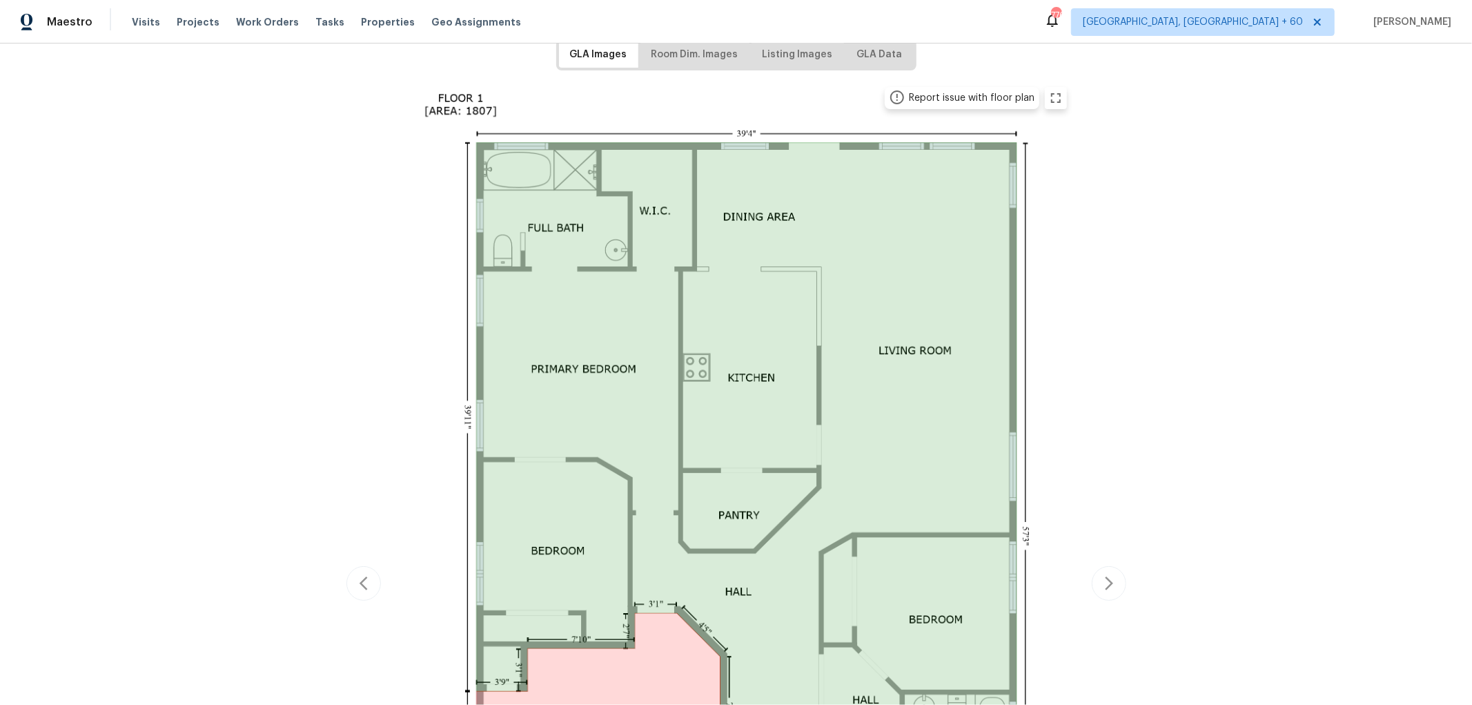
scroll to position [77, 0]
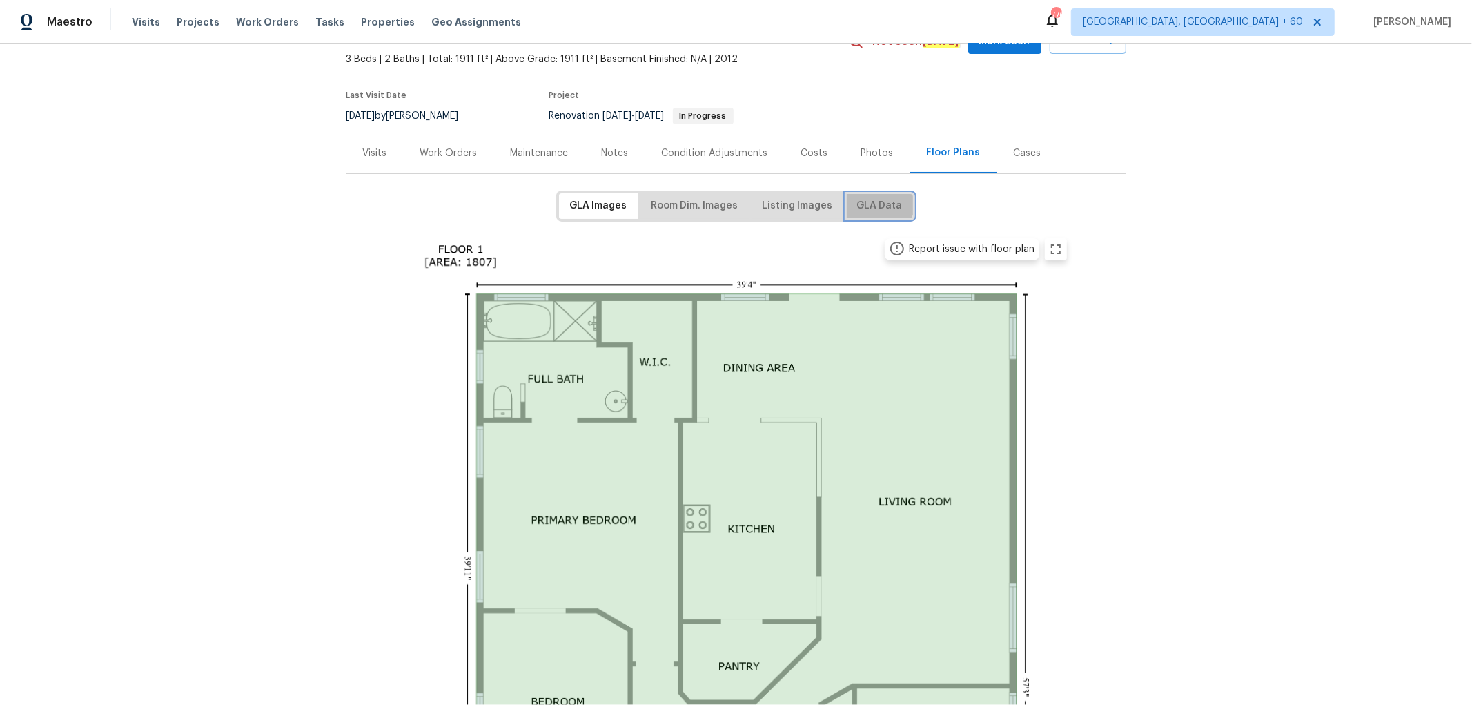
click at [858, 198] on span "GLA Data" at bounding box center [880, 205] width 46 height 17
